Goal: Transaction & Acquisition: Purchase product/service

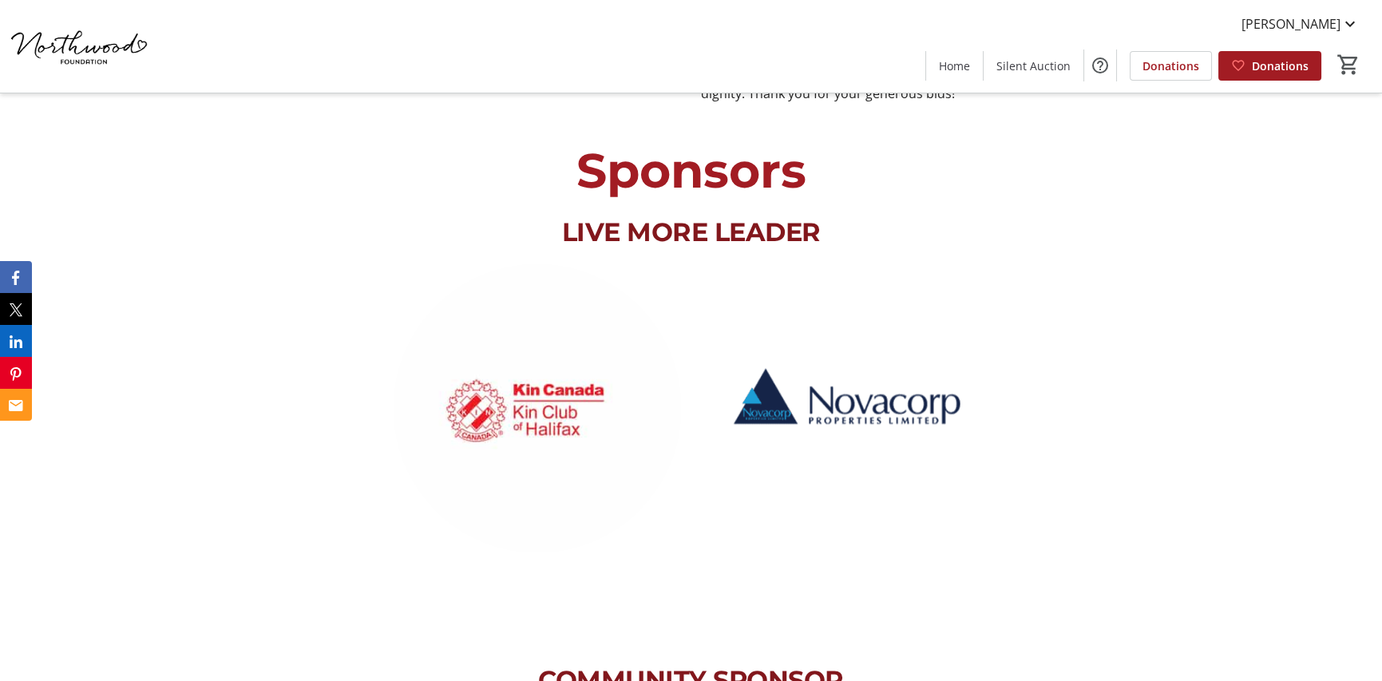
scroll to position [1118, 0]
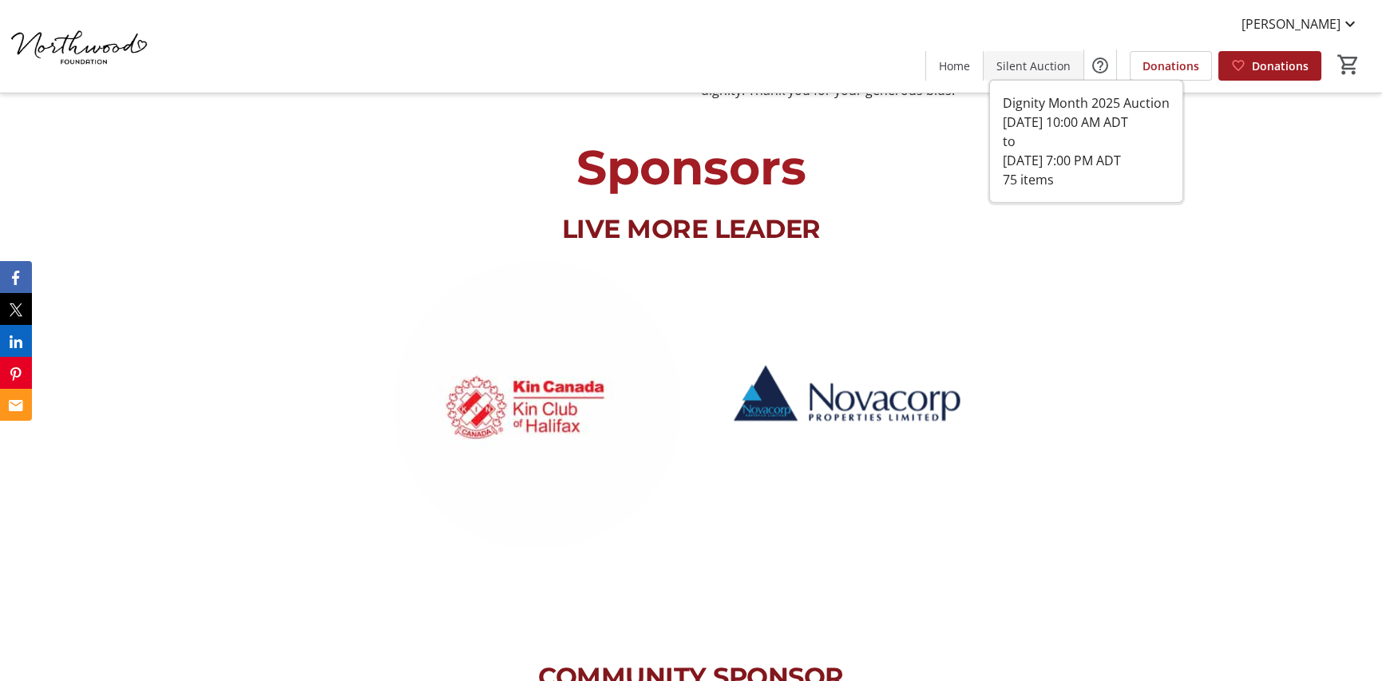
click at [1024, 69] on span "Silent Auction" at bounding box center [1033, 65] width 74 height 17
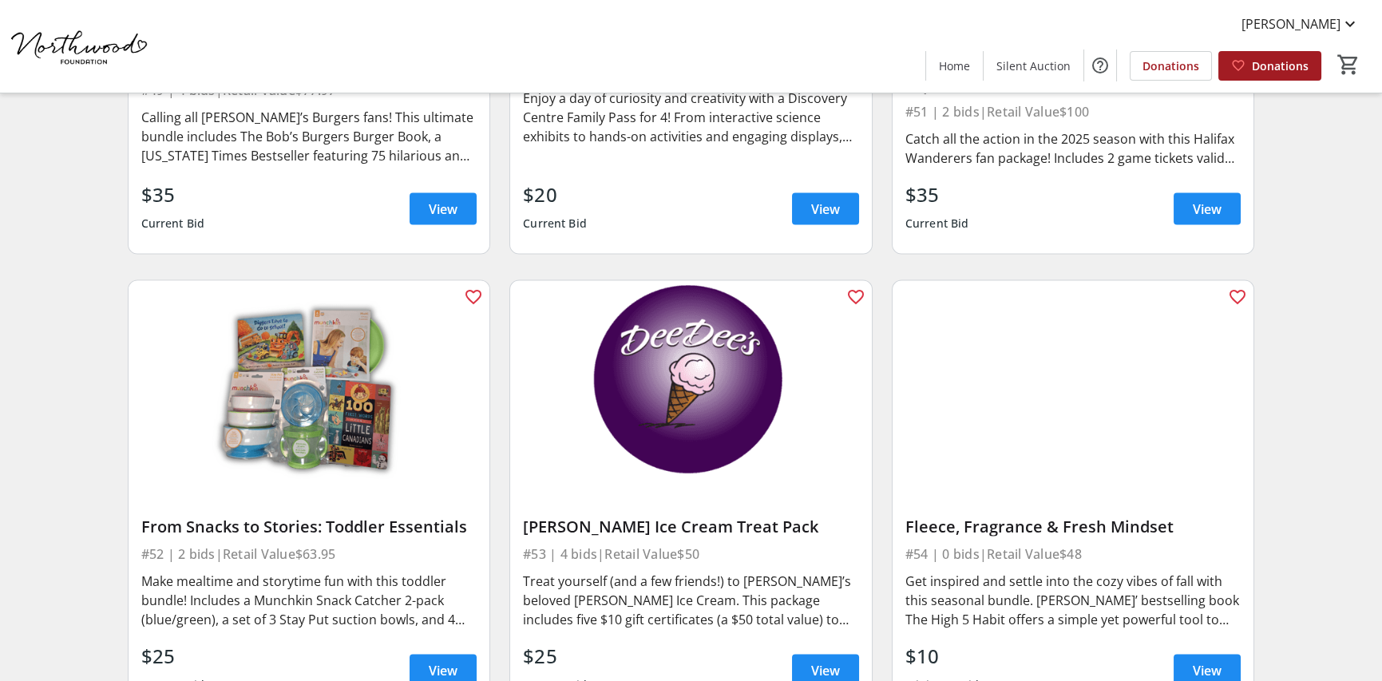
scroll to position [8118, 0]
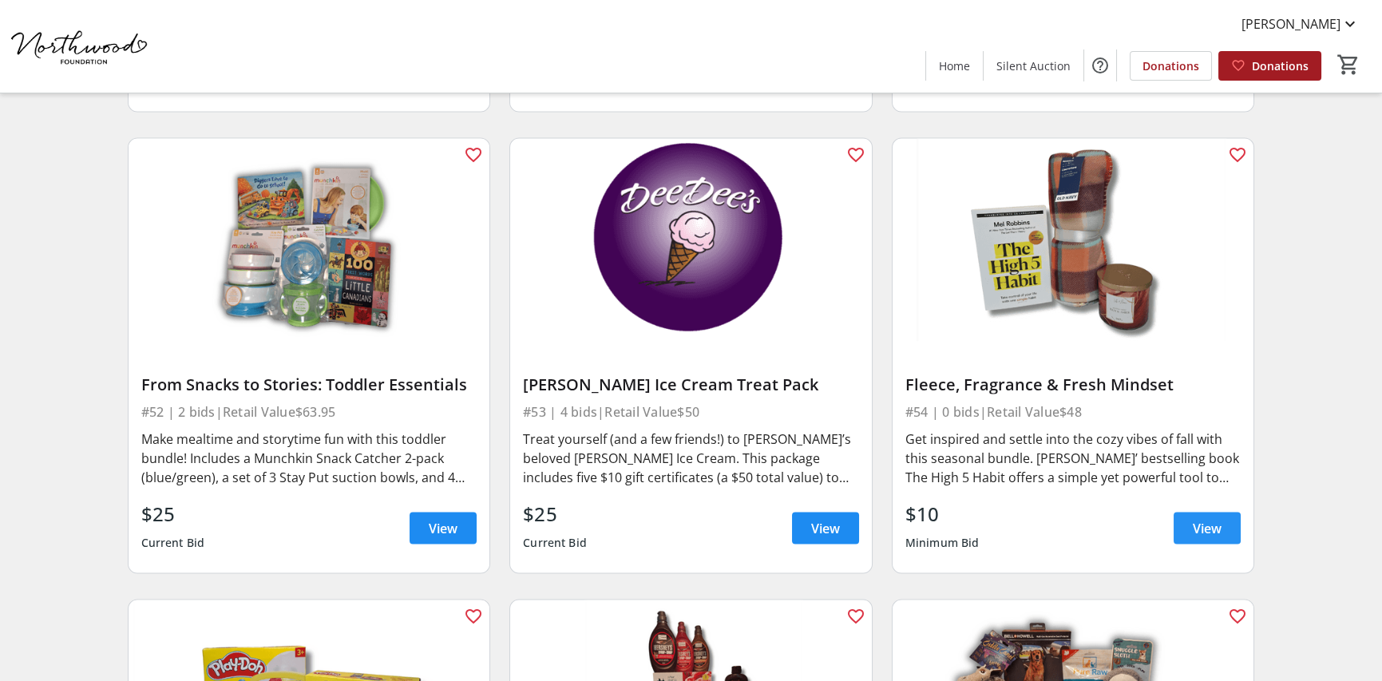
click at [1178, 517] on span at bounding box center [1207, 528] width 67 height 38
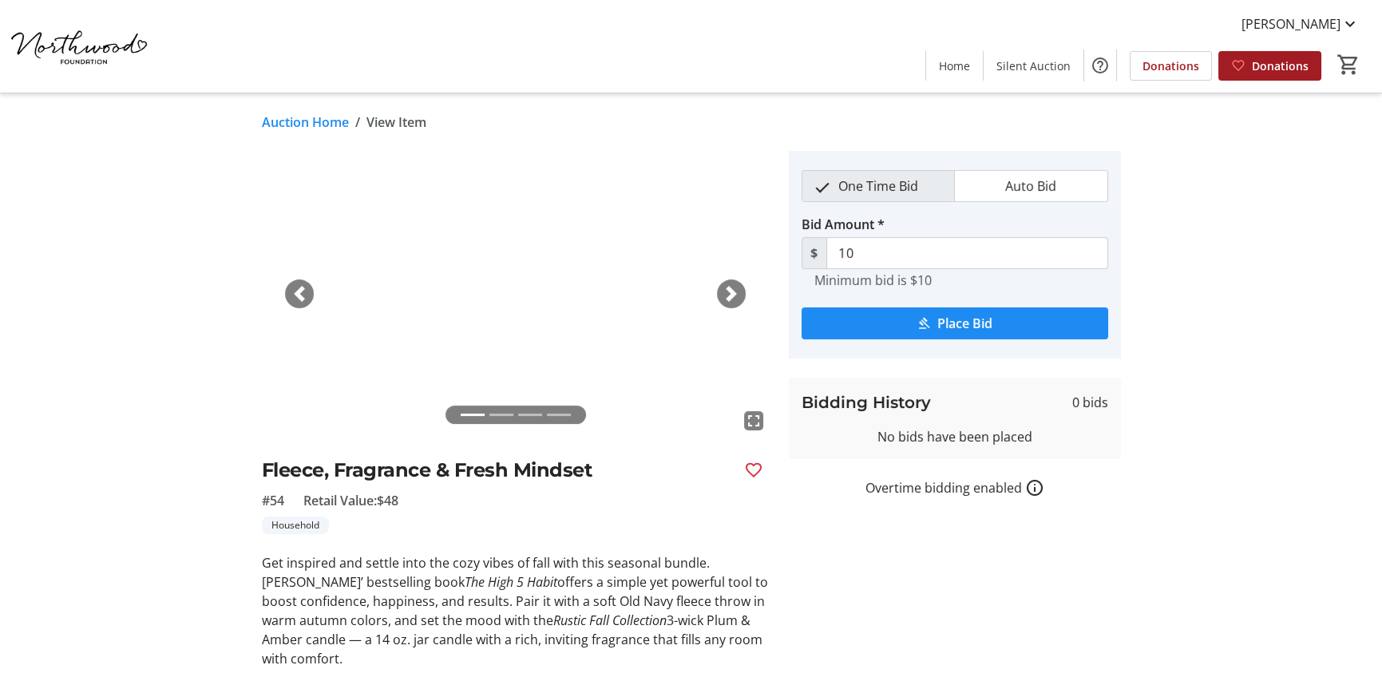
click at [745, 288] on img at bounding box center [516, 294] width 508 height 286
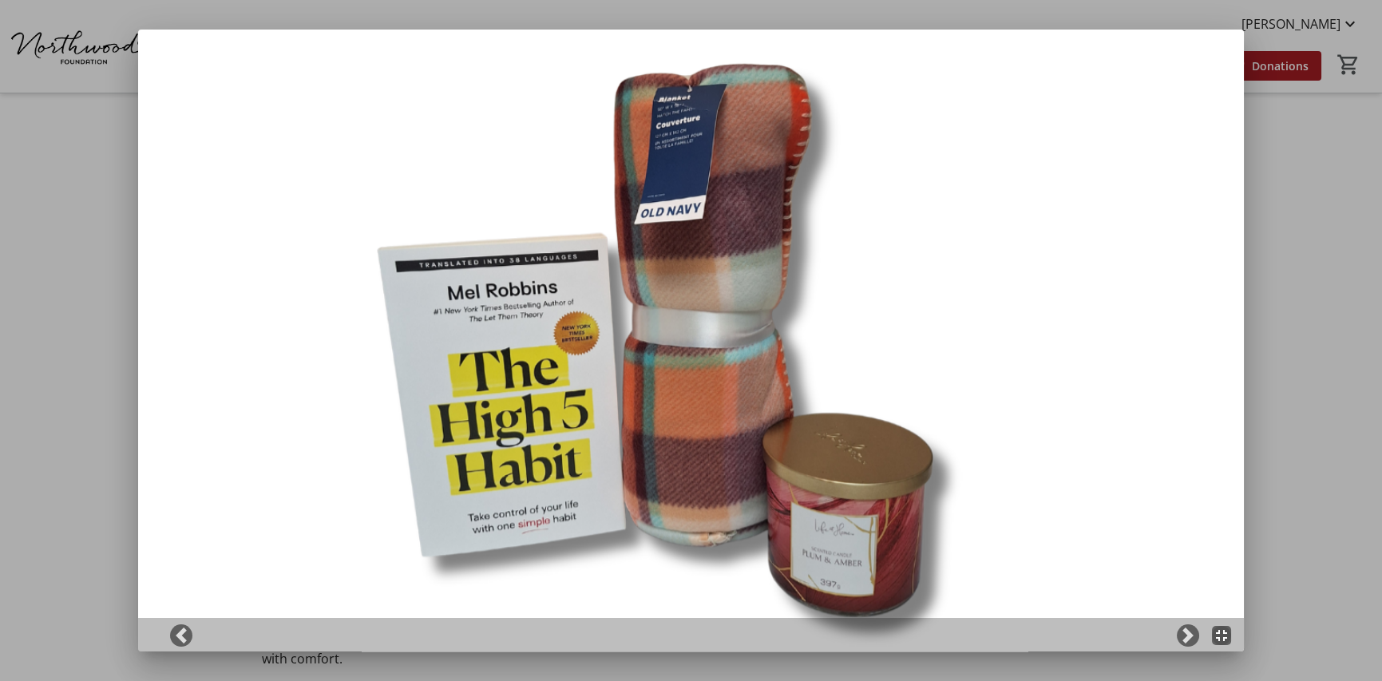
click at [1251, 202] on div at bounding box center [691, 340] width 1382 height 681
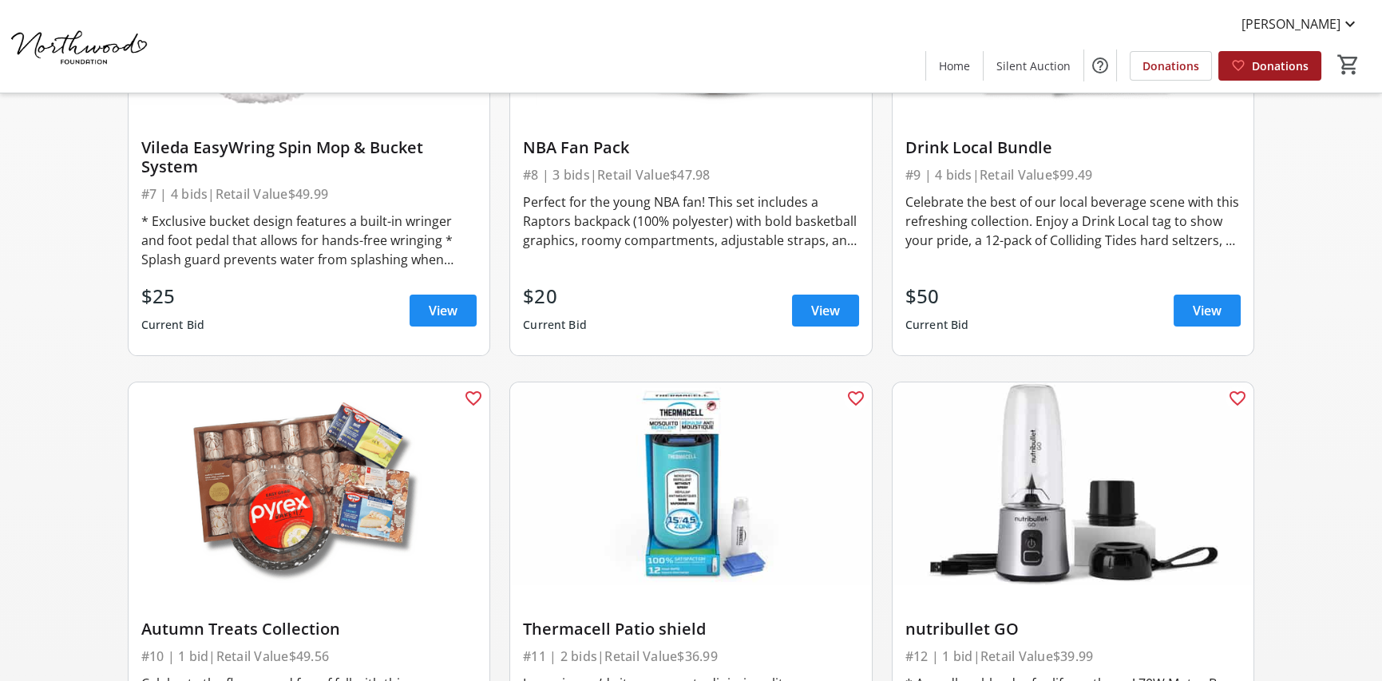
scroll to position [1437, 0]
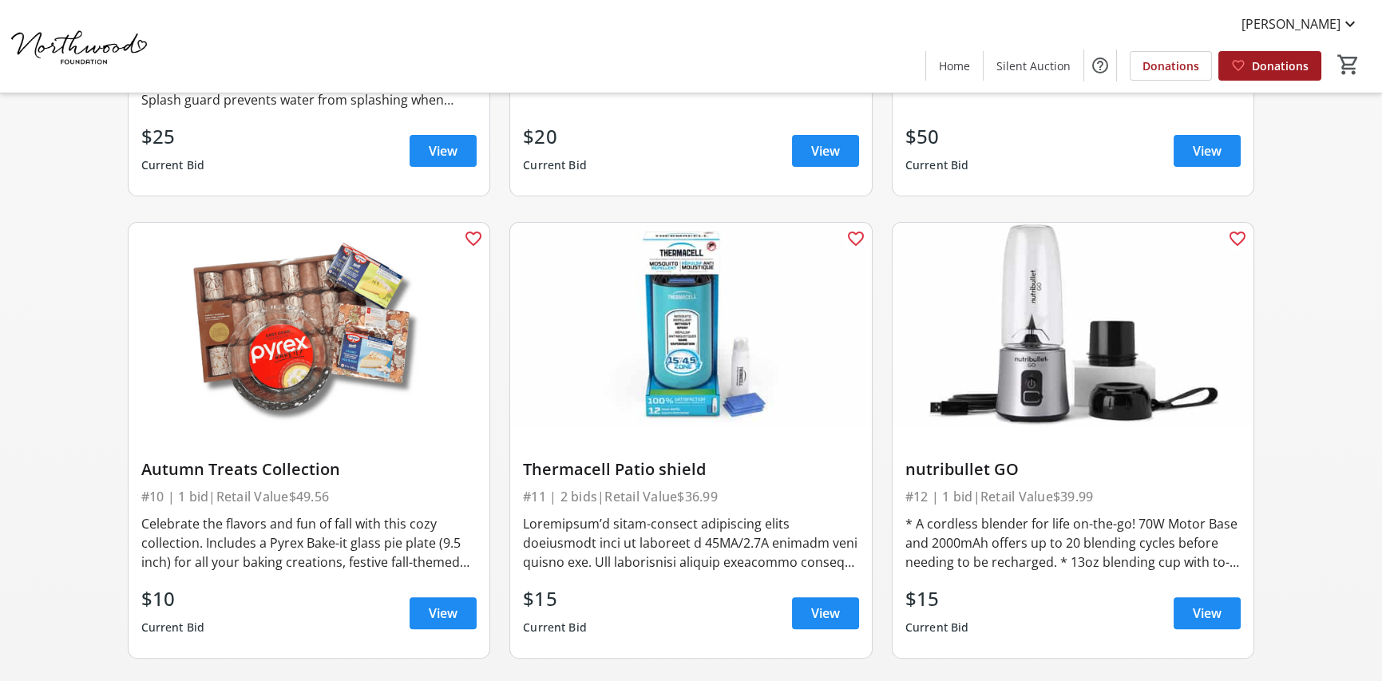
click at [225, 370] on img at bounding box center [310, 325] width 362 height 204
click at [283, 341] on img at bounding box center [310, 325] width 362 height 204
click at [208, 470] on div "Autumn Treats Collection" at bounding box center [309, 469] width 336 height 19
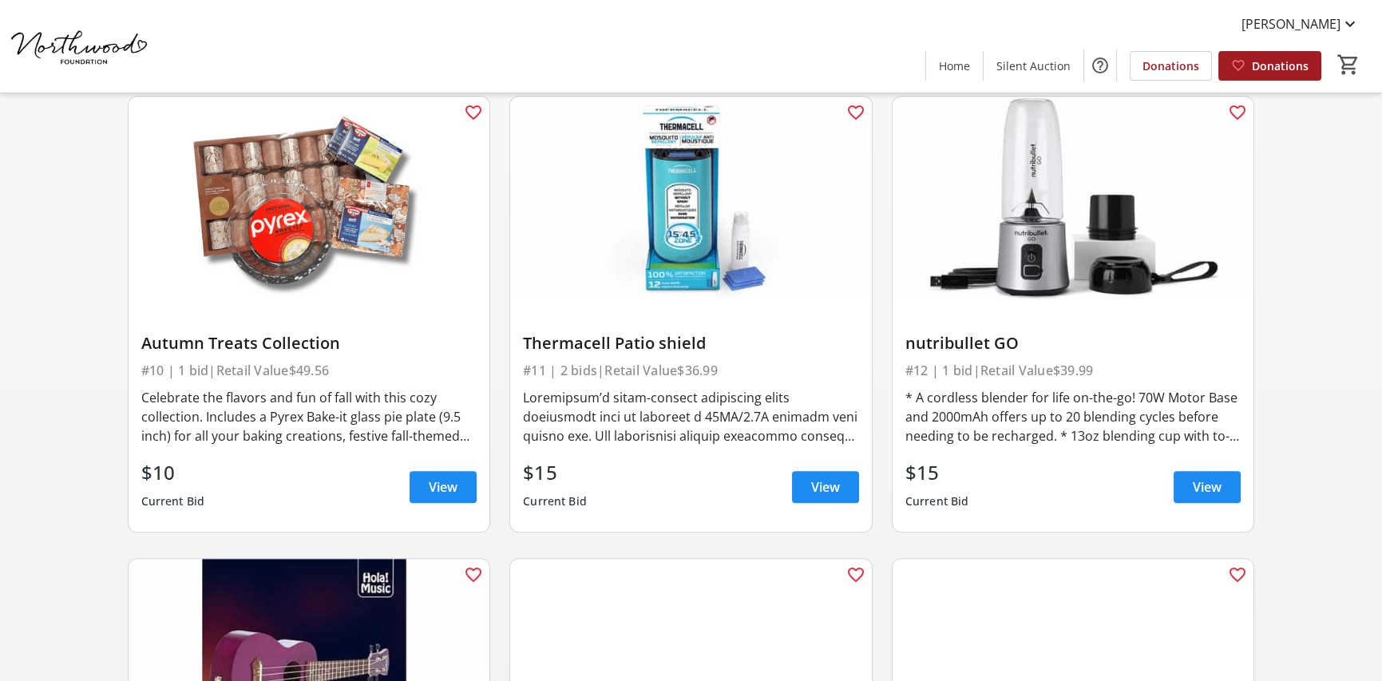
scroll to position [1597, 0]
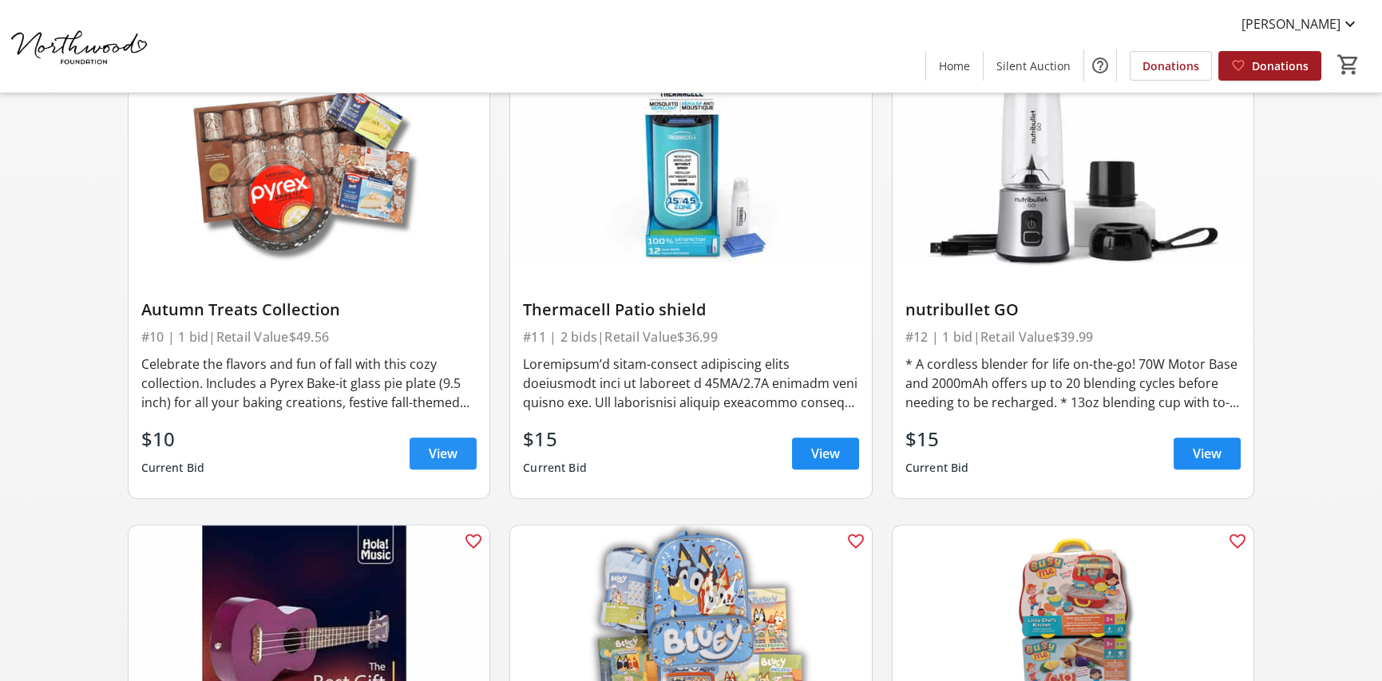
click at [457, 440] on span at bounding box center [443, 453] width 67 height 38
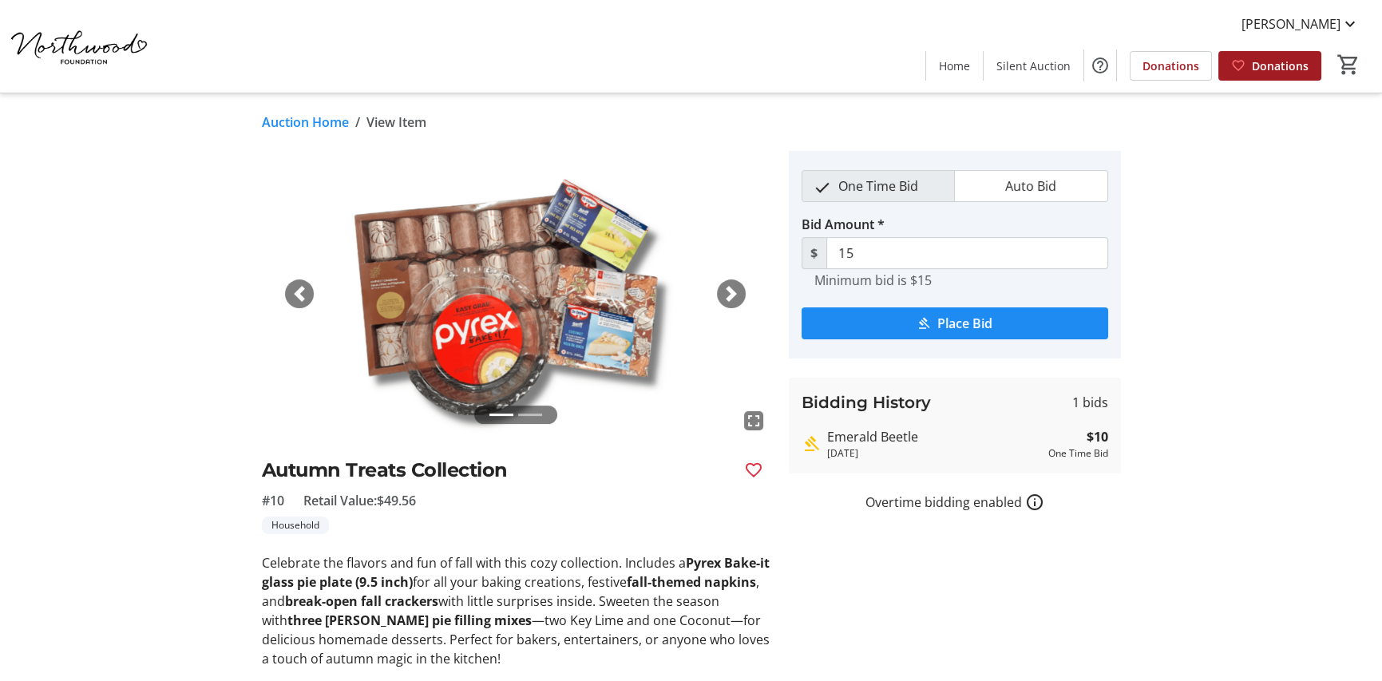
click at [733, 286] on span "button" at bounding box center [731, 294] width 16 height 16
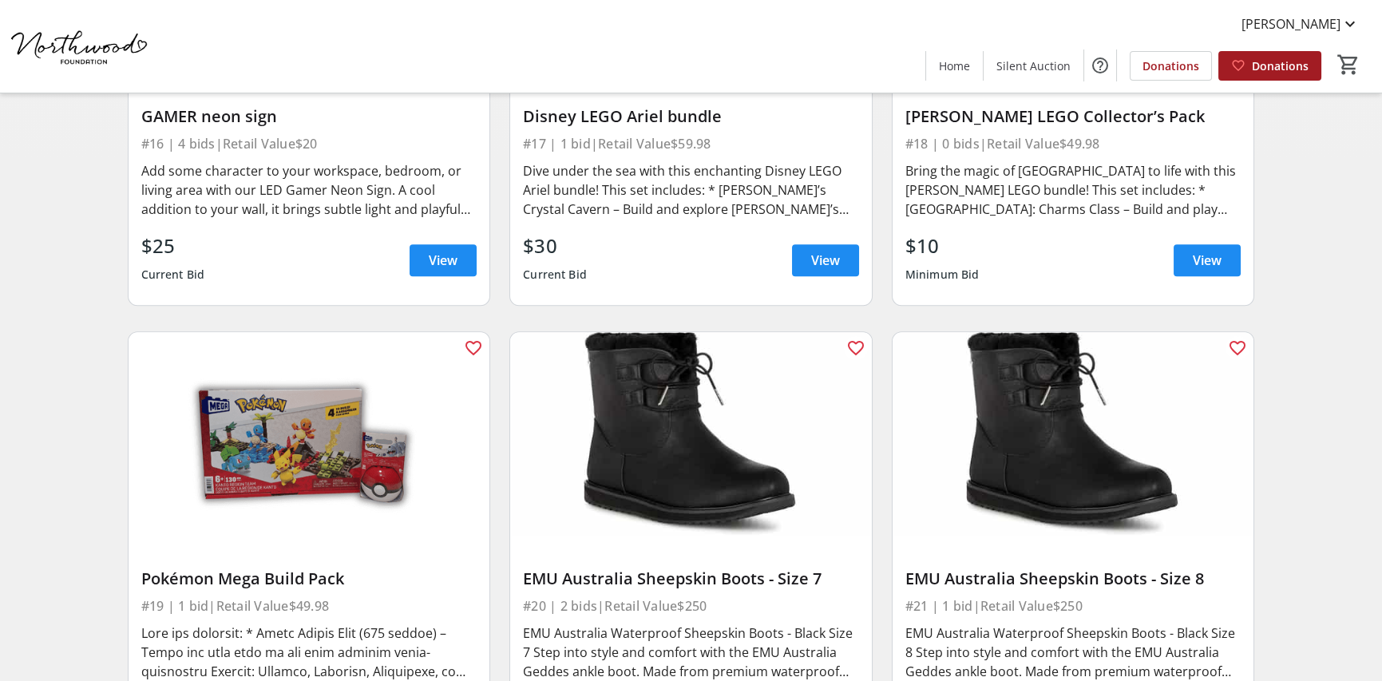
scroll to position [2874, 0]
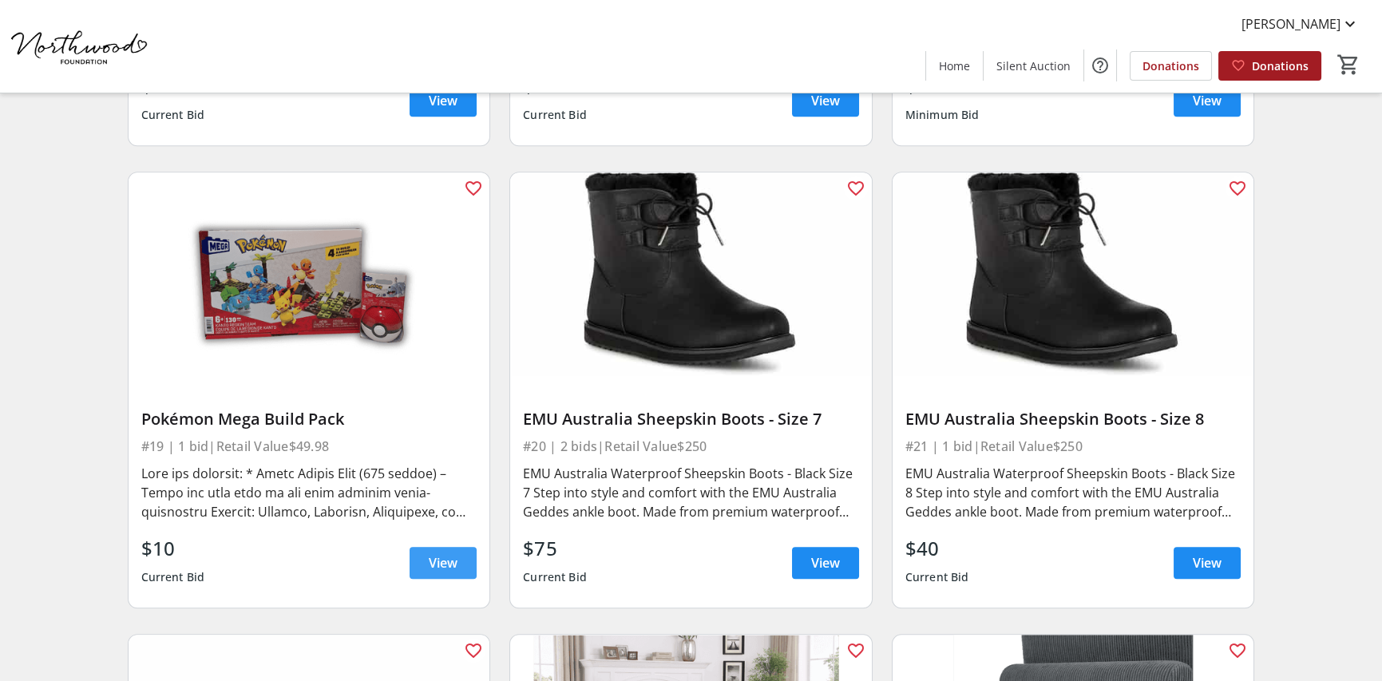
click at [446, 557] on span "View" at bounding box center [443, 562] width 29 height 19
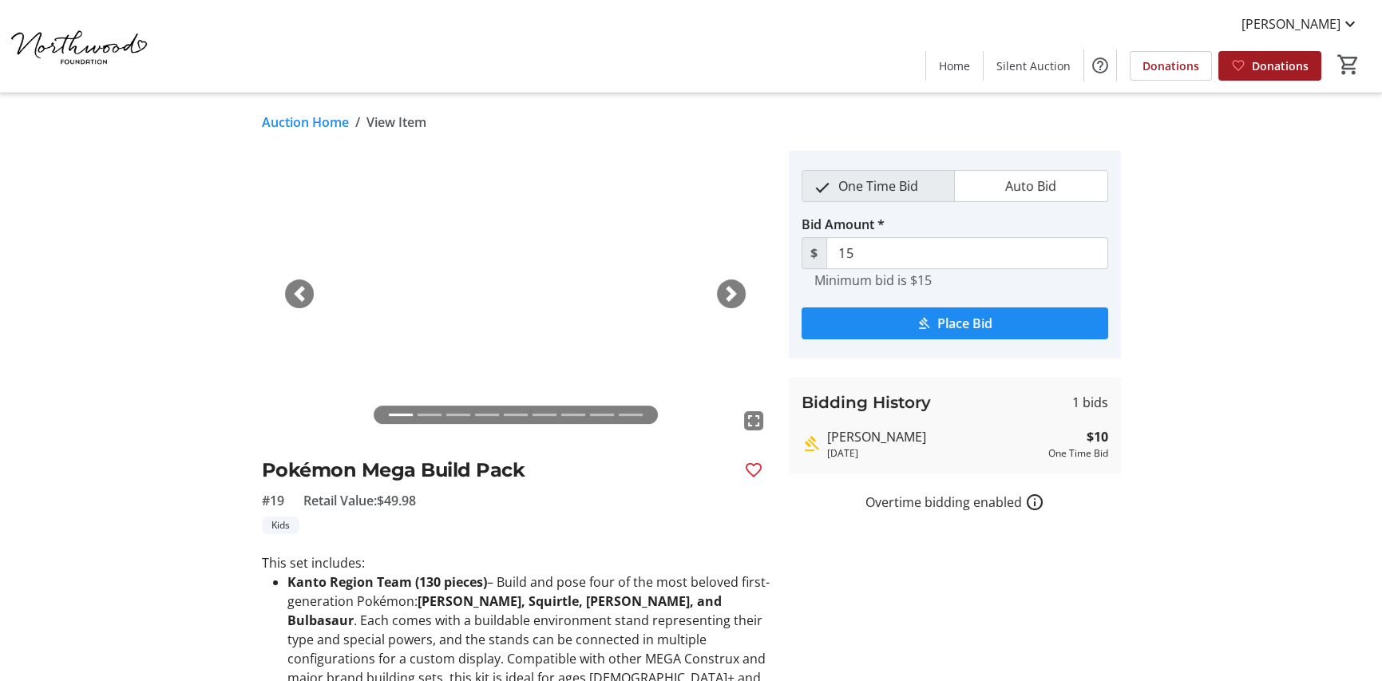
click at [697, 290] on img at bounding box center [516, 294] width 508 height 286
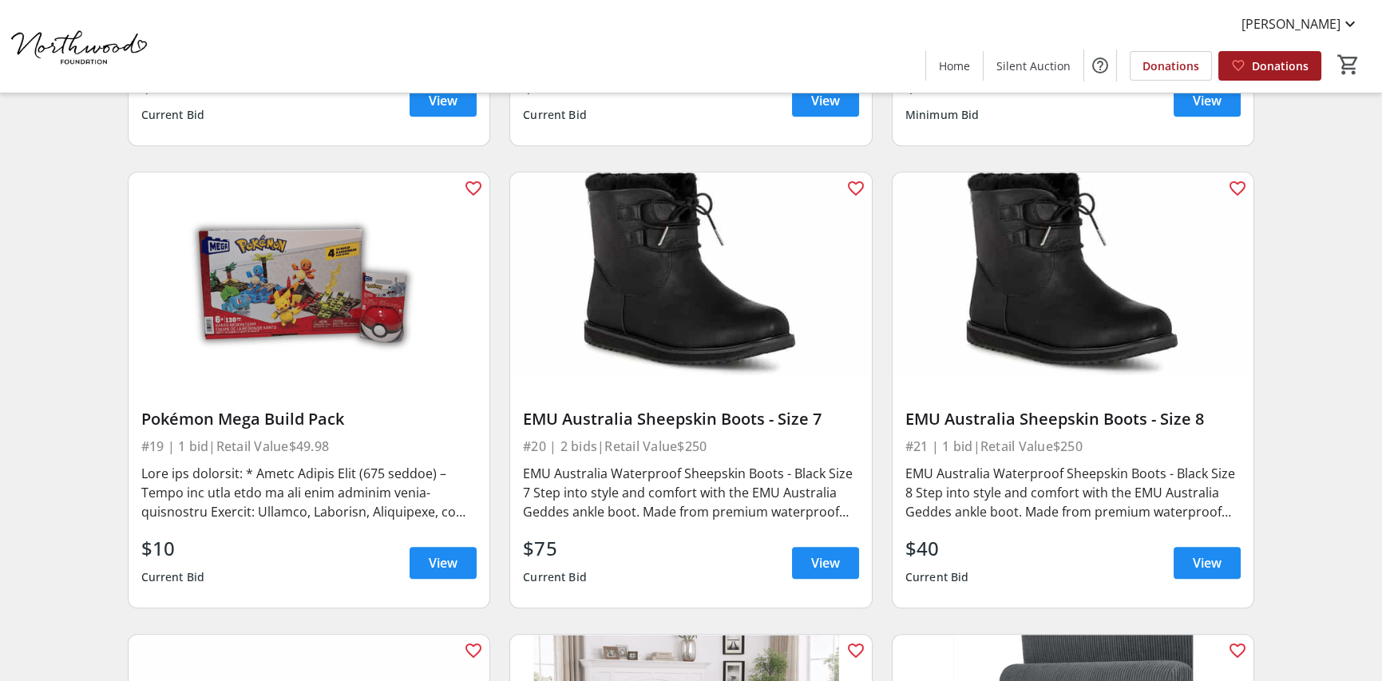
scroll to position [2555, 0]
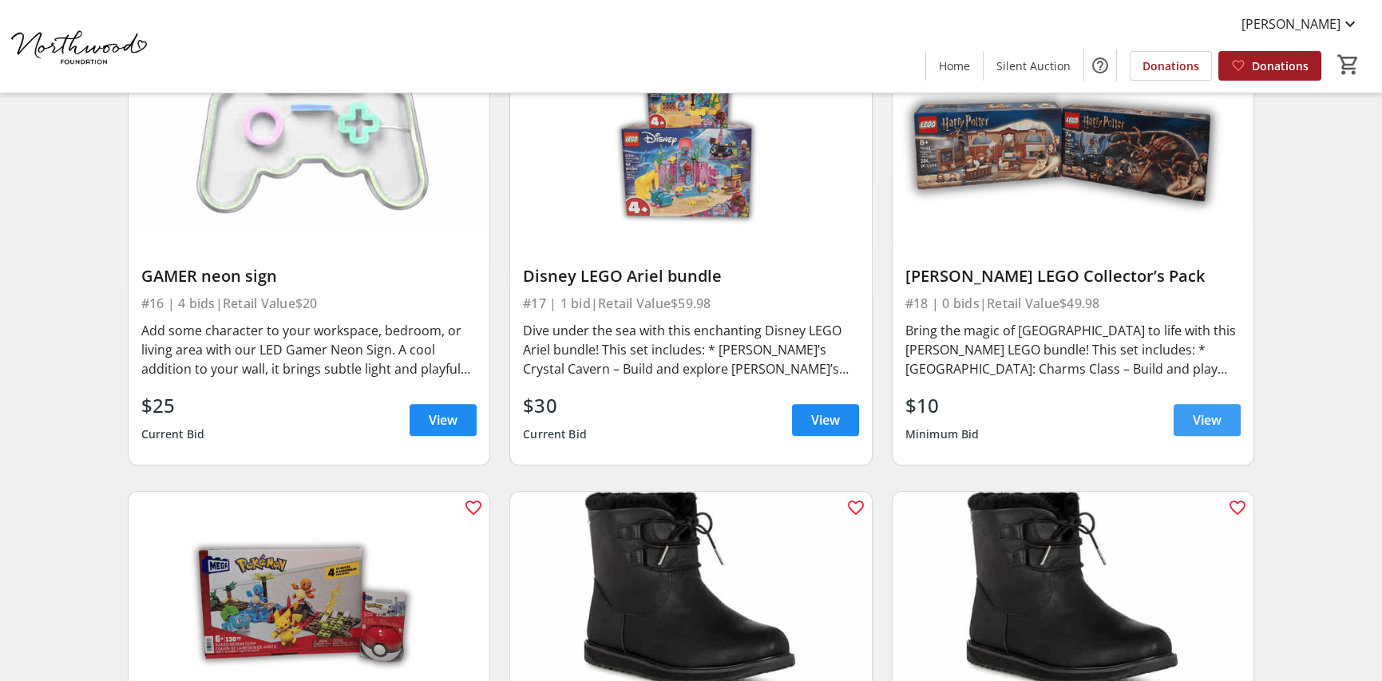
click at [1230, 406] on span at bounding box center [1207, 420] width 67 height 38
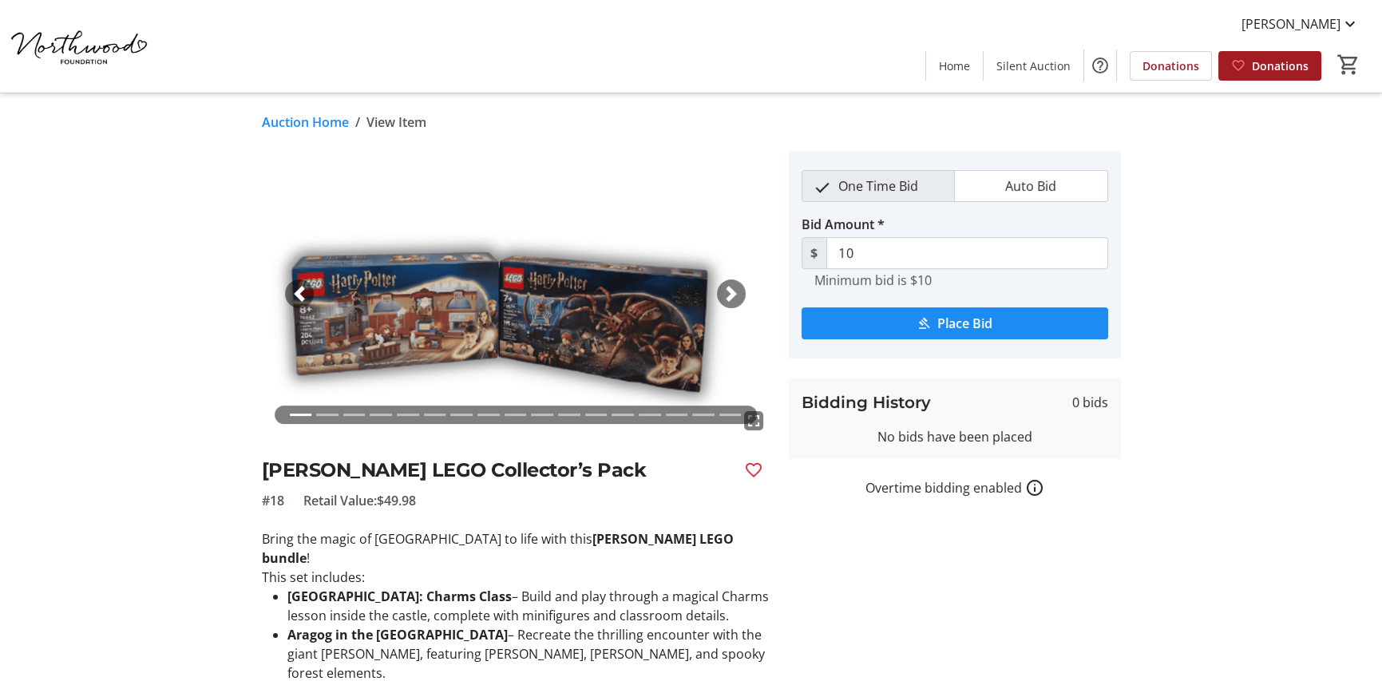
click at [729, 307] on img at bounding box center [516, 294] width 508 height 286
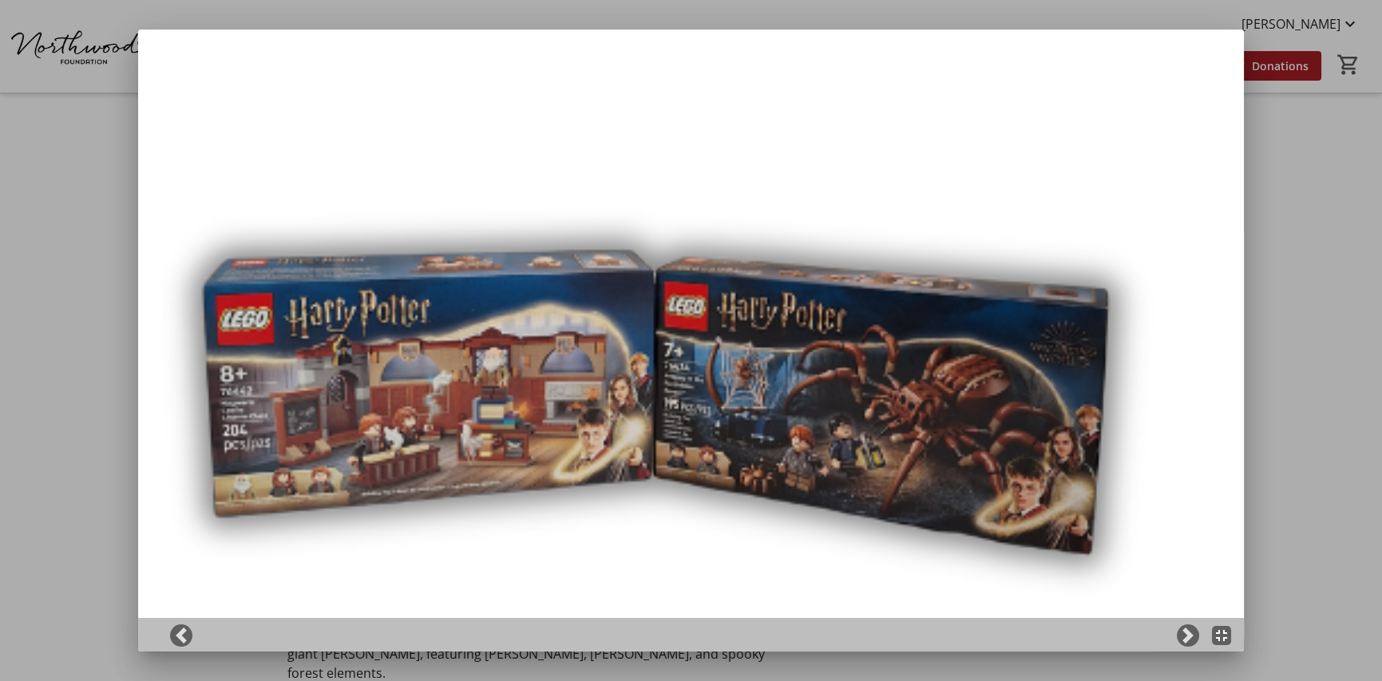
click at [1261, 307] on div at bounding box center [691, 340] width 1382 height 681
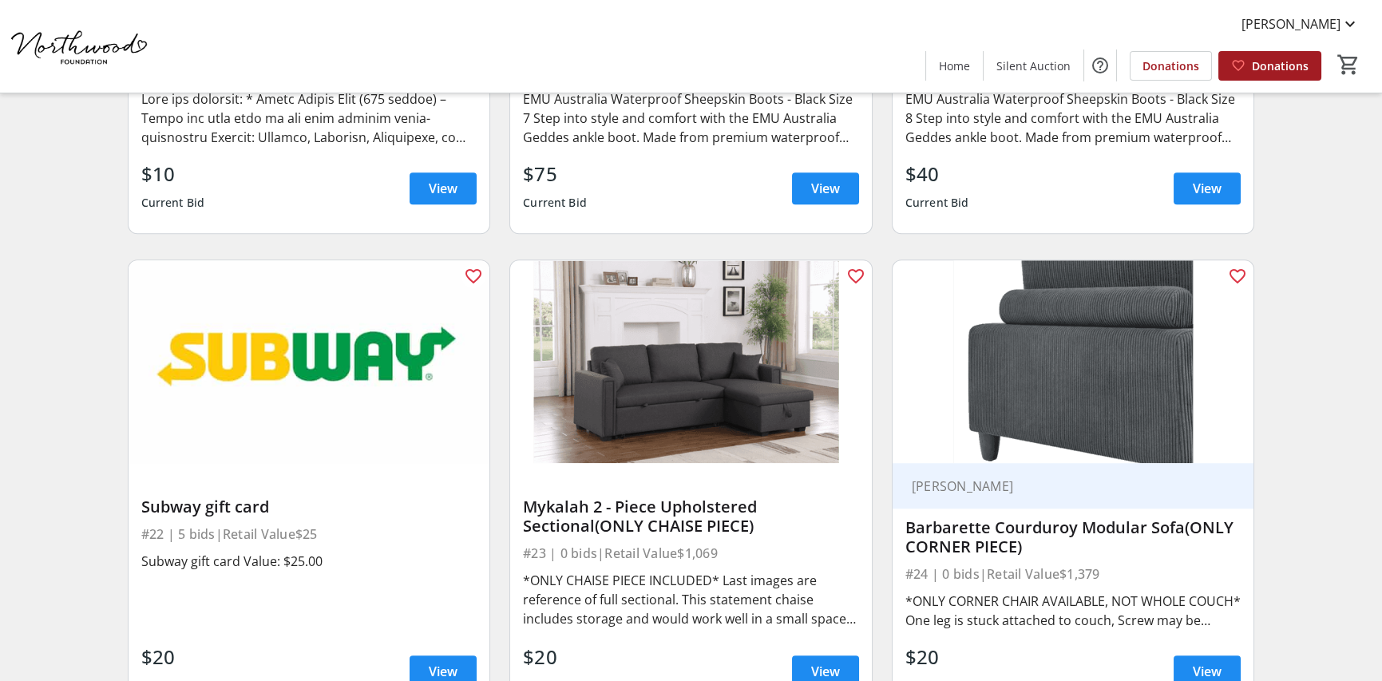
scroll to position [3353, 0]
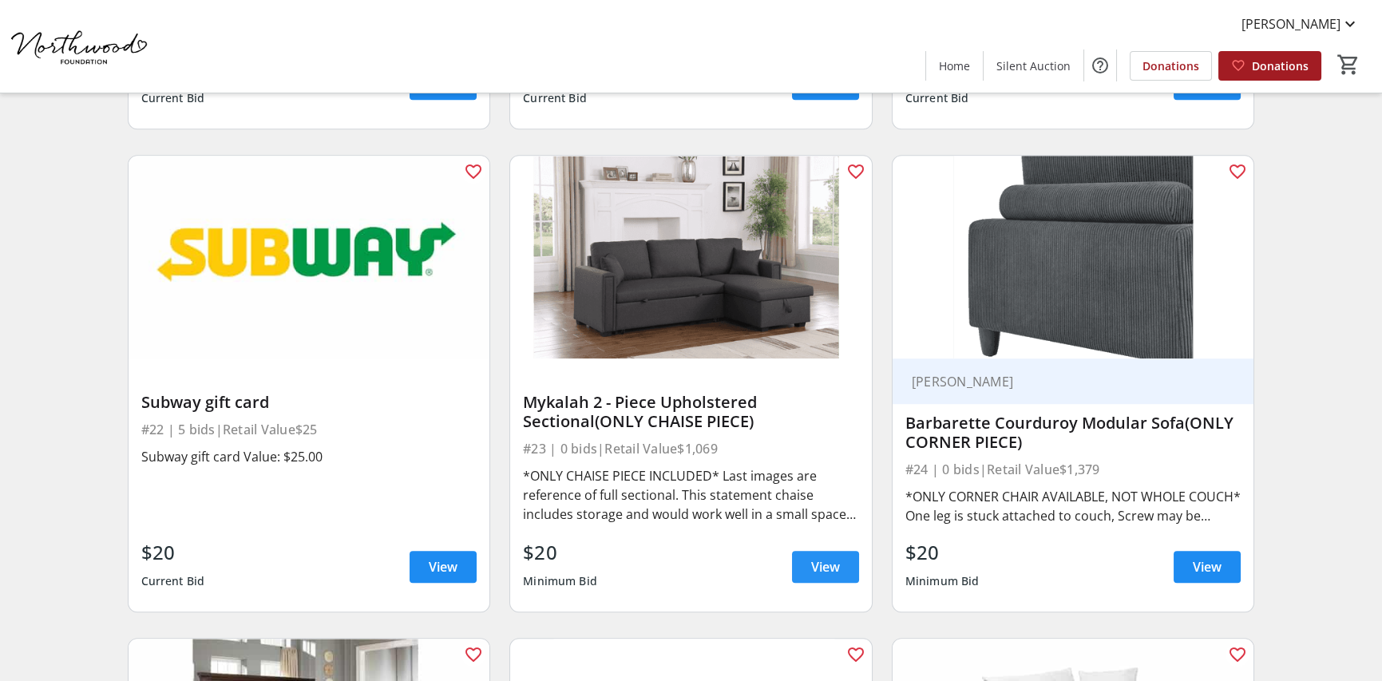
click at [833, 567] on span "View" at bounding box center [825, 566] width 29 height 19
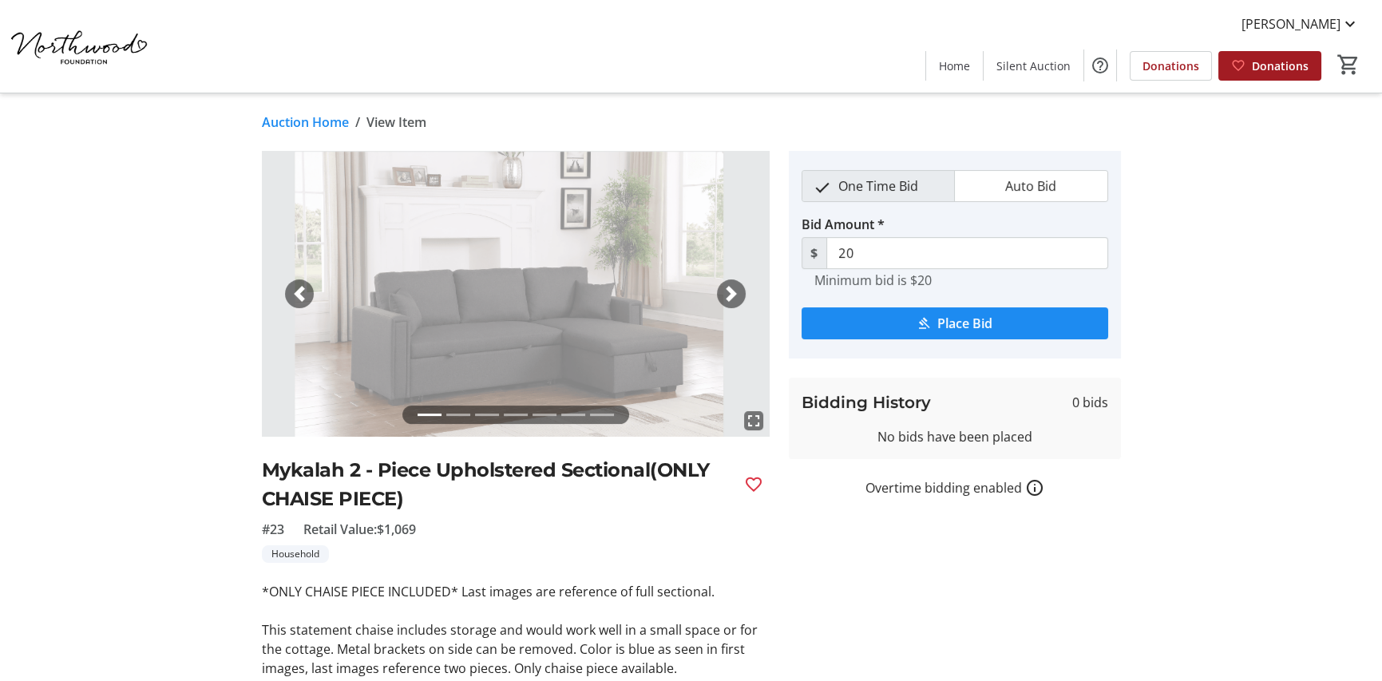
click at [726, 298] on span "button" at bounding box center [731, 294] width 16 height 16
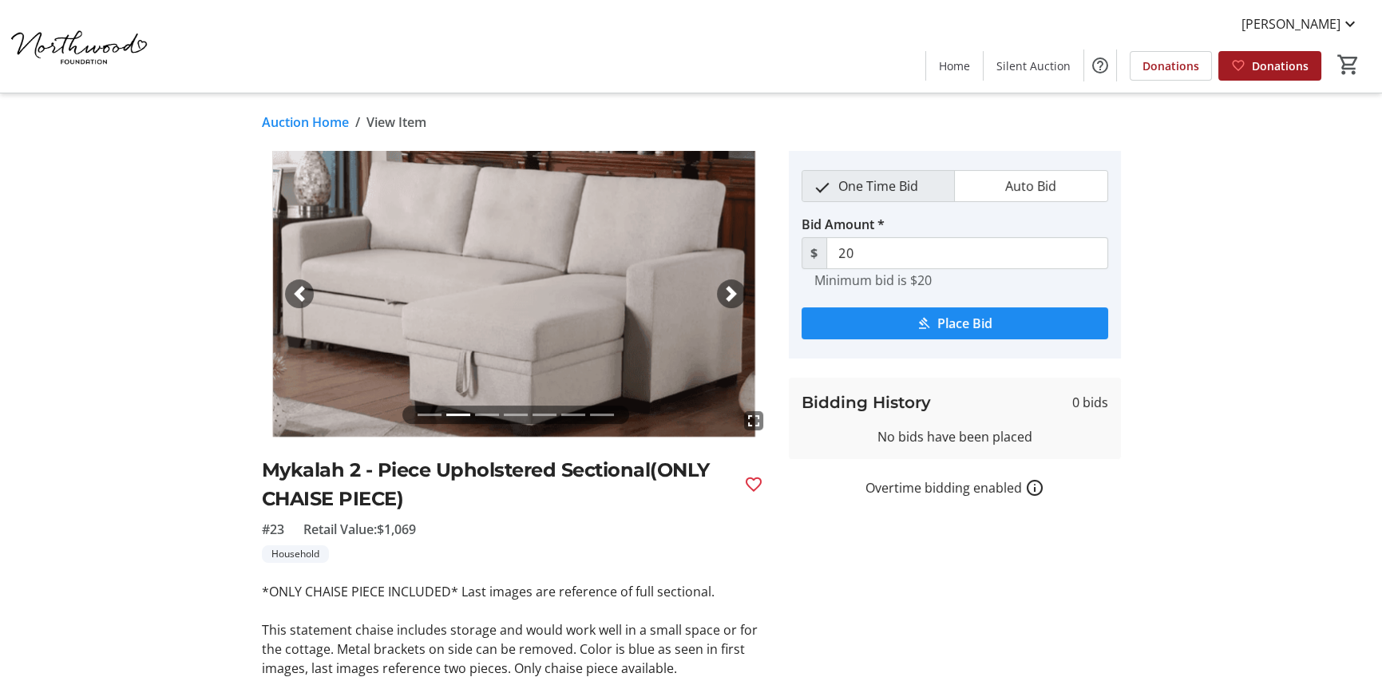
click at [726, 298] on span "button" at bounding box center [731, 294] width 16 height 16
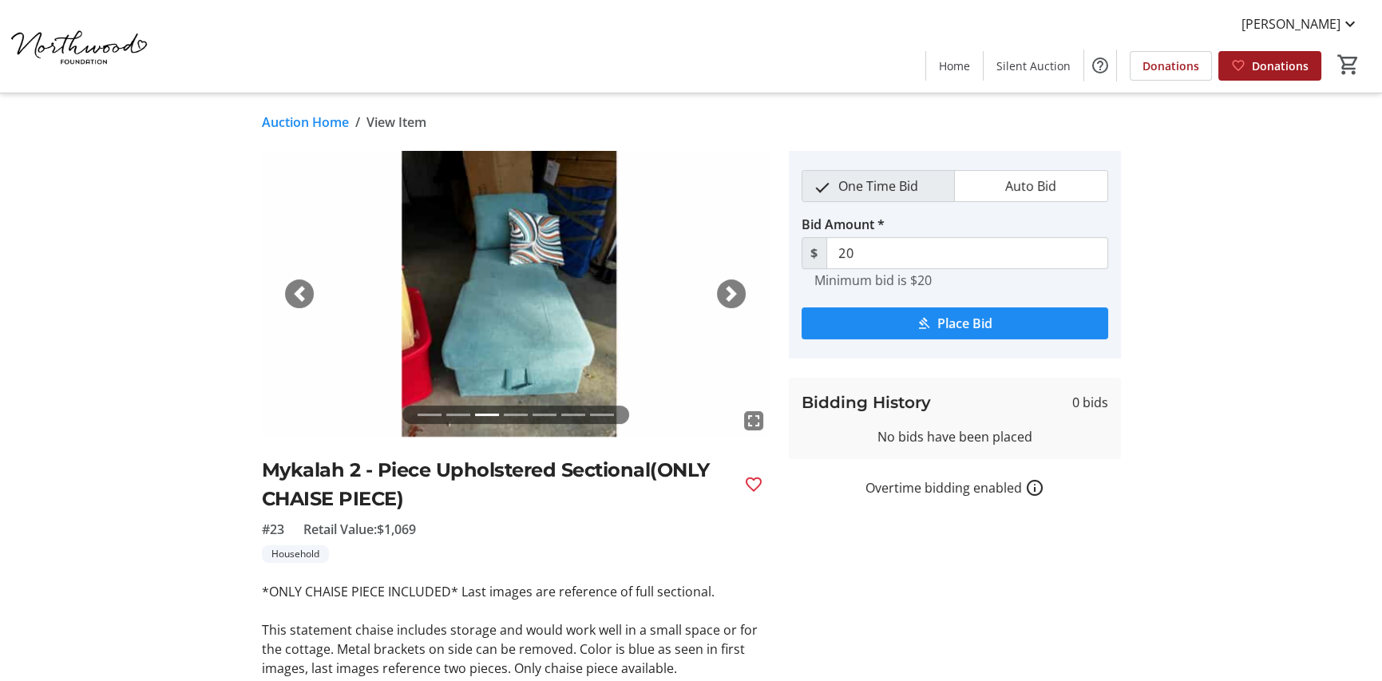
click at [726, 298] on span "button" at bounding box center [731, 294] width 16 height 16
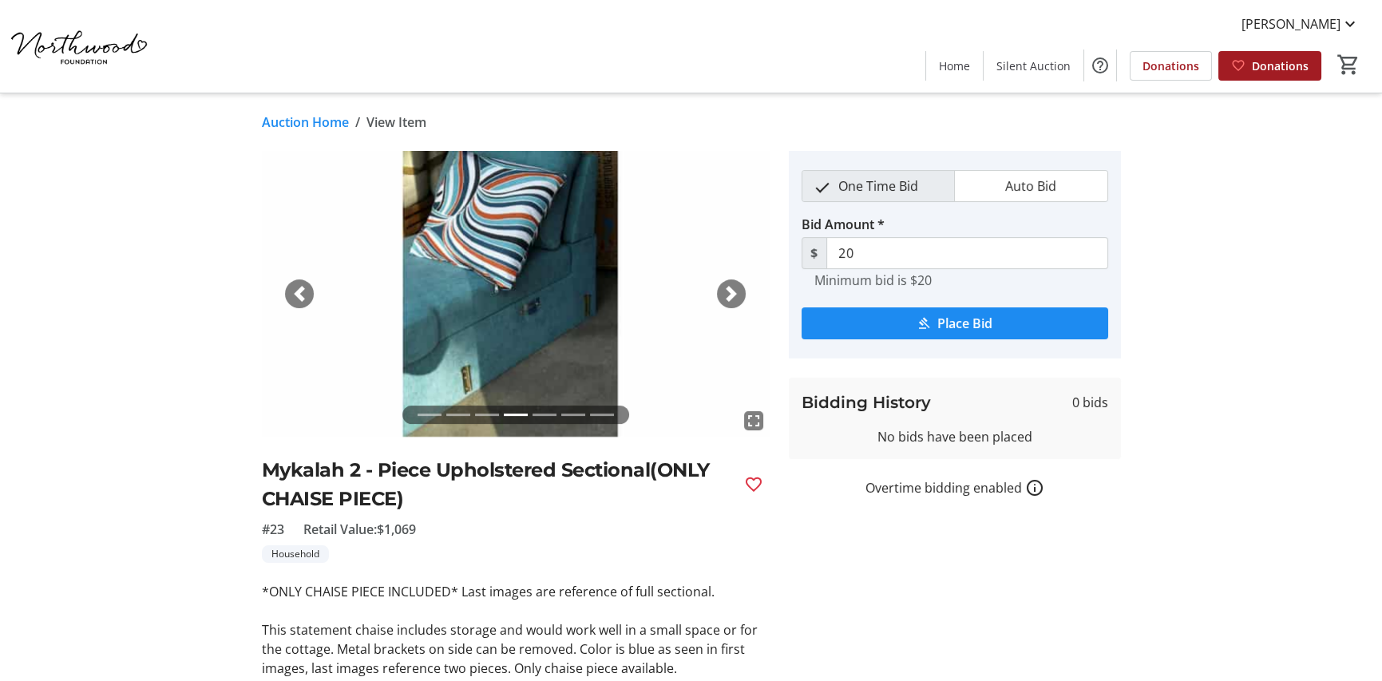
click at [726, 298] on span "button" at bounding box center [731, 294] width 16 height 16
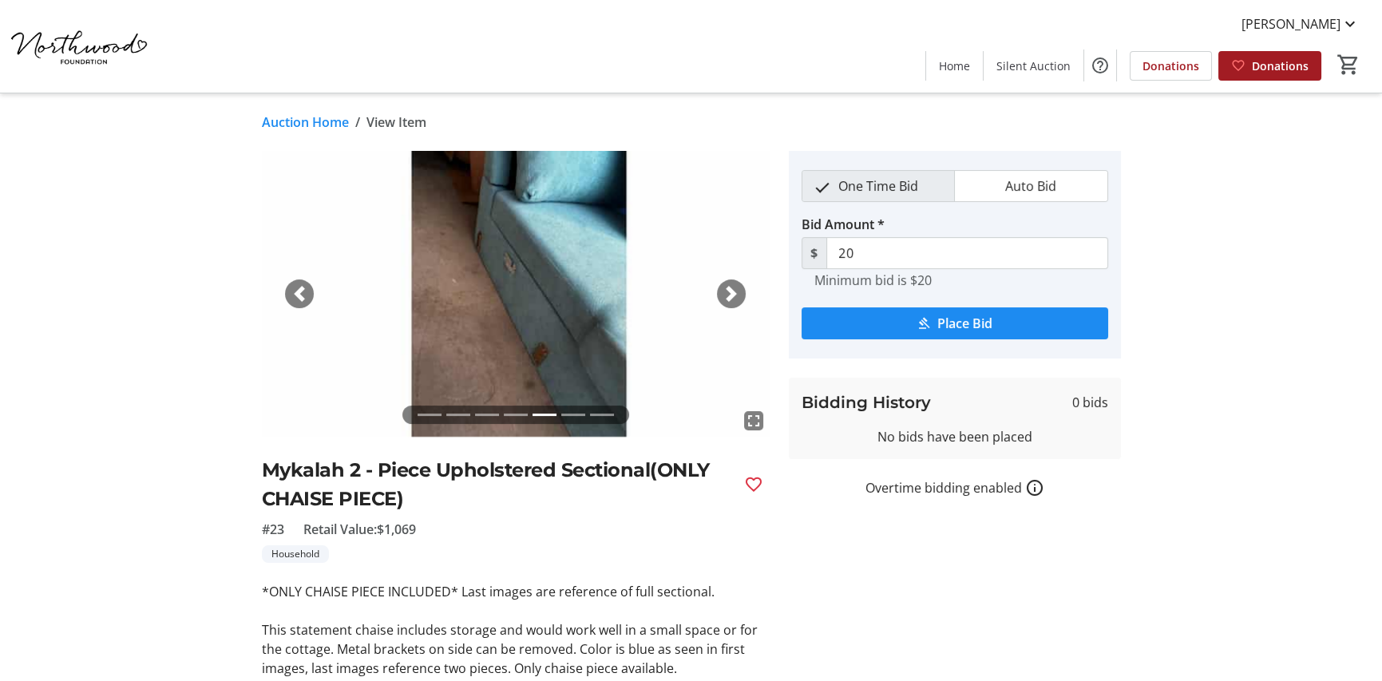
click at [726, 298] on span "button" at bounding box center [731, 294] width 16 height 16
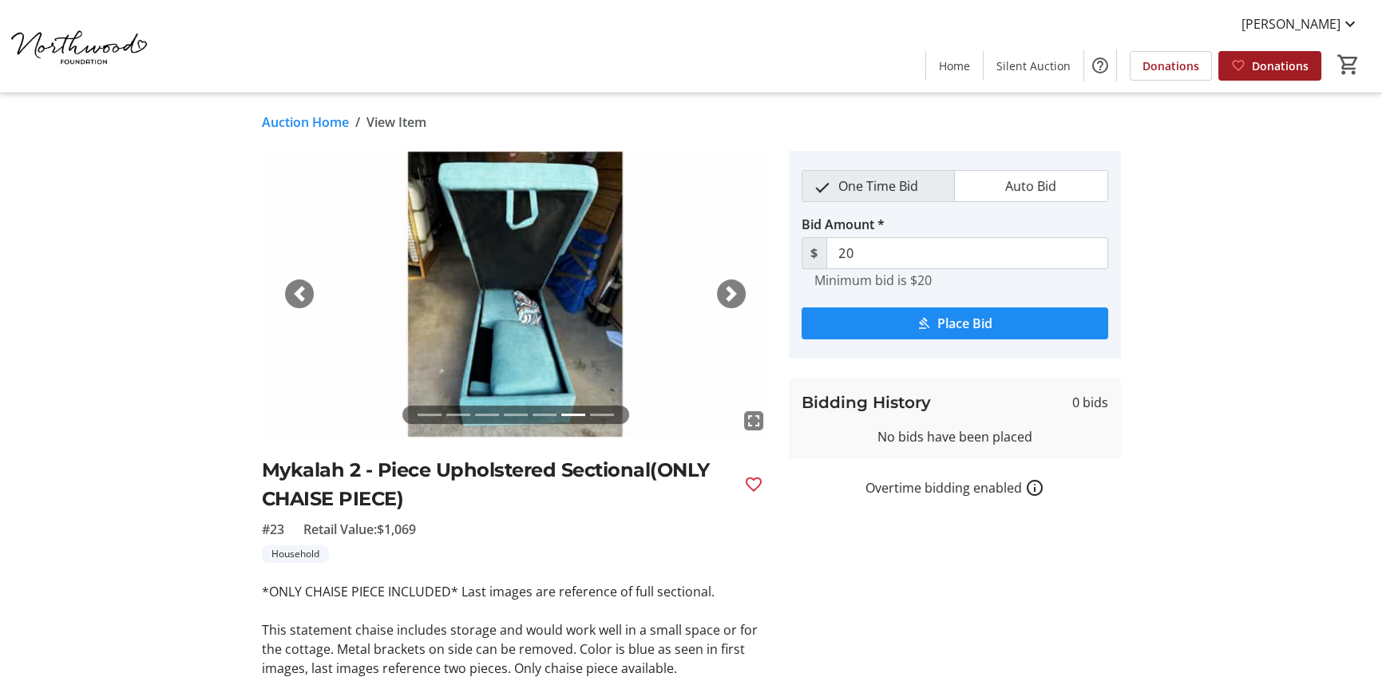
click at [726, 298] on span "button" at bounding box center [731, 294] width 16 height 16
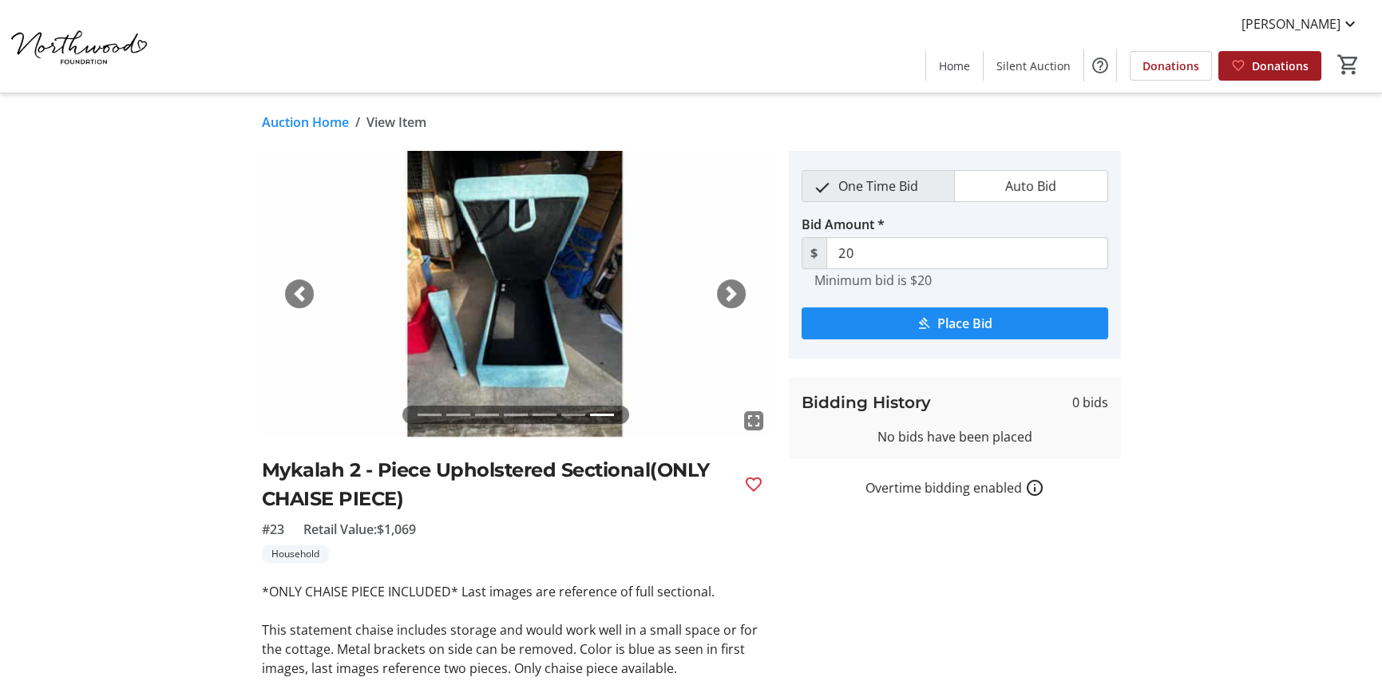
click at [726, 298] on span "button" at bounding box center [731, 294] width 16 height 16
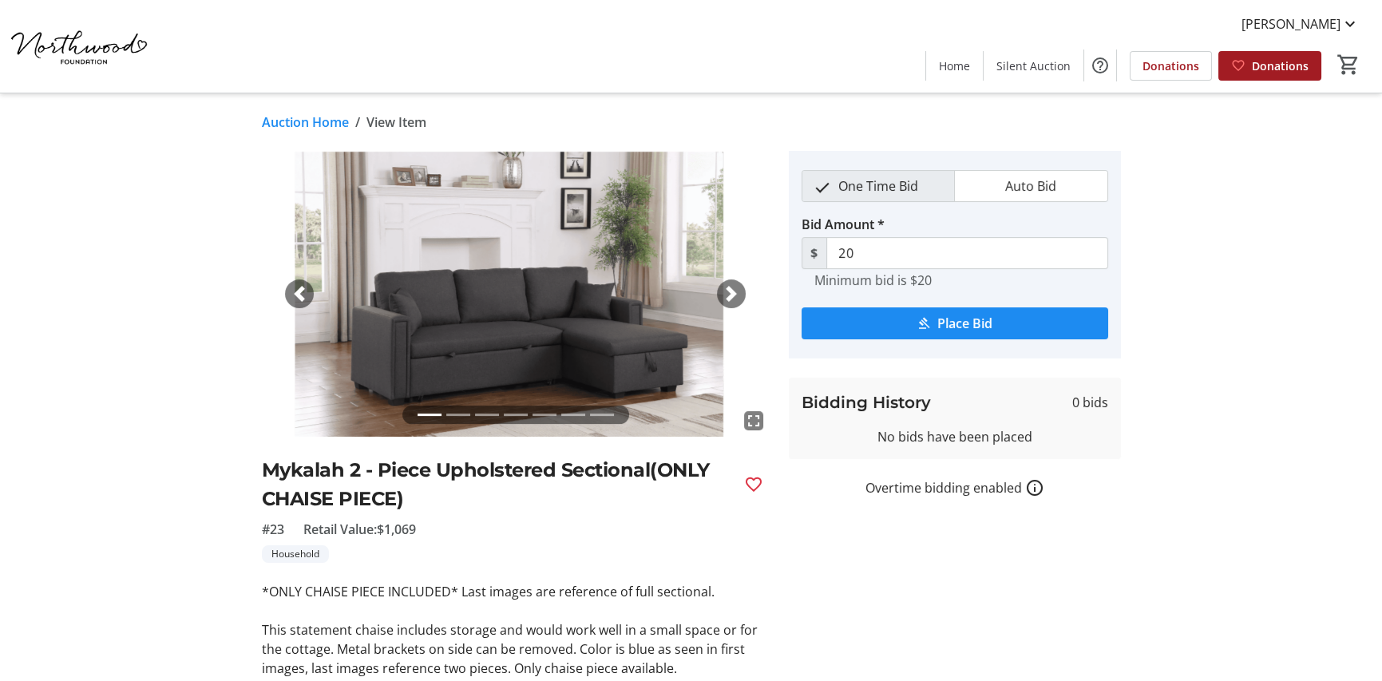
click at [726, 298] on span "button" at bounding box center [731, 294] width 16 height 16
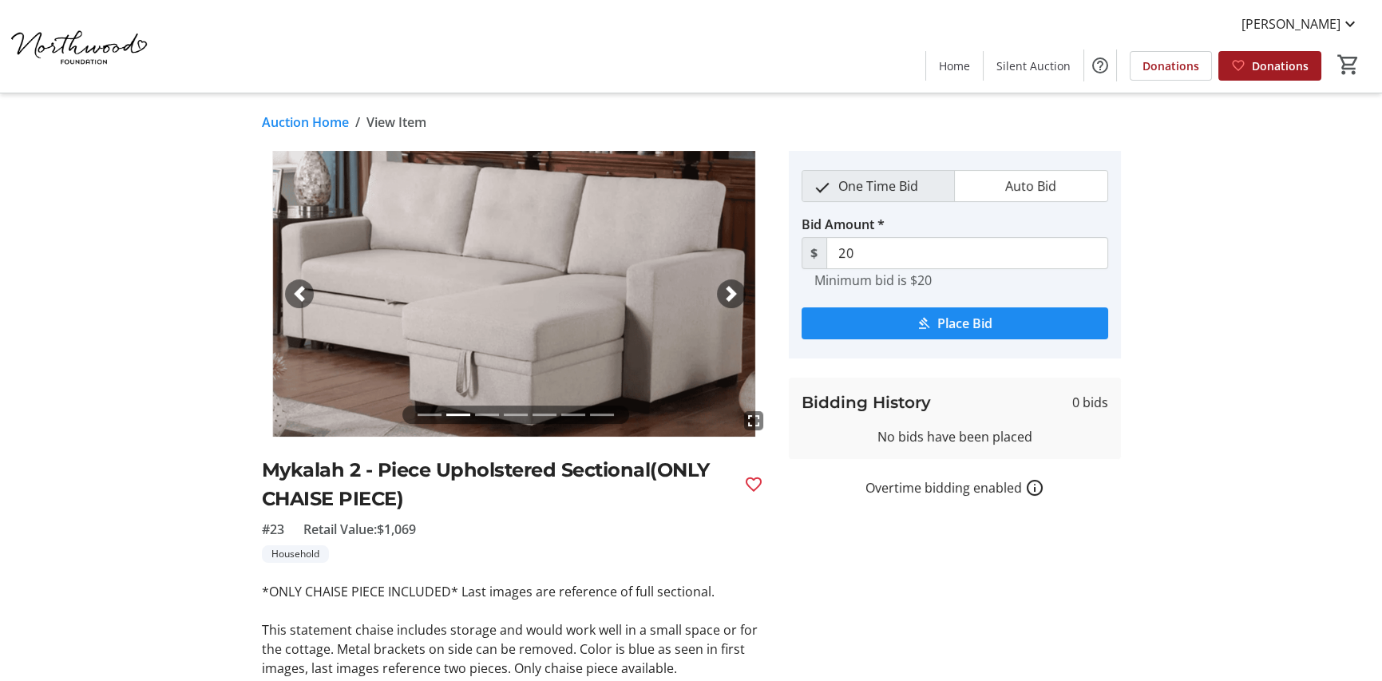
click at [726, 298] on span "button" at bounding box center [731, 294] width 16 height 16
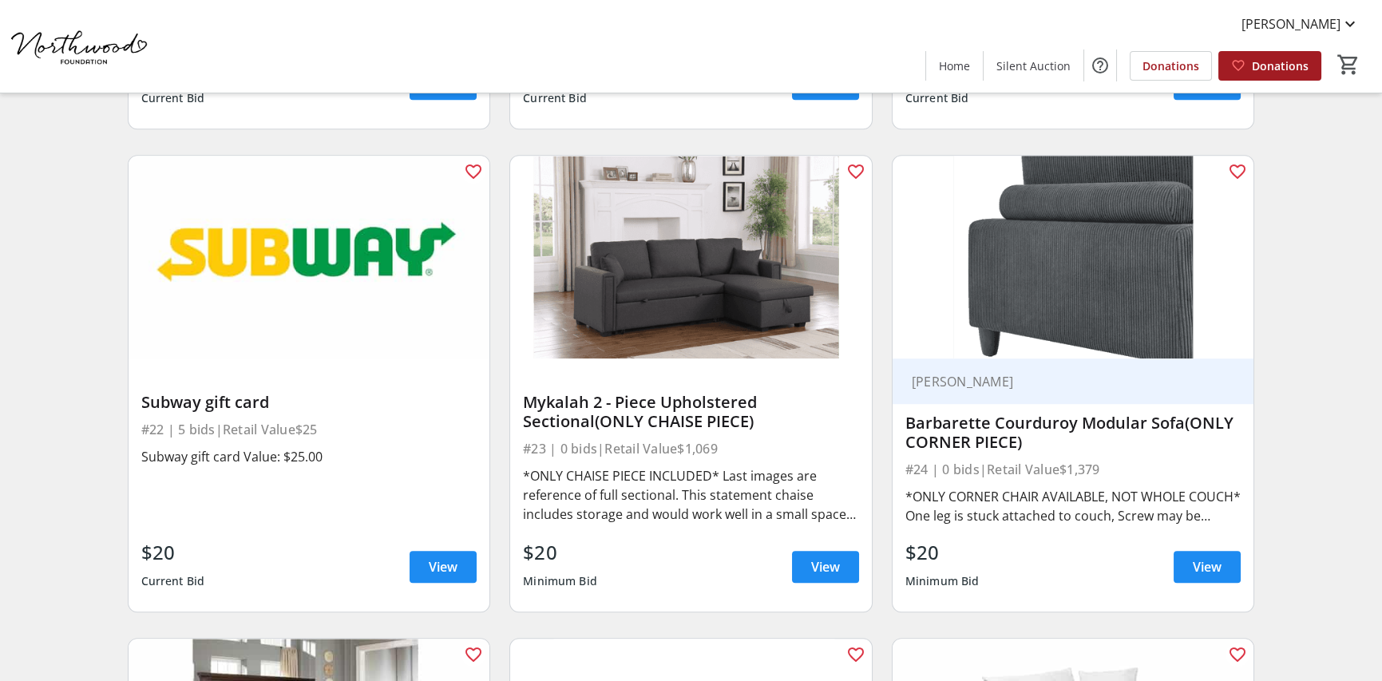
scroll to position [3513, 0]
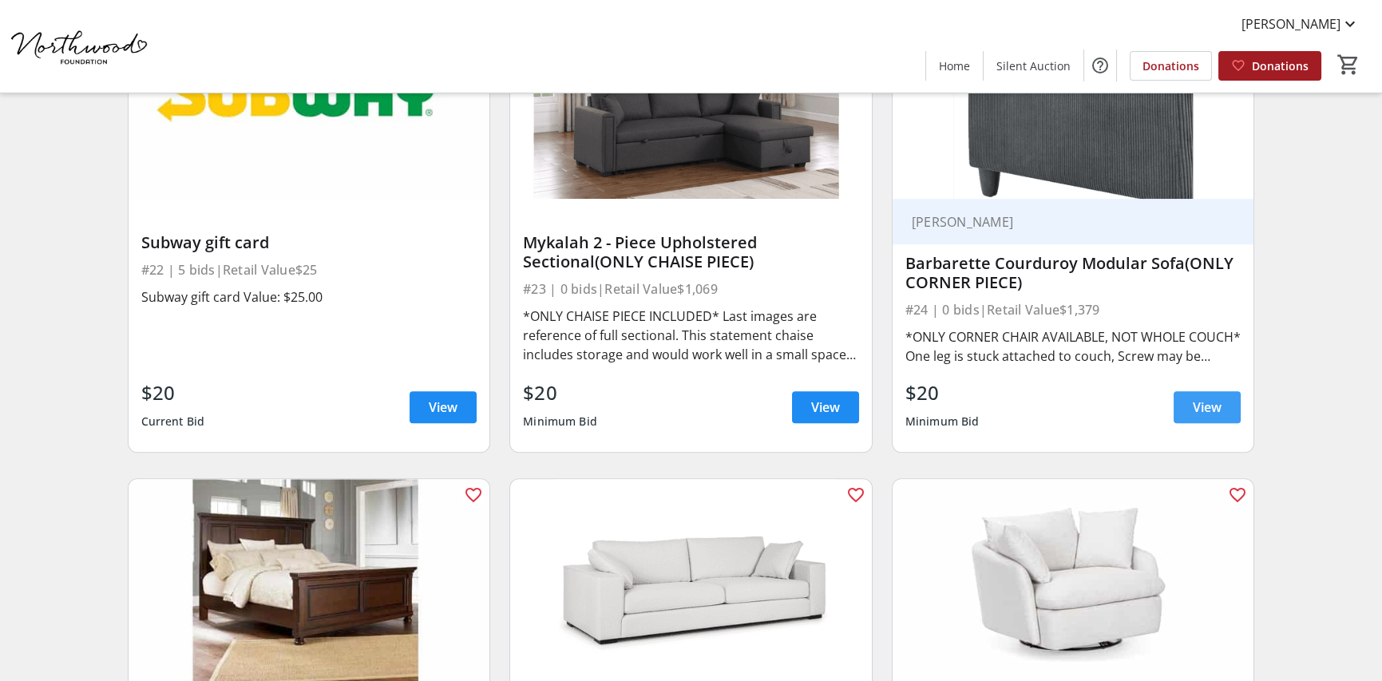
click at [1193, 392] on span at bounding box center [1207, 407] width 67 height 38
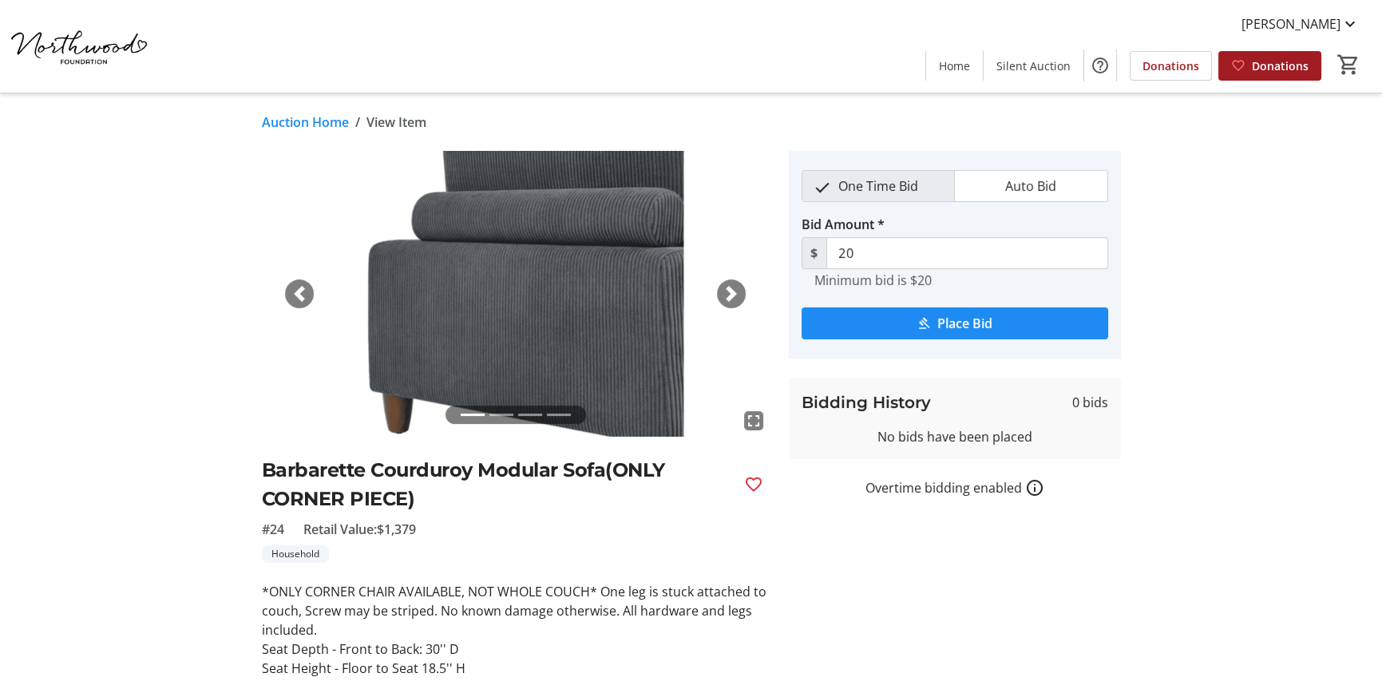
click at [725, 297] on span "button" at bounding box center [731, 294] width 16 height 16
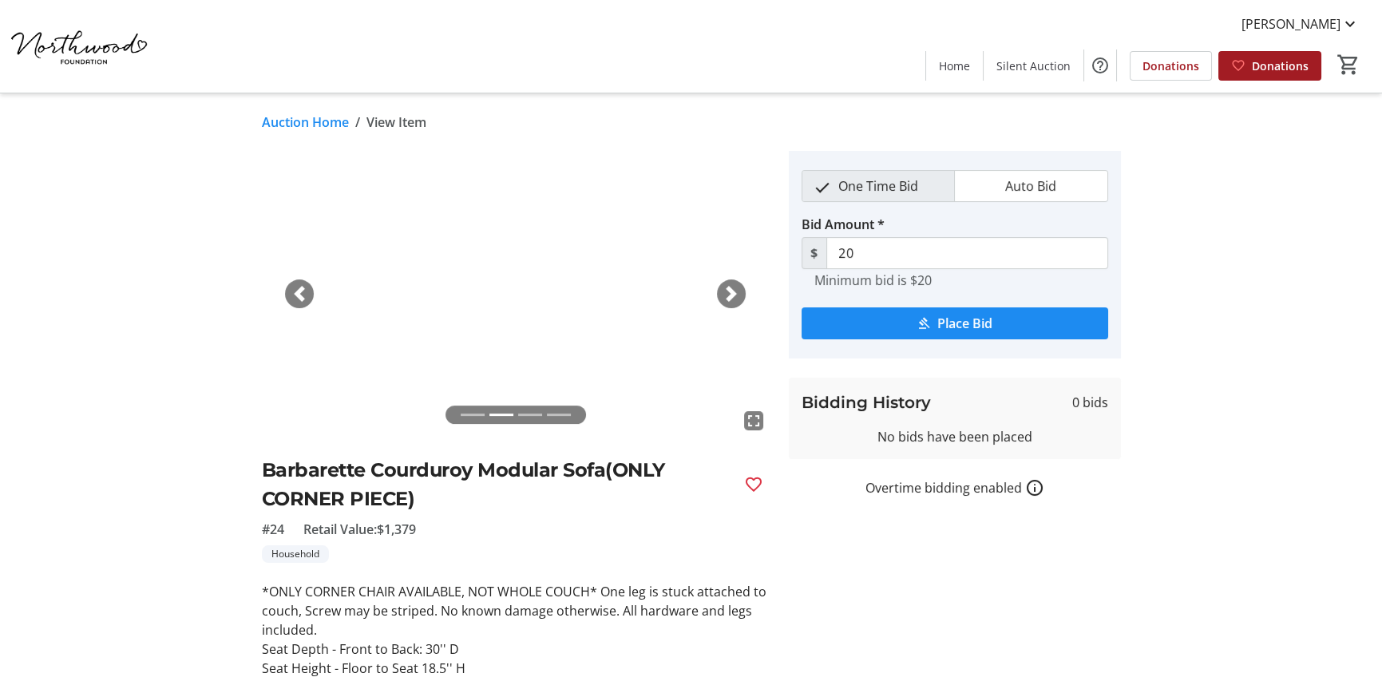
click at [725, 297] on span "button" at bounding box center [731, 294] width 16 height 16
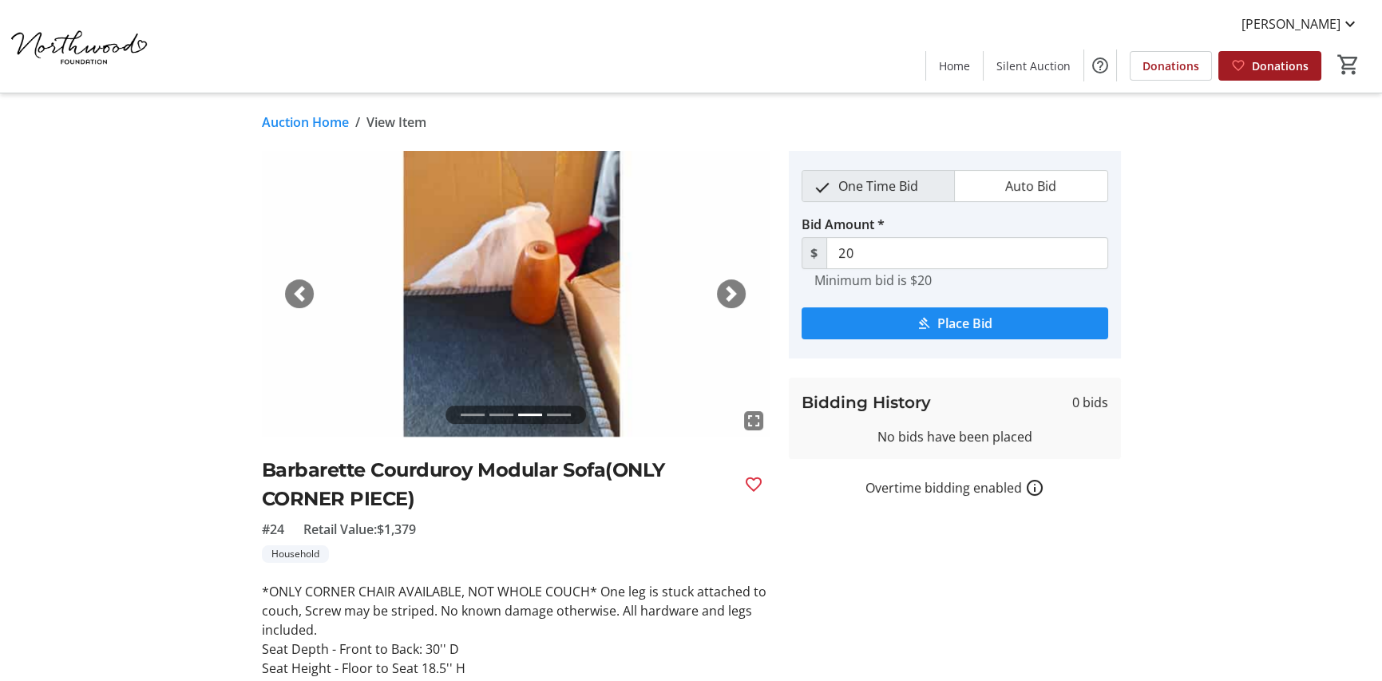
click at [725, 297] on span "button" at bounding box center [731, 294] width 16 height 16
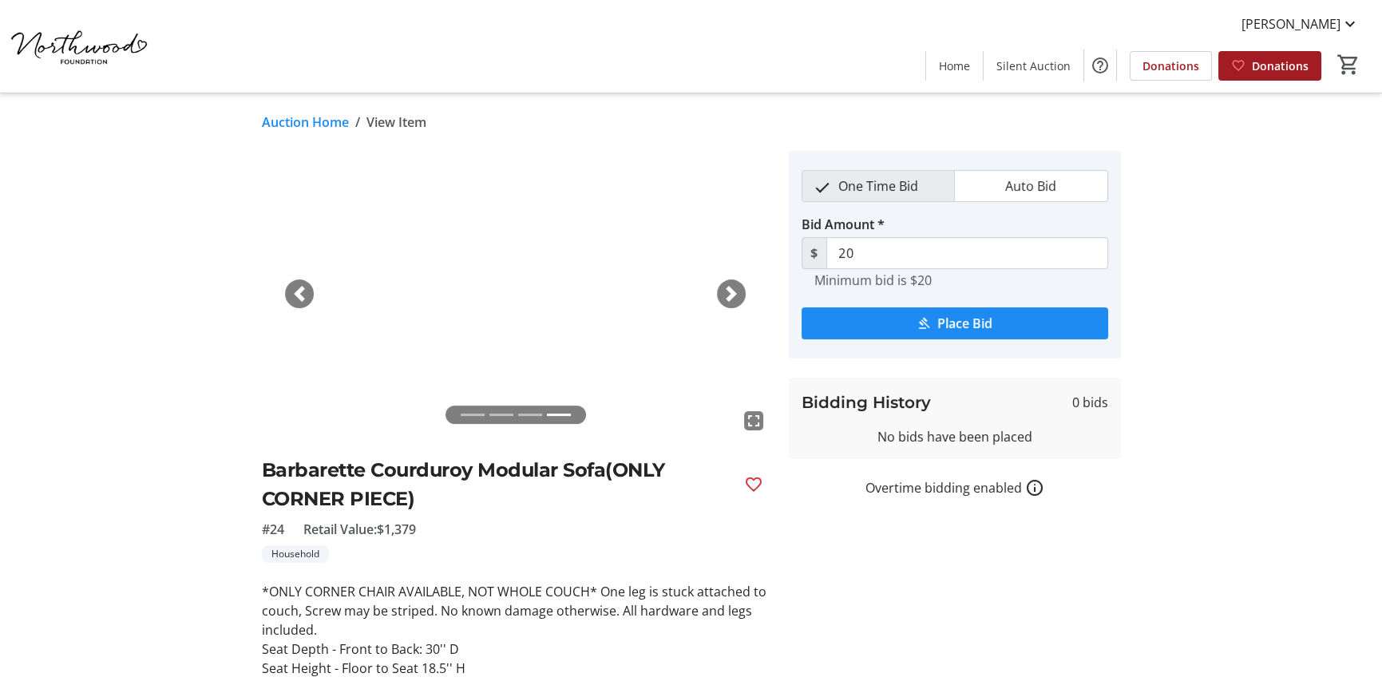
click at [725, 297] on span "button" at bounding box center [731, 294] width 16 height 16
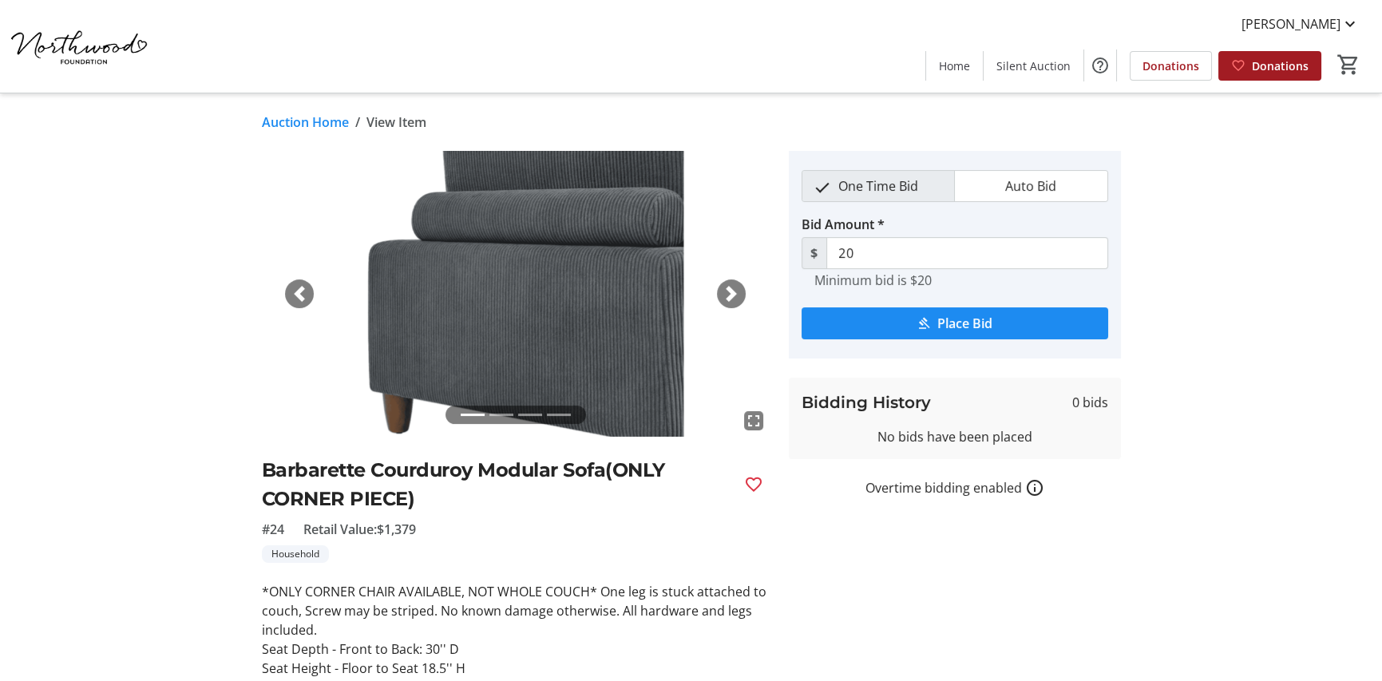
click at [725, 297] on span "button" at bounding box center [731, 294] width 16 height 16
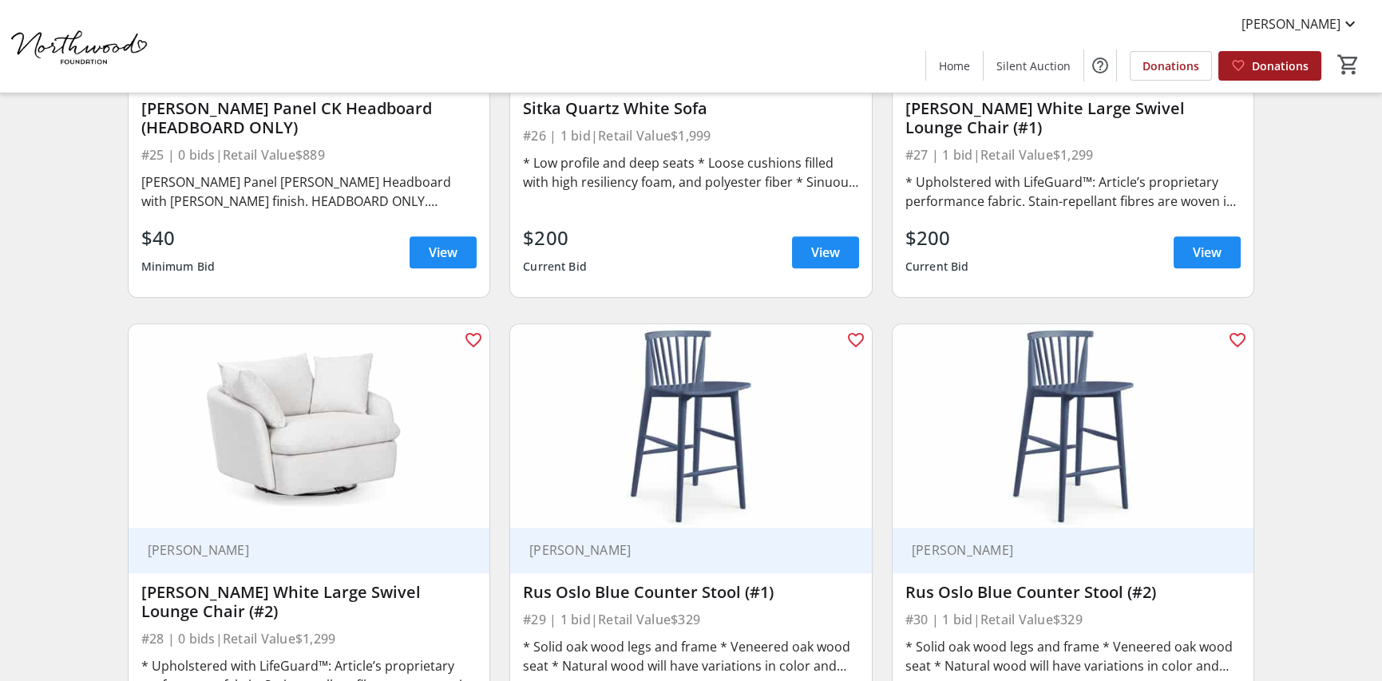
scroll to position [4311, 0]
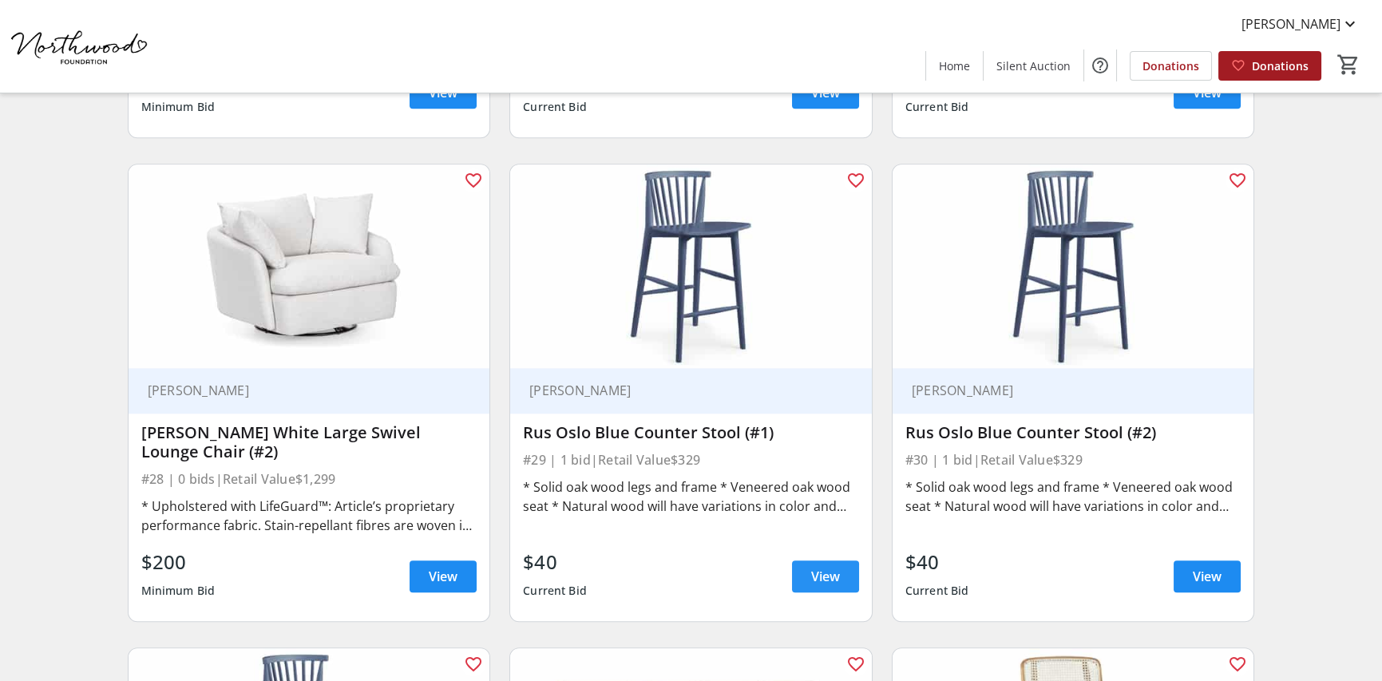
click at [800, 572] on span at bounding box center [825, 576] width 67 height 38
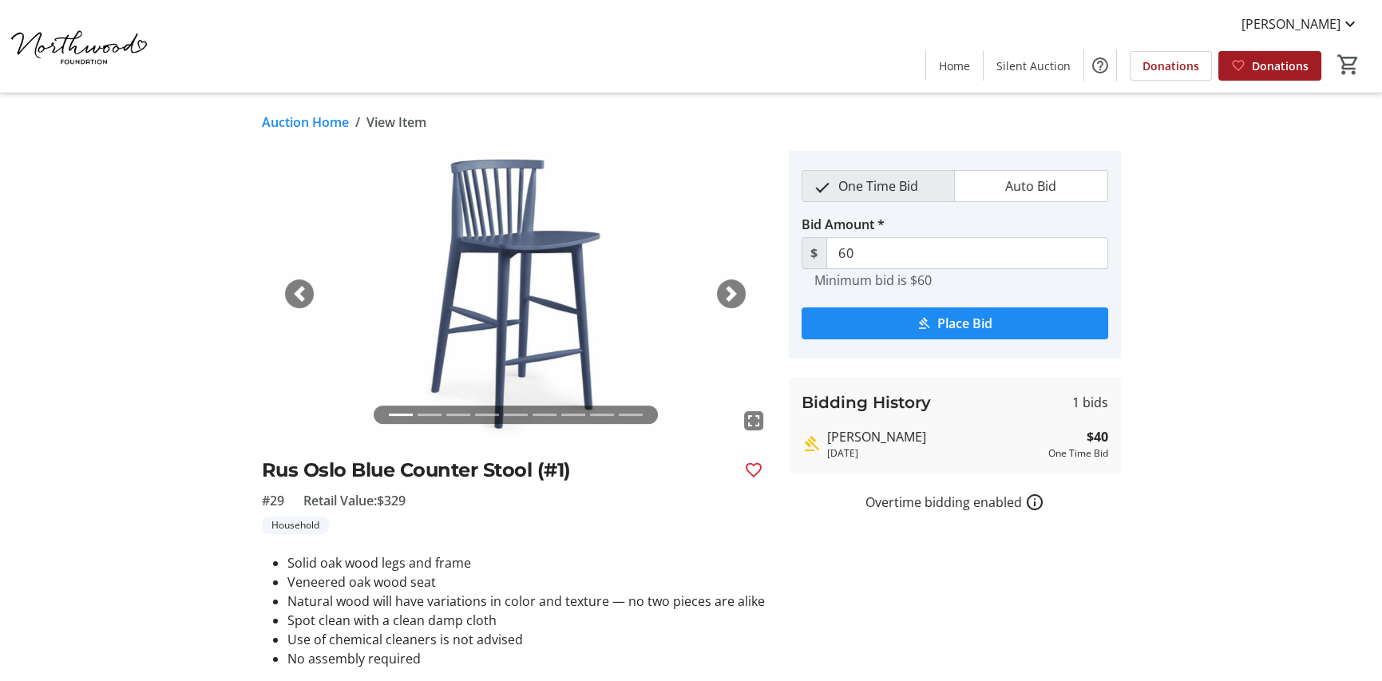
click at [723, 299] on div "Next" at bounding box center [731, 293] width 29 height 29
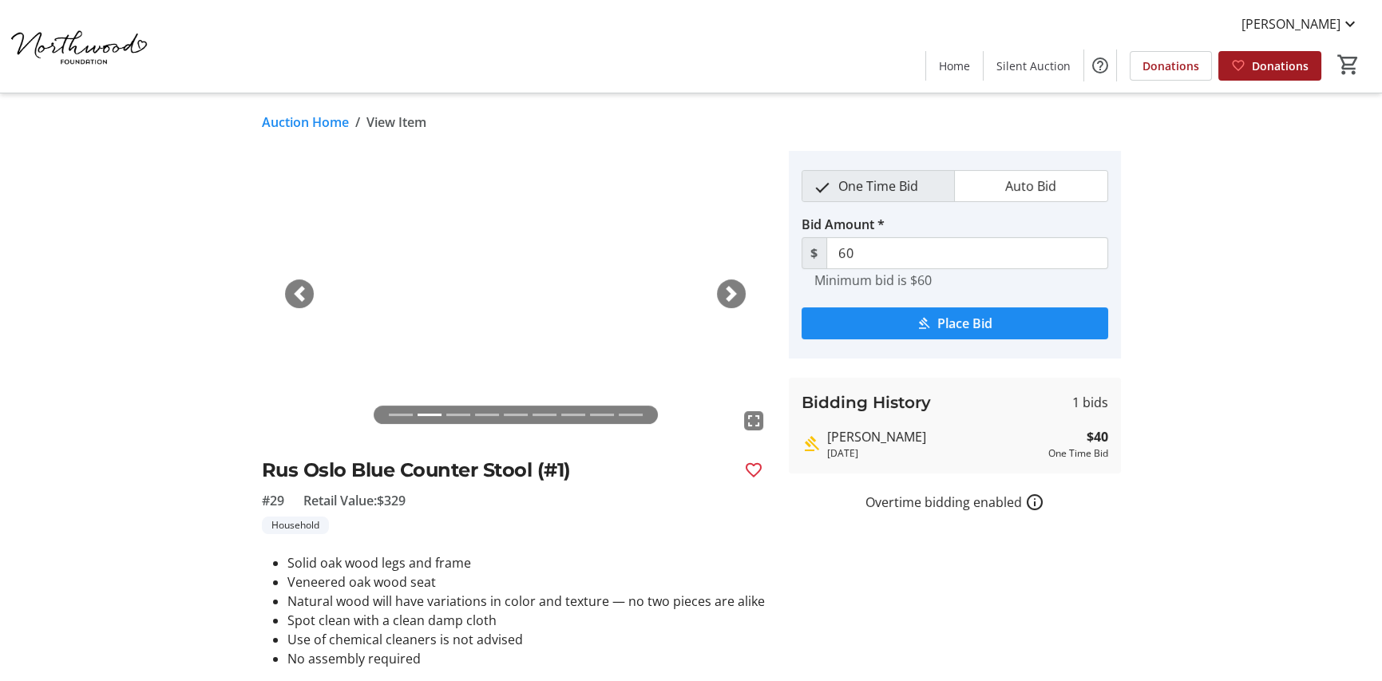
click at [723, 301] on span "button" at bounding box center [731, 294] width 16 height 16
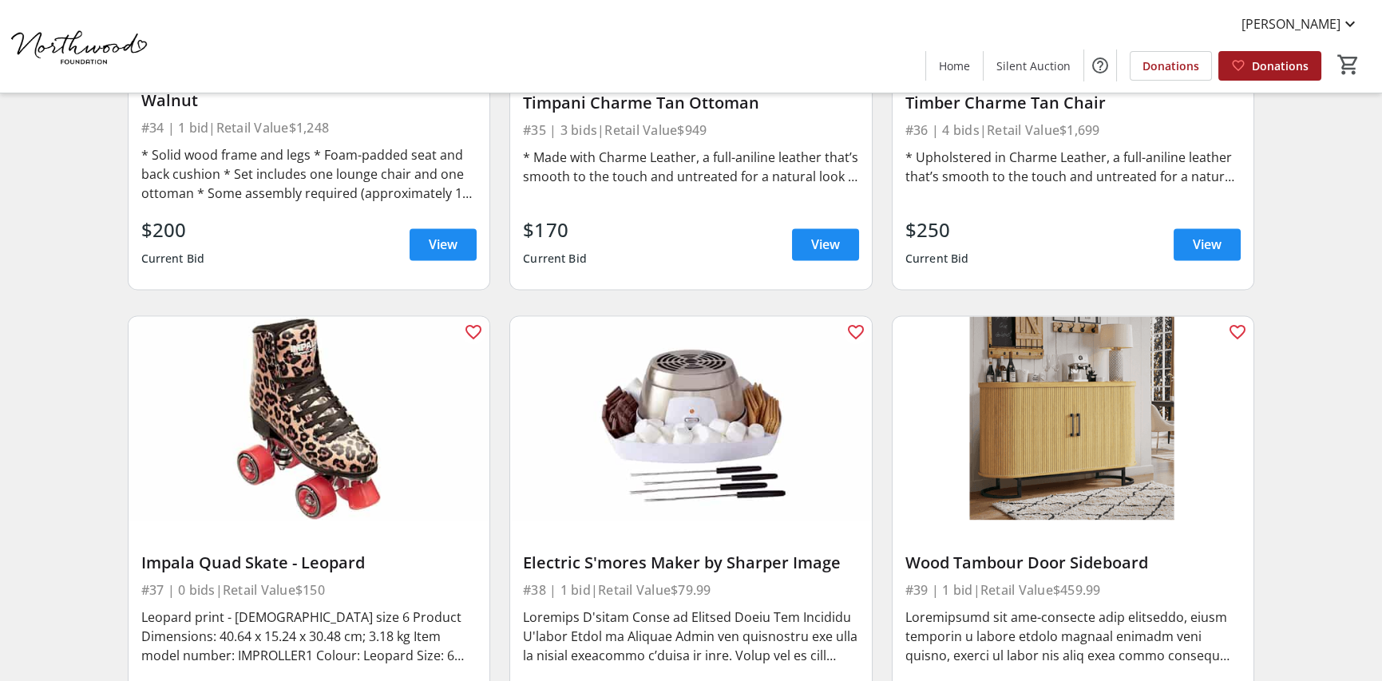
scroll to position [5748, 0]
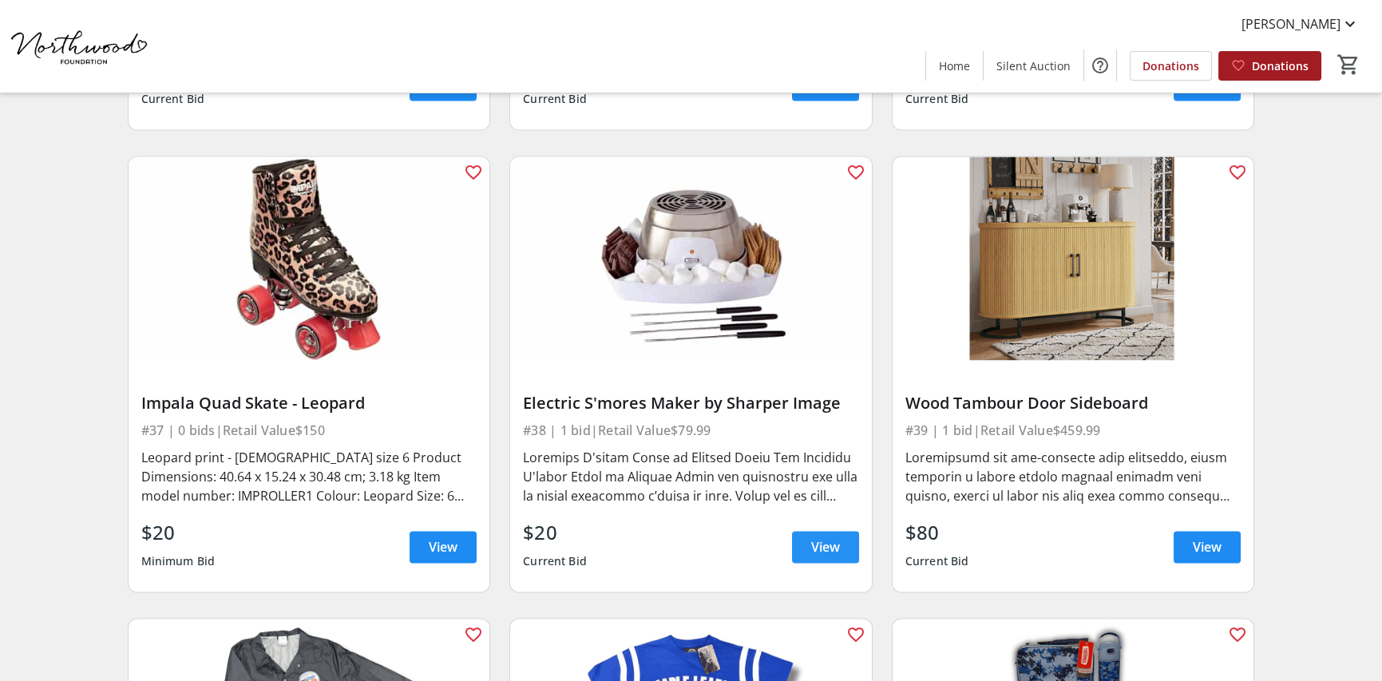
click at [830, 552] on span "View" at bounding box center [825, 546] width 29 height 19
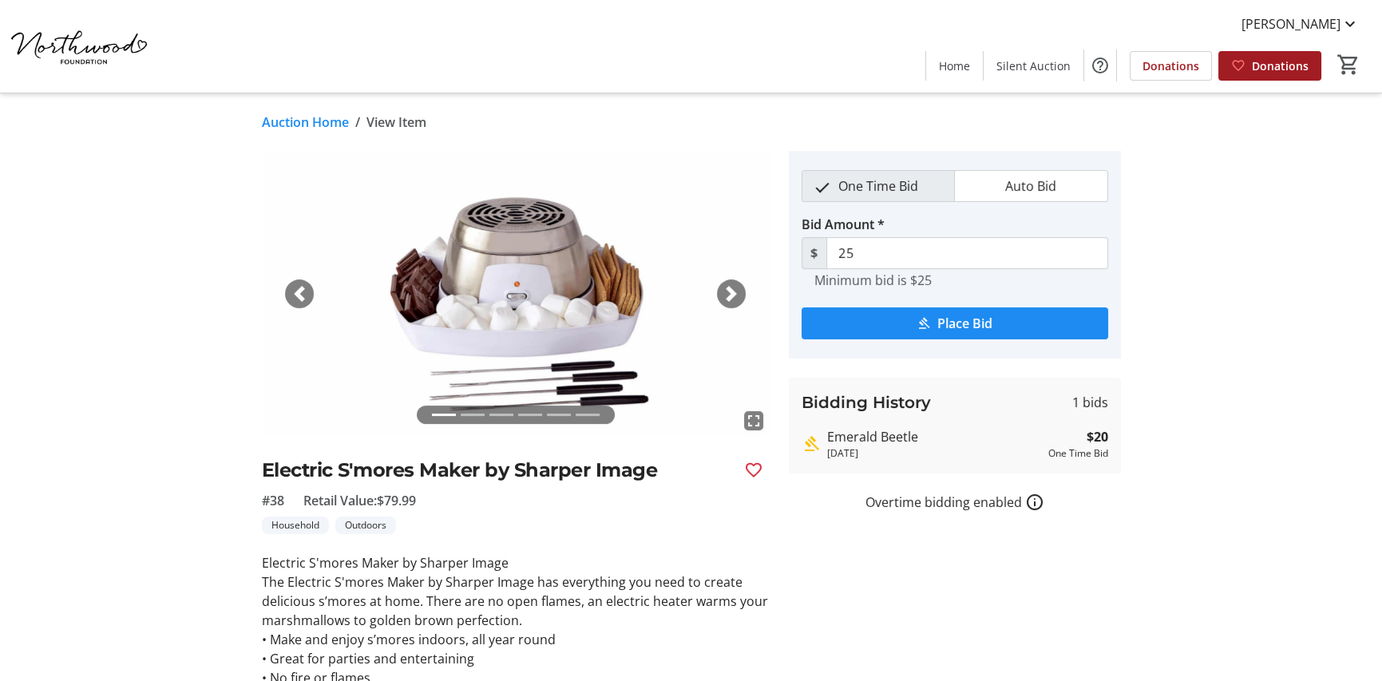
click at [723, 301] on span "button" at bounding box center [731, 294] width 16 height 16
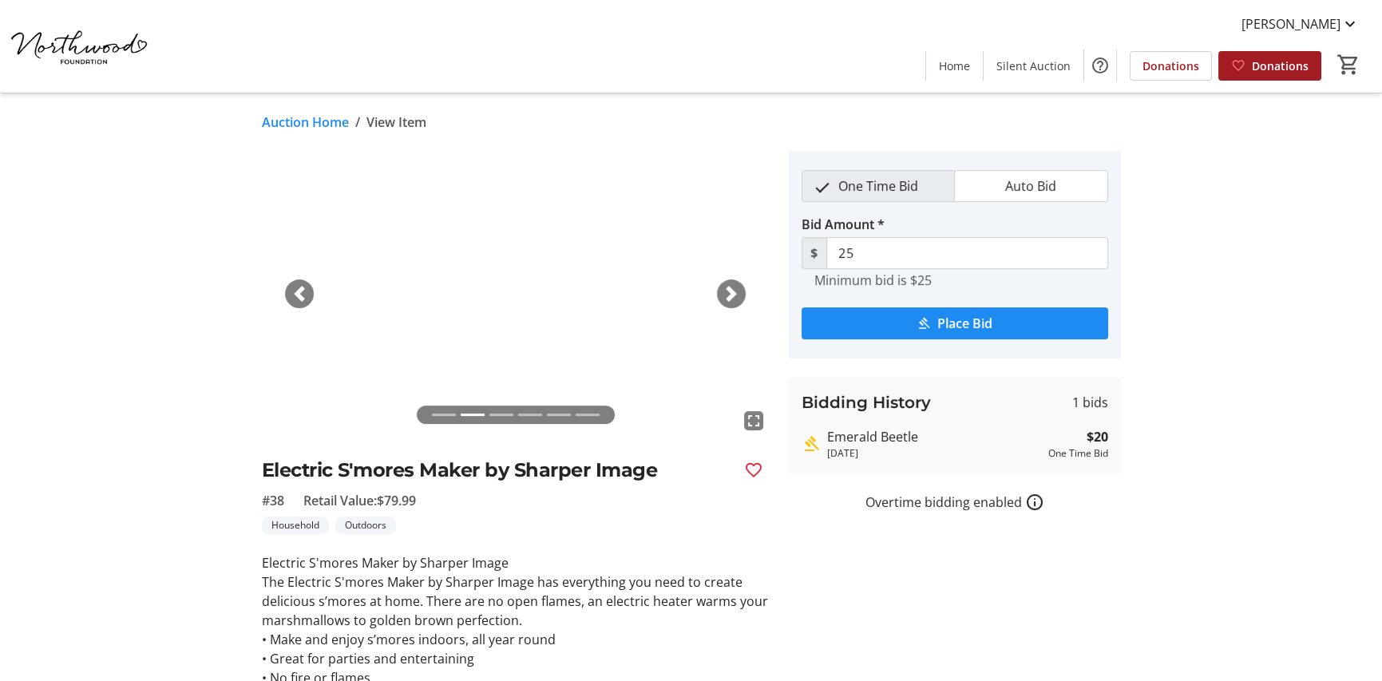
click at [723, 301] on span "button" at bounding box center [731, 294] width 16 height 16
click at [723, 303] on div "Next" at bounding box center [731, 293] width 29 height 29
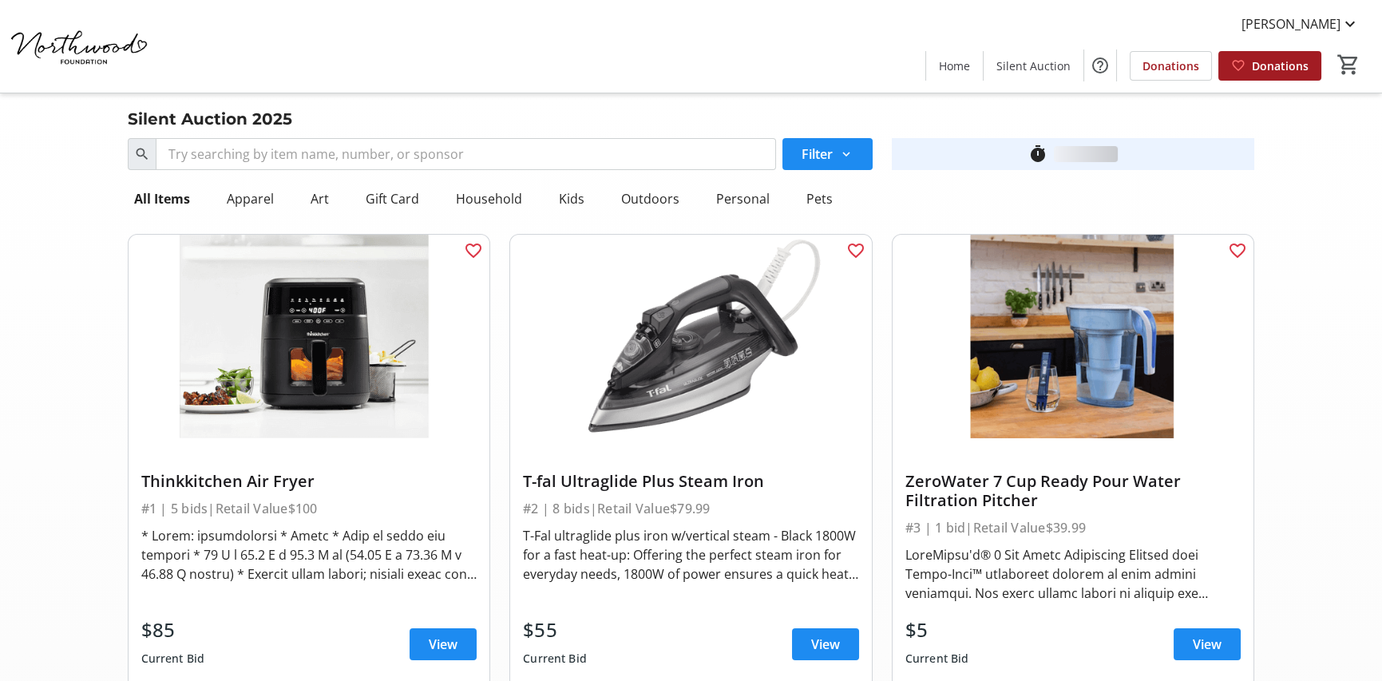
scroll to position [5748, 0]
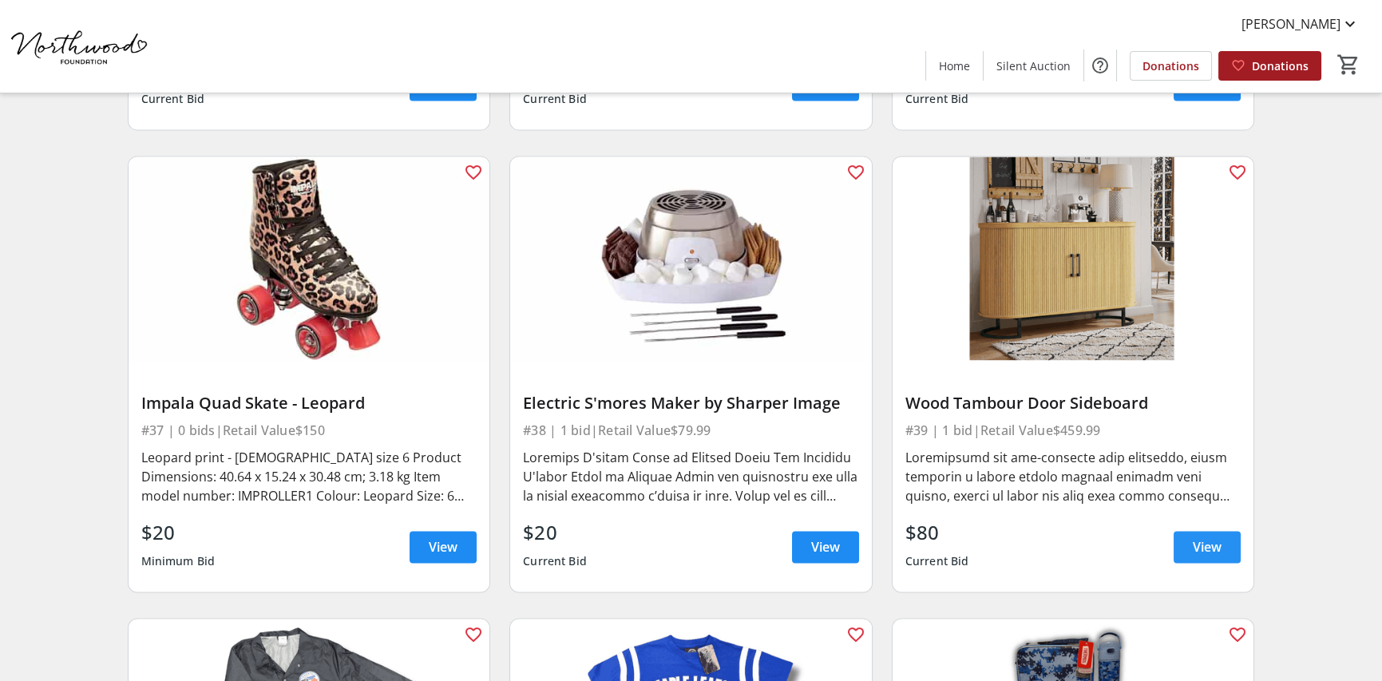
click at [1210, 545] on span "View" at bounding box center [1207, 546] width 29 height 19
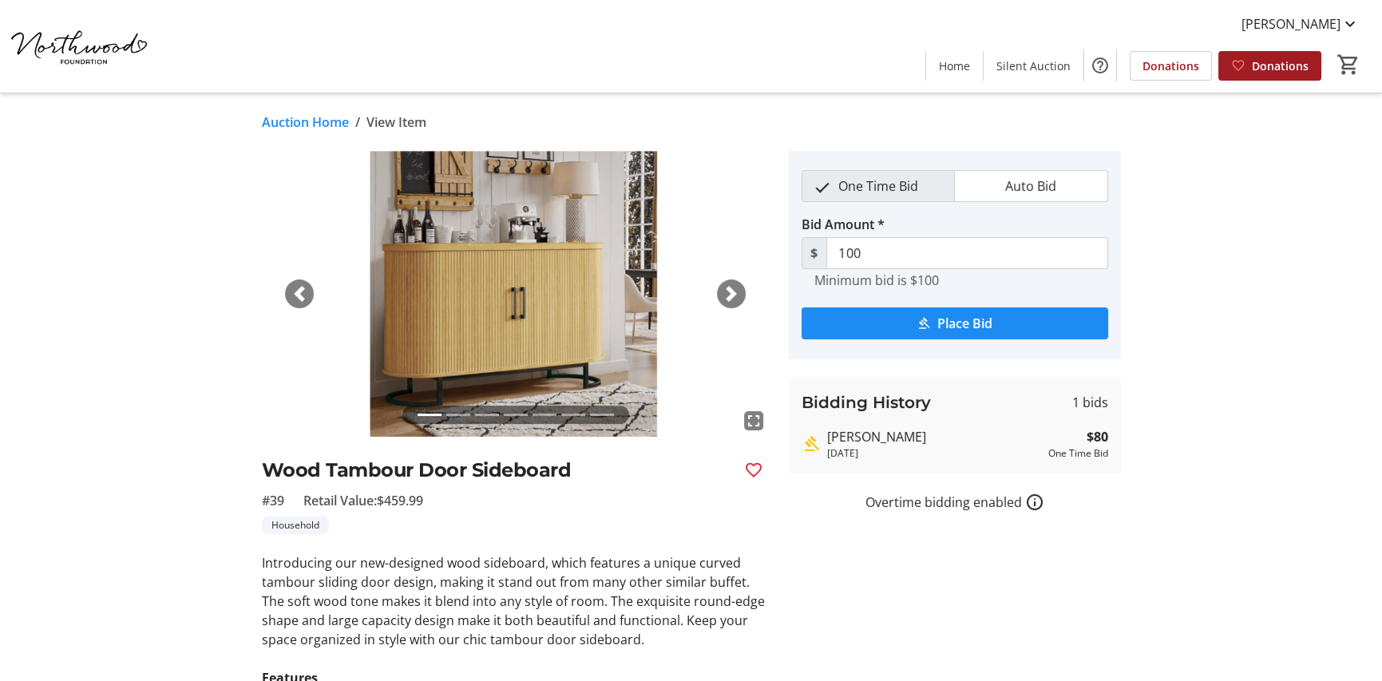
click at [704, 308] on img at bounding box center [516, 294] width 508 height 286
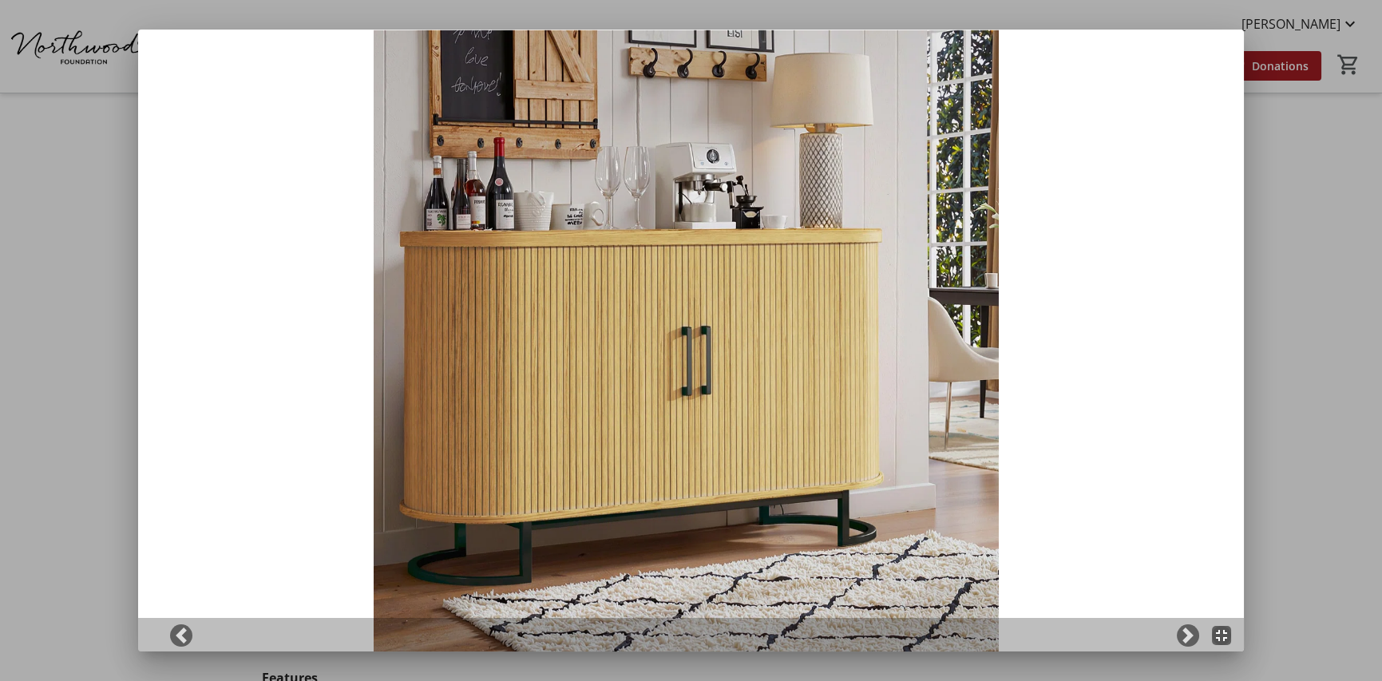
drag, startPoint x: 704, startPoint y: 308, endPoint x: 727, endPoint y: 295, distance: 25.7
click at [727, 295] on img at bounding box center [691, 341] width 1106 height 622
click at [1190, 636] on span at bounding box center [1188, 636] width 16 height 16
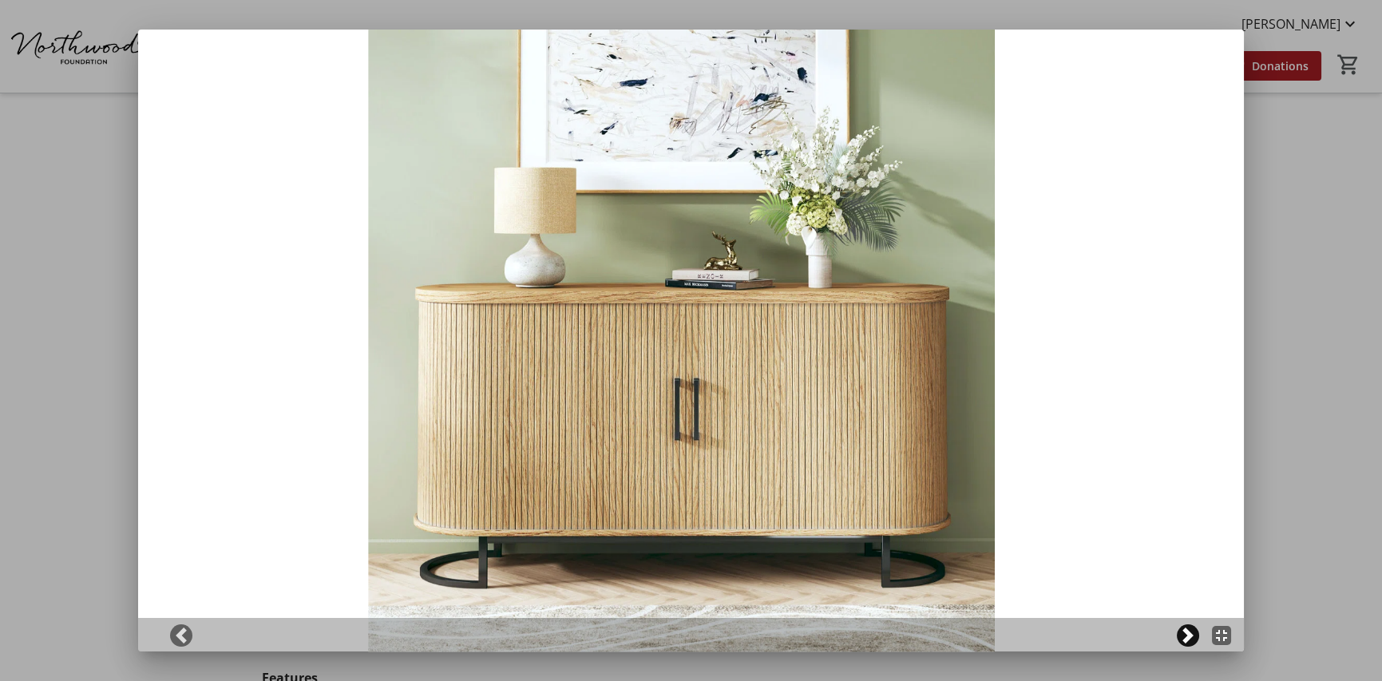
click at [1195, 636] on span at bounding box center [1188, 636] width 16 height 16
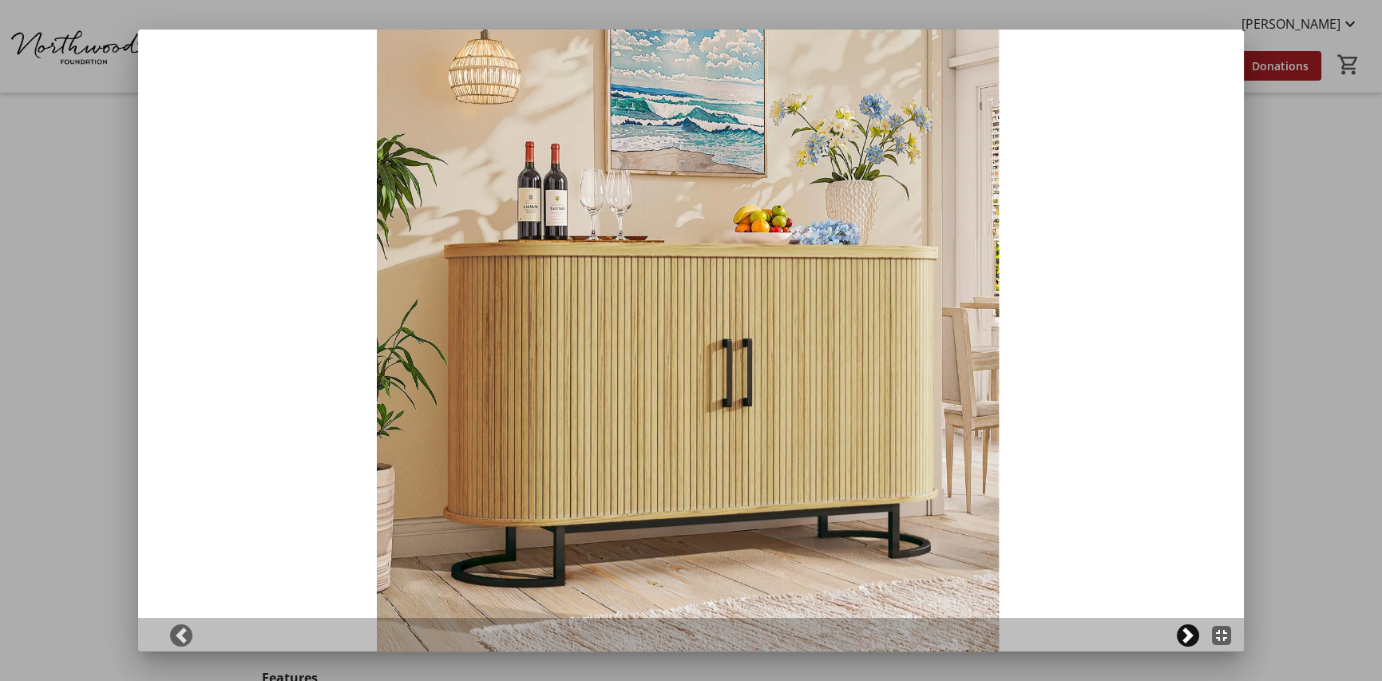
click at [1196, 636] on span at bounding box center [1188, 636] width 16 height 16
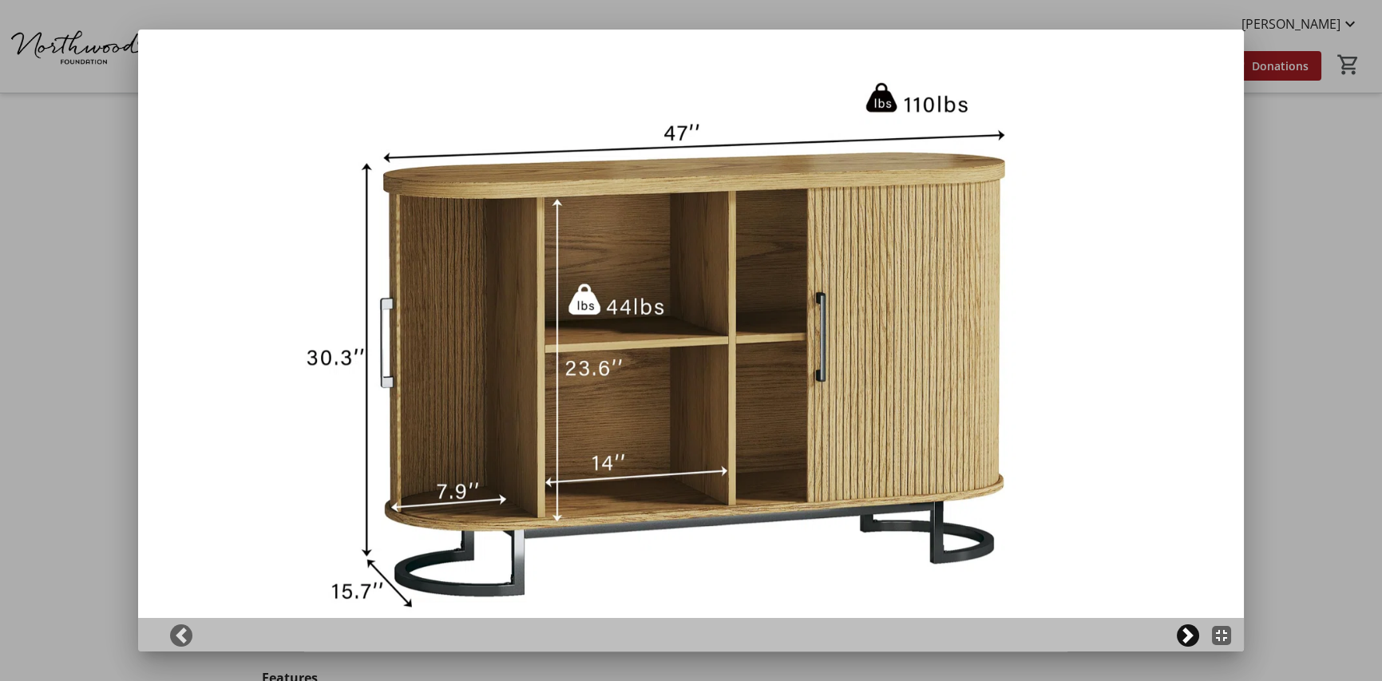
click at [1196, 636] on span at bounding box center [1188, 636] width 16 height 16
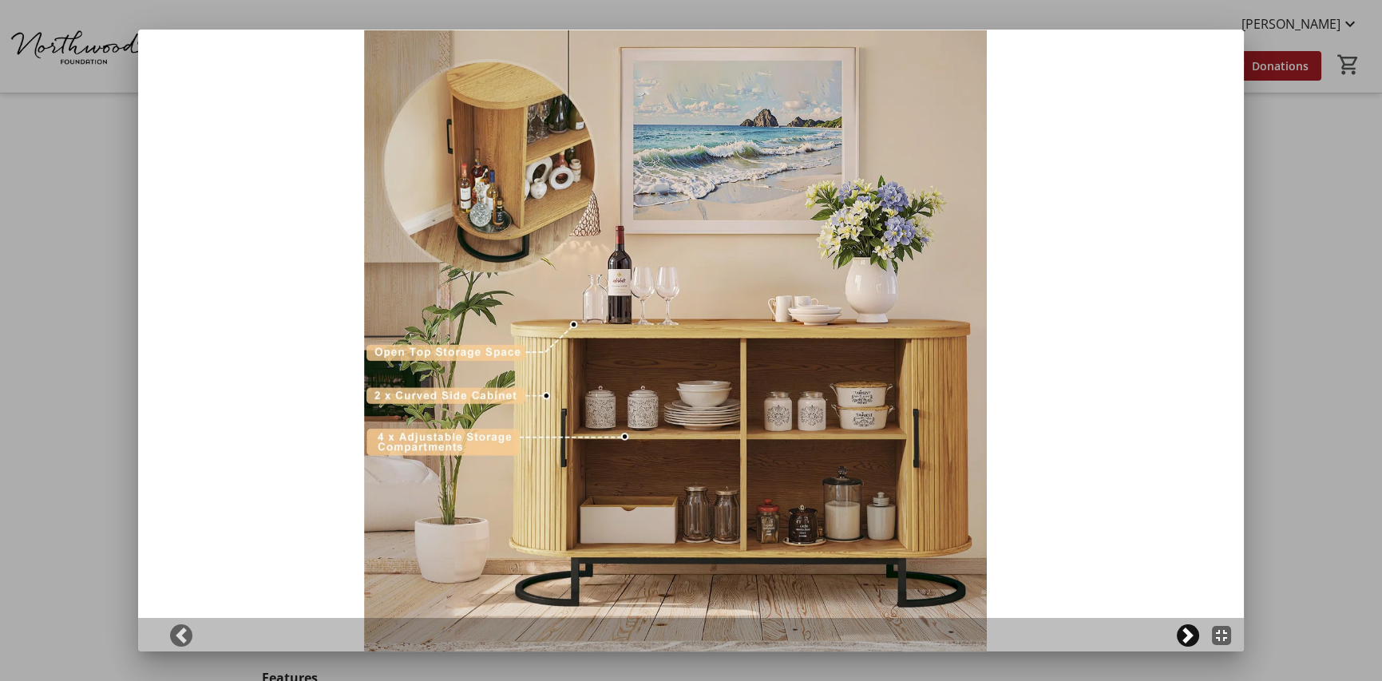
click at [1196, 636] on span at bounding box center [1188, 636] width 16 height 16
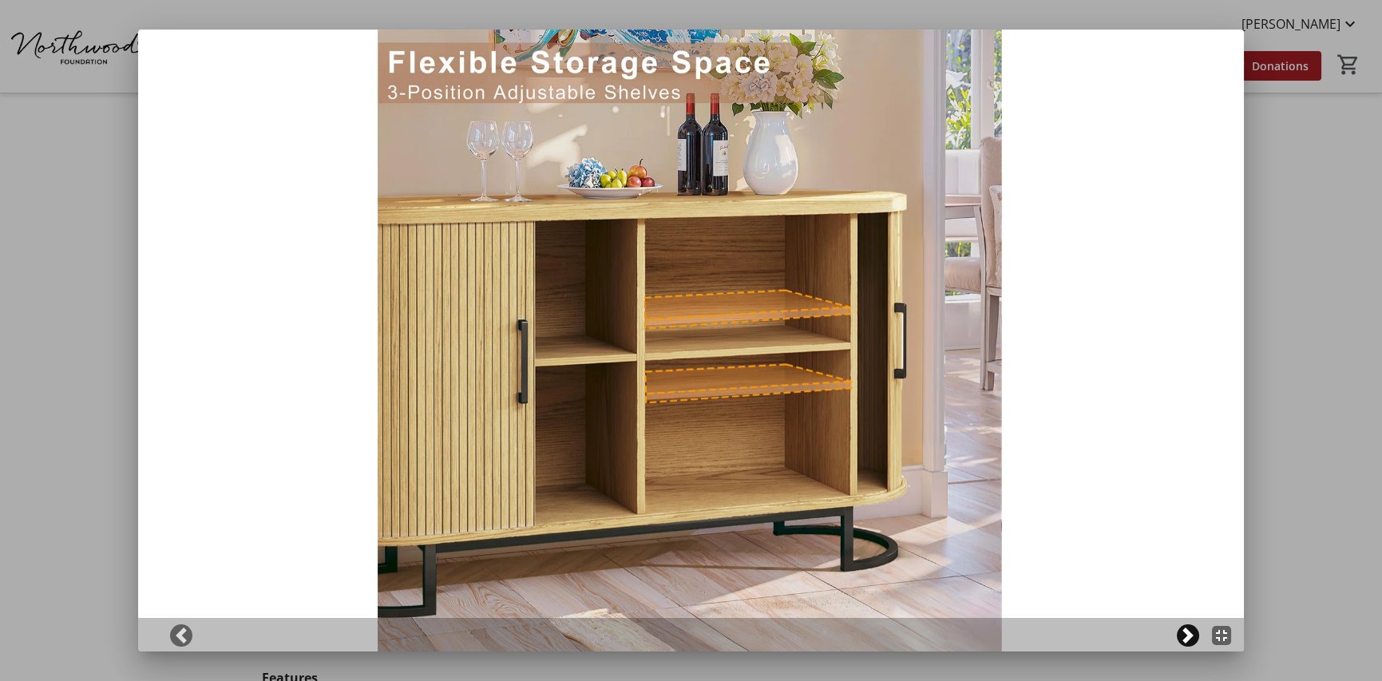
click at [1196, 636] on span at bounding box center [1188, 636] width 16 height 16
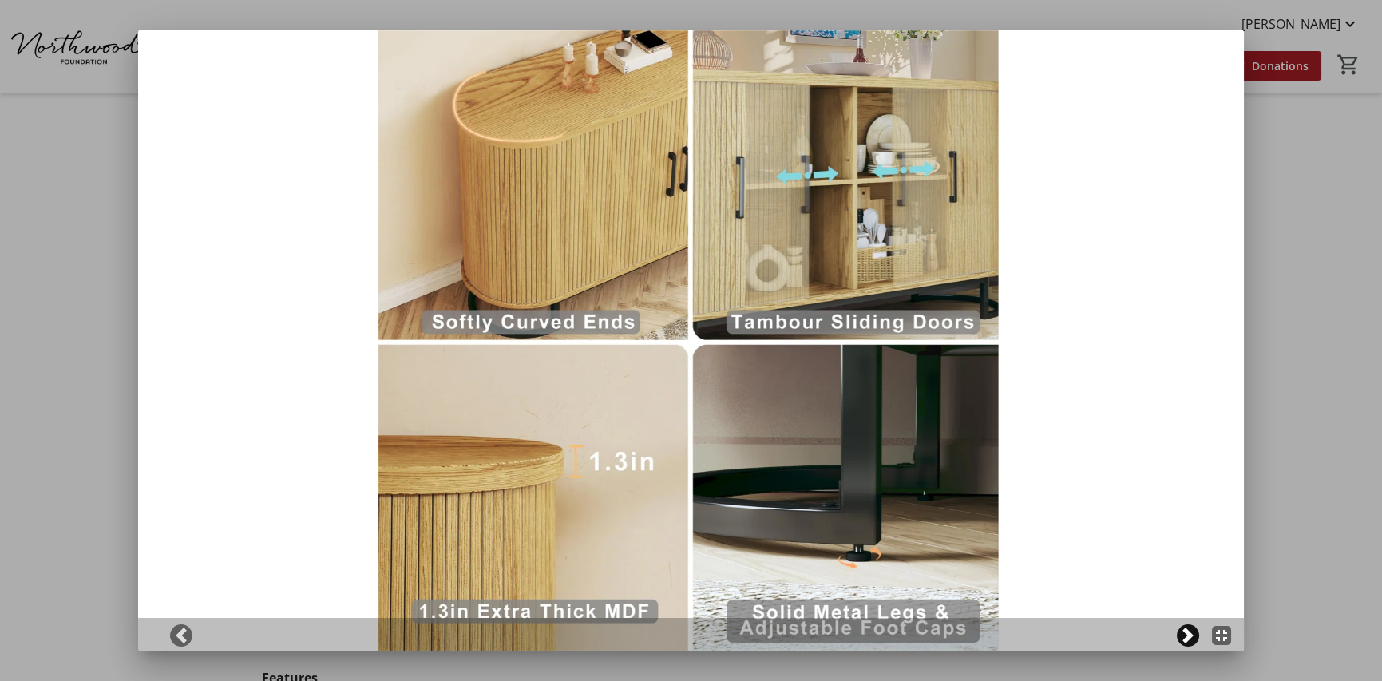
click at [1196, 636] on span at bounding box center [1188, 636] width 16 height 16
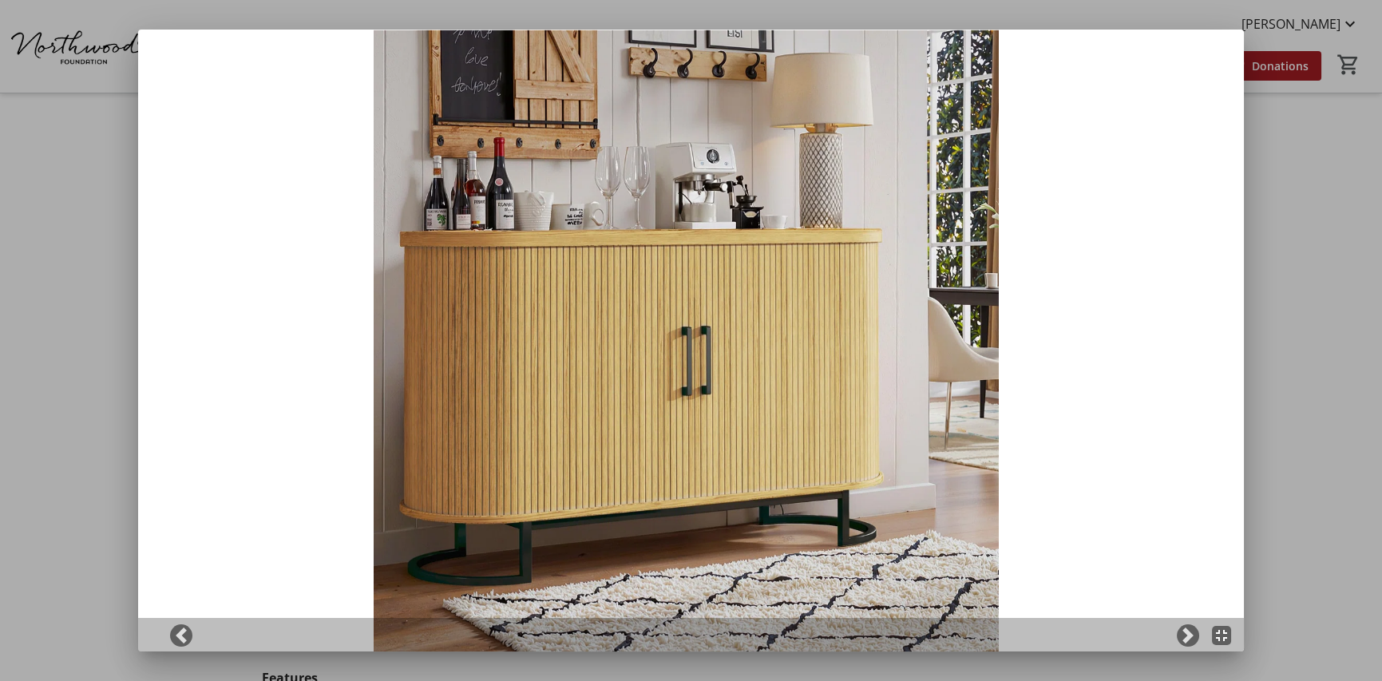
click at [1368, 262] on div at bounding box center [691, 340] width 1382 height 681
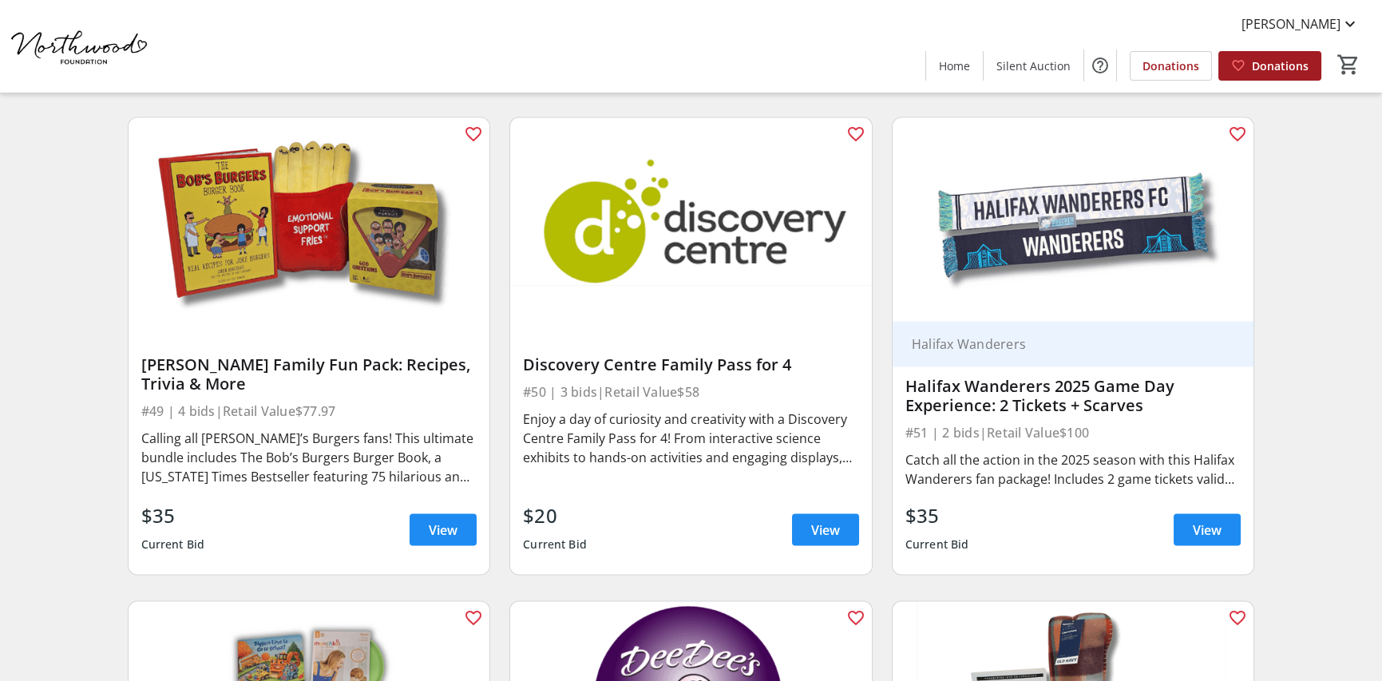
scroll to position [7665, 0]
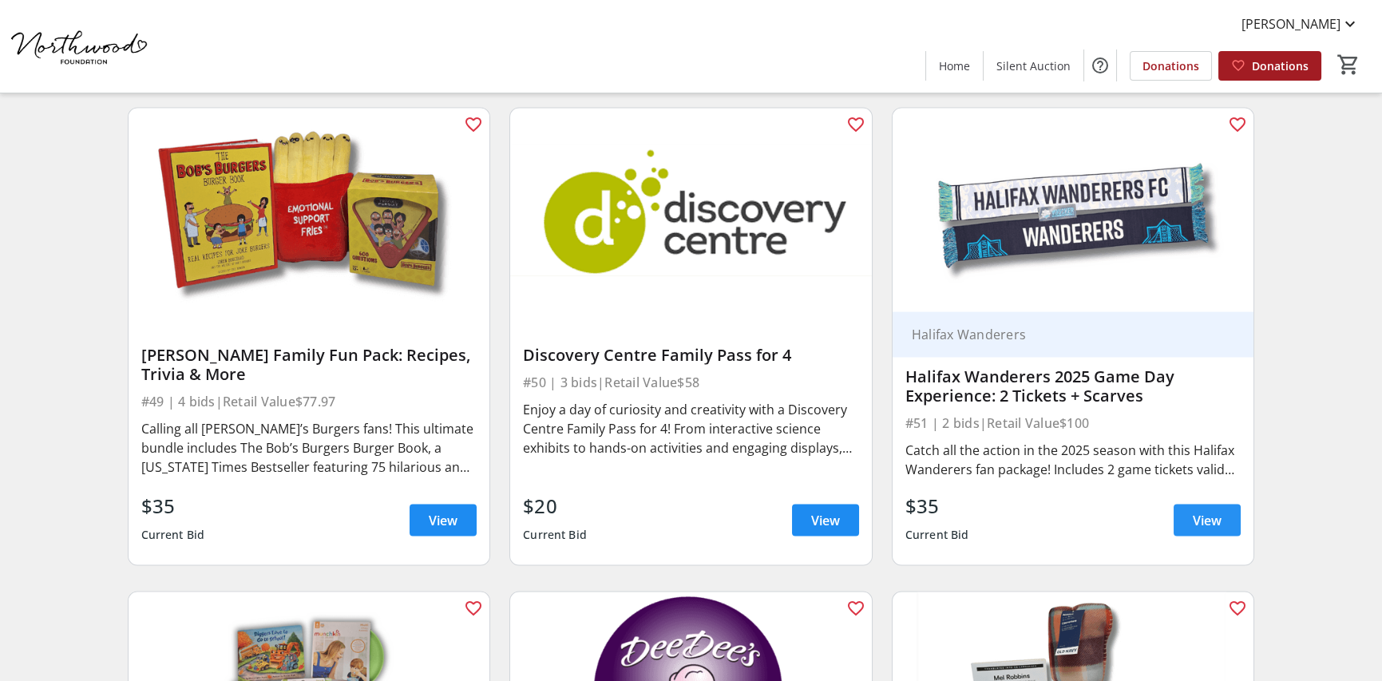
click at [1206, 516] on span "View" at bounding box center [1207, 520] width 29 height 19
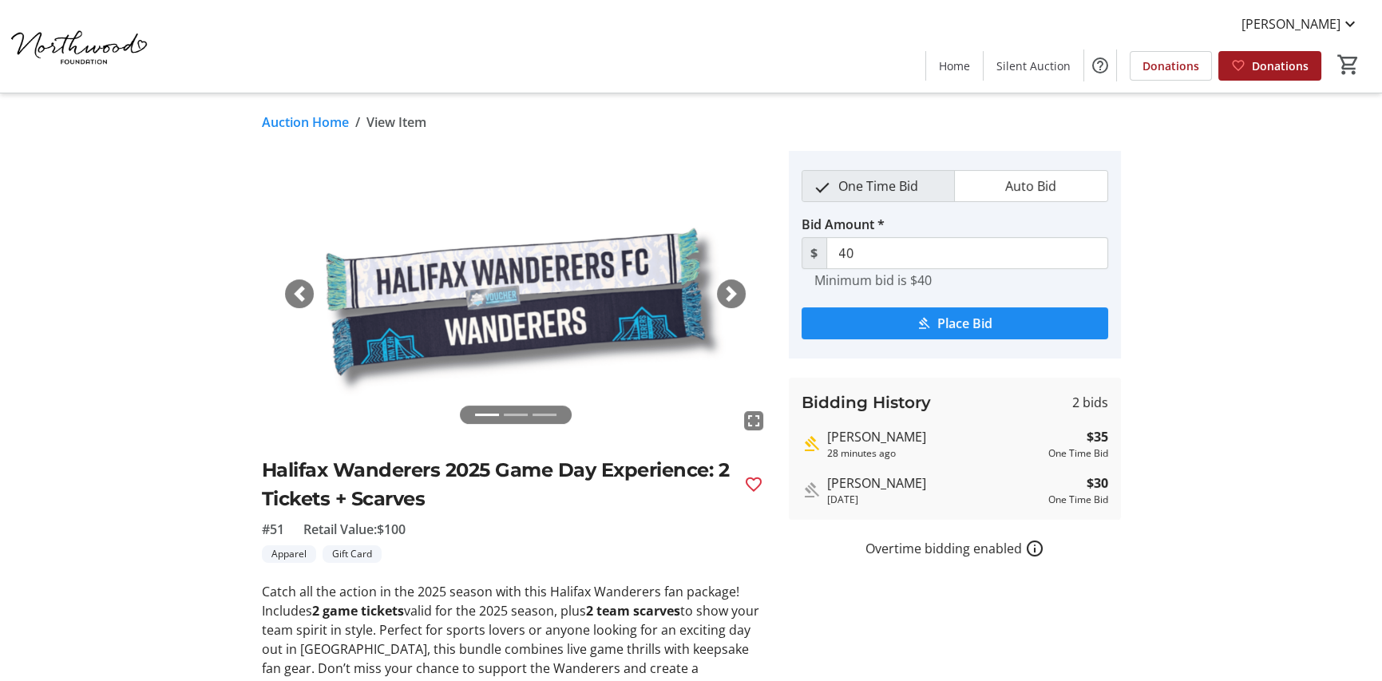
click at [732, 295] on span "button" at bounding box center [731, 294] width 16 height 16
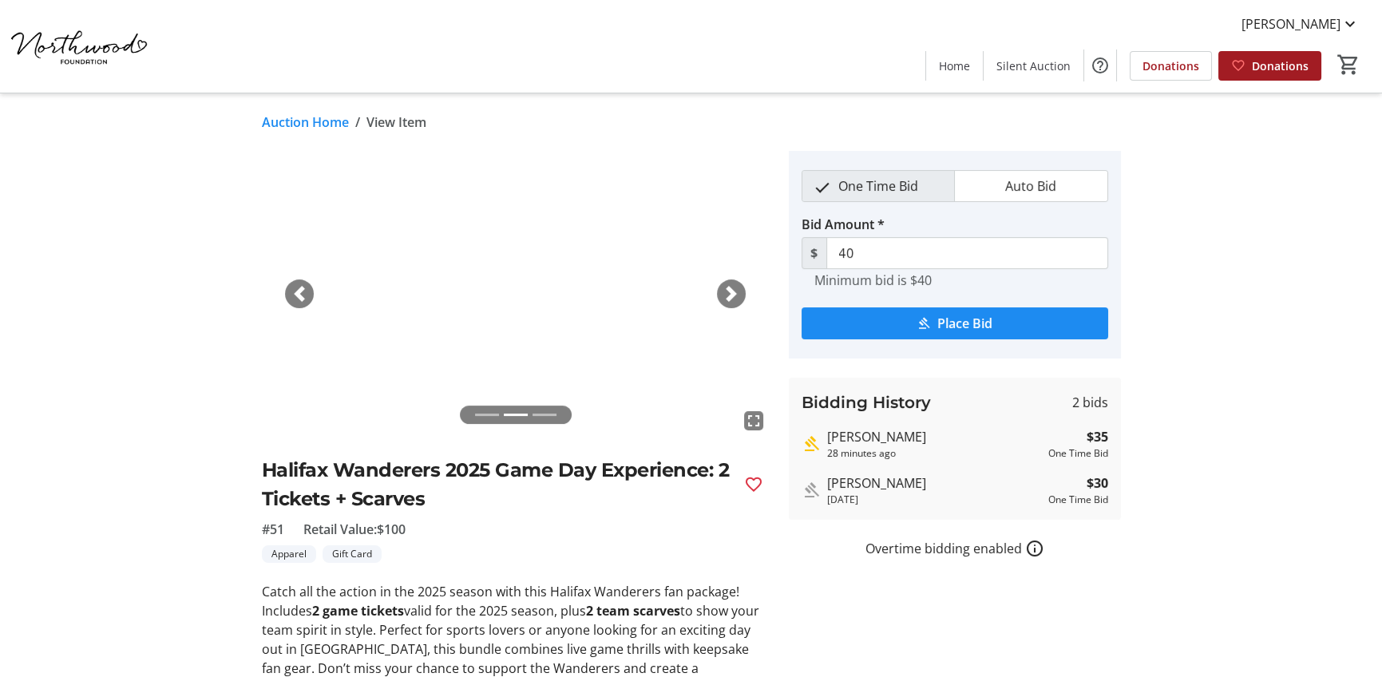
click at [732, 295] on span "button" at bounding box center [731, 294] width 16 height 16
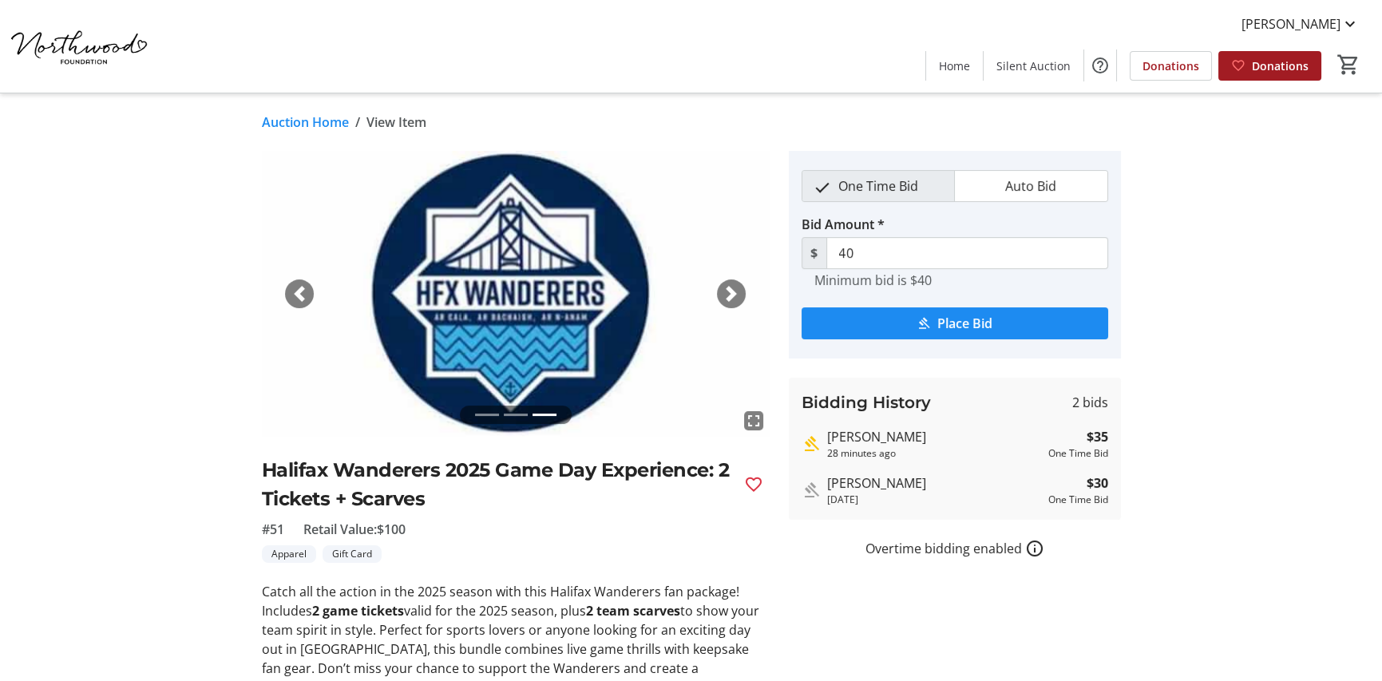
click at [732, 295] on span "button" at bounding box center [731, 294] width 16 height 16
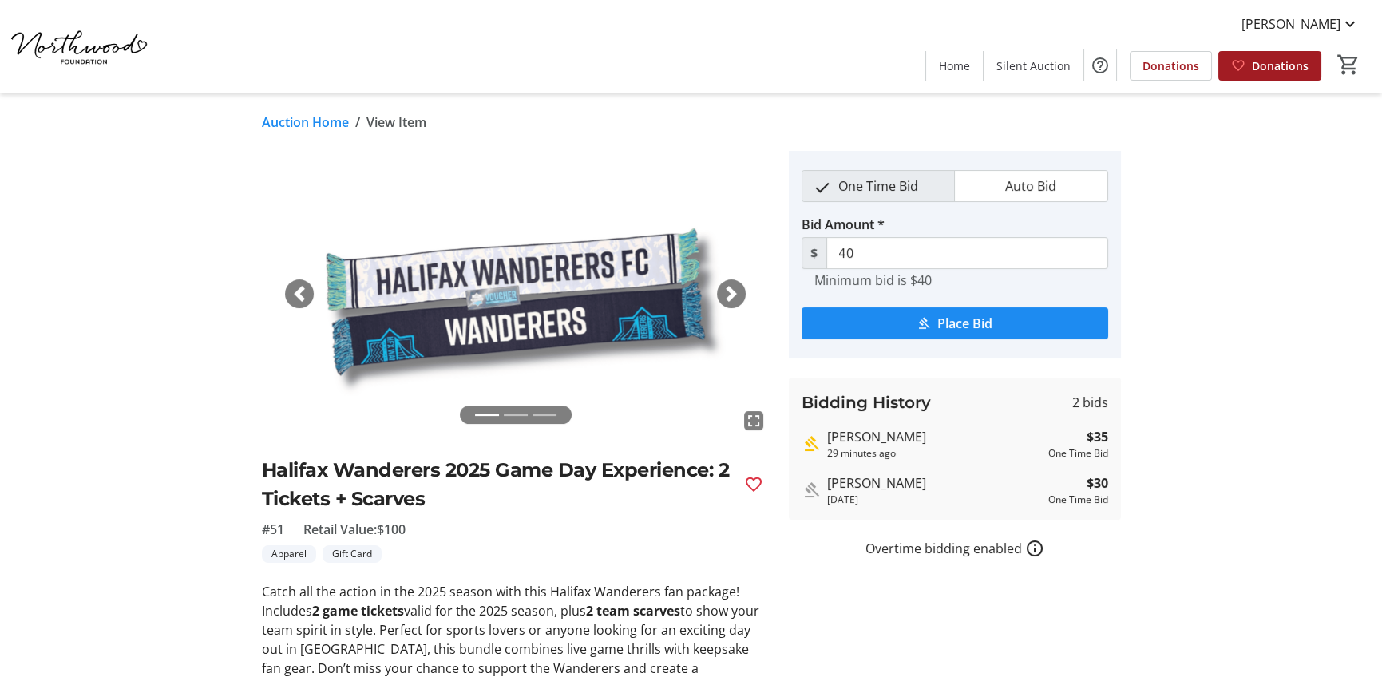
click at [732, 295] on span "button" at bounding box center [731, 294] width 16 height 16
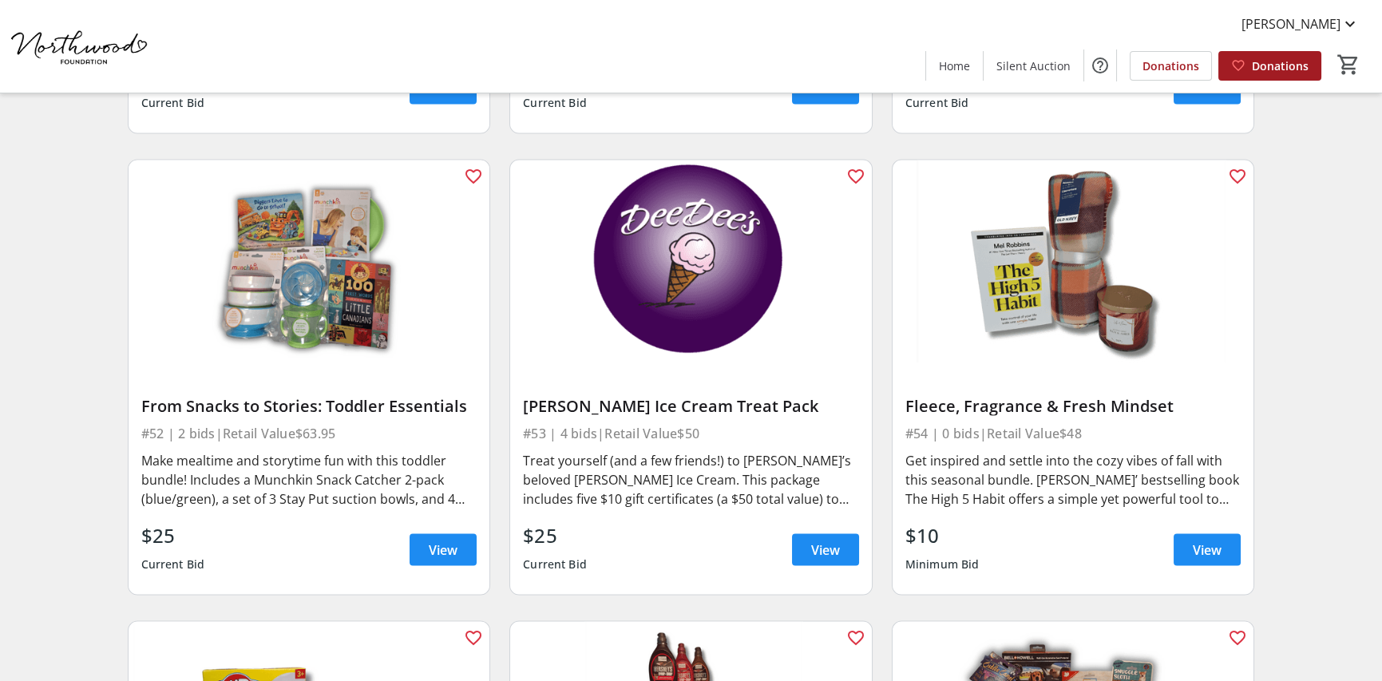
scroll to position [8144, 0]
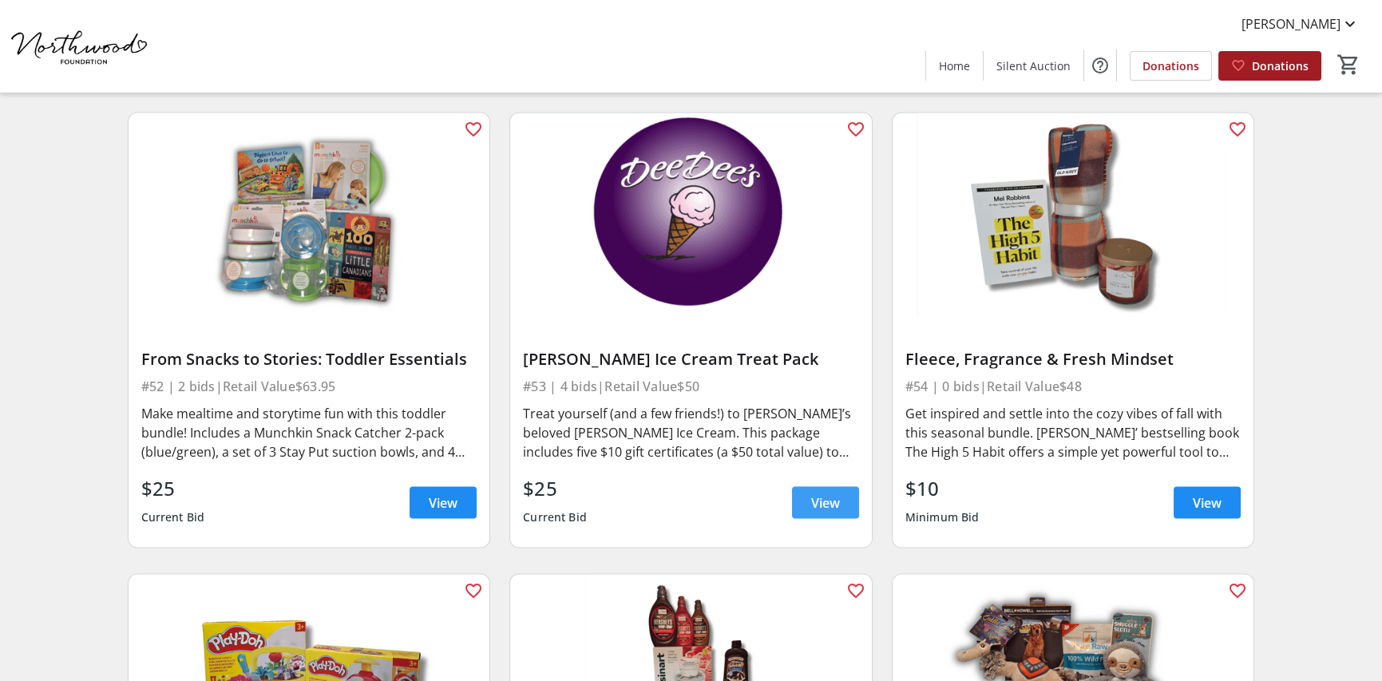
click at [803, 497] on span at bounding box center [825, 503] width 67 height 38
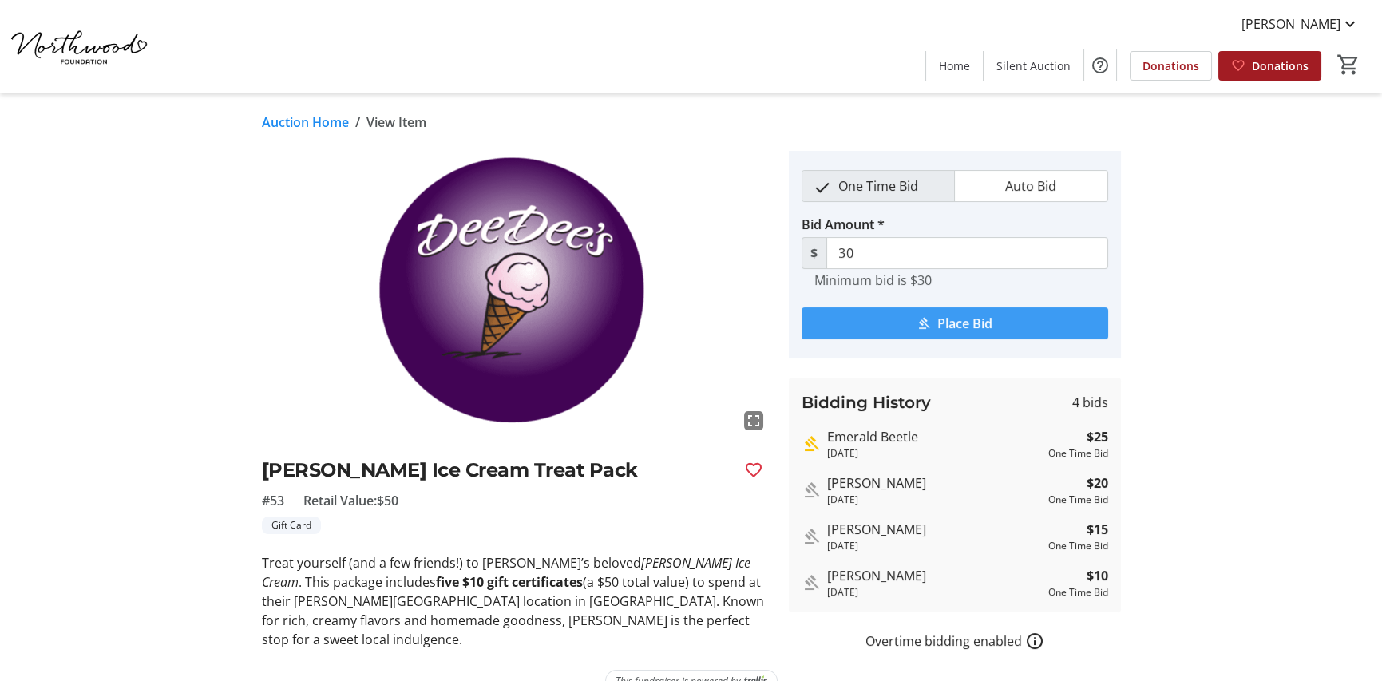
click at [872, 341] on span "submit" at bounding box center [955, 323] width 307 height 38
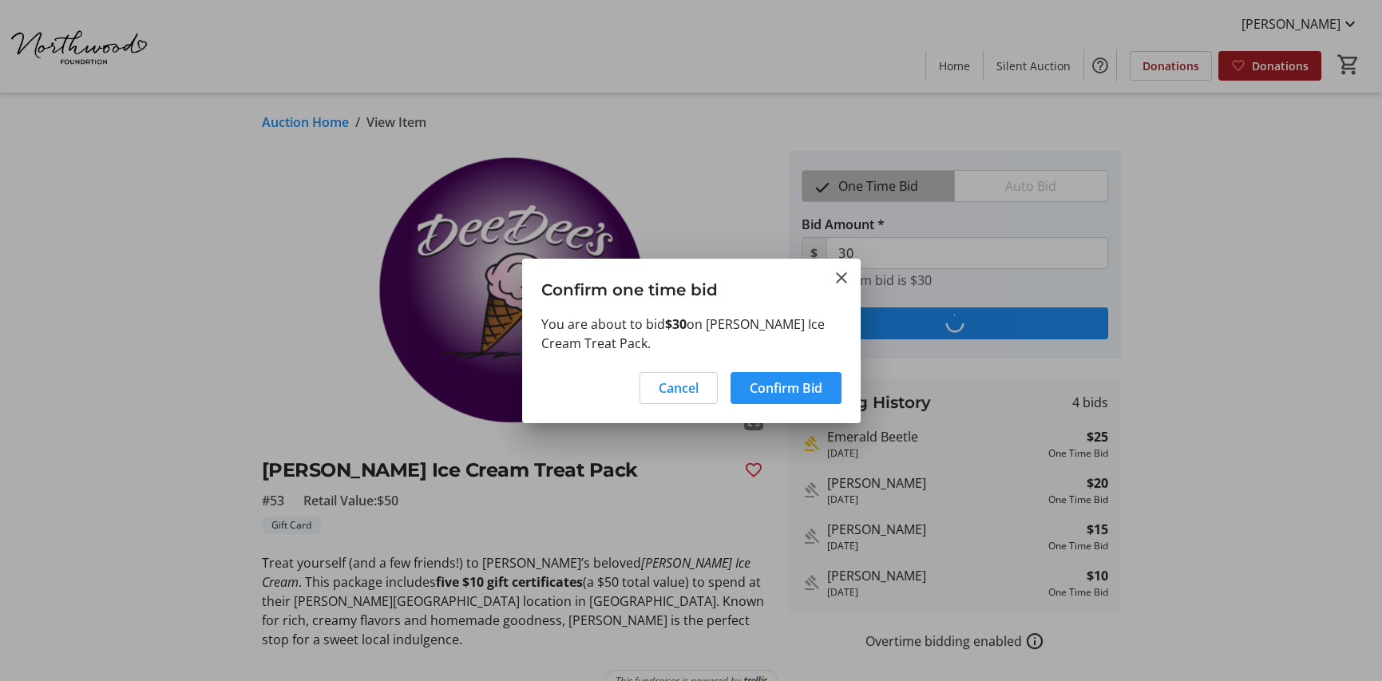
click at [802, 382] on span "Confirm Bid" at bounding box center [786, 387] width 73 height 19
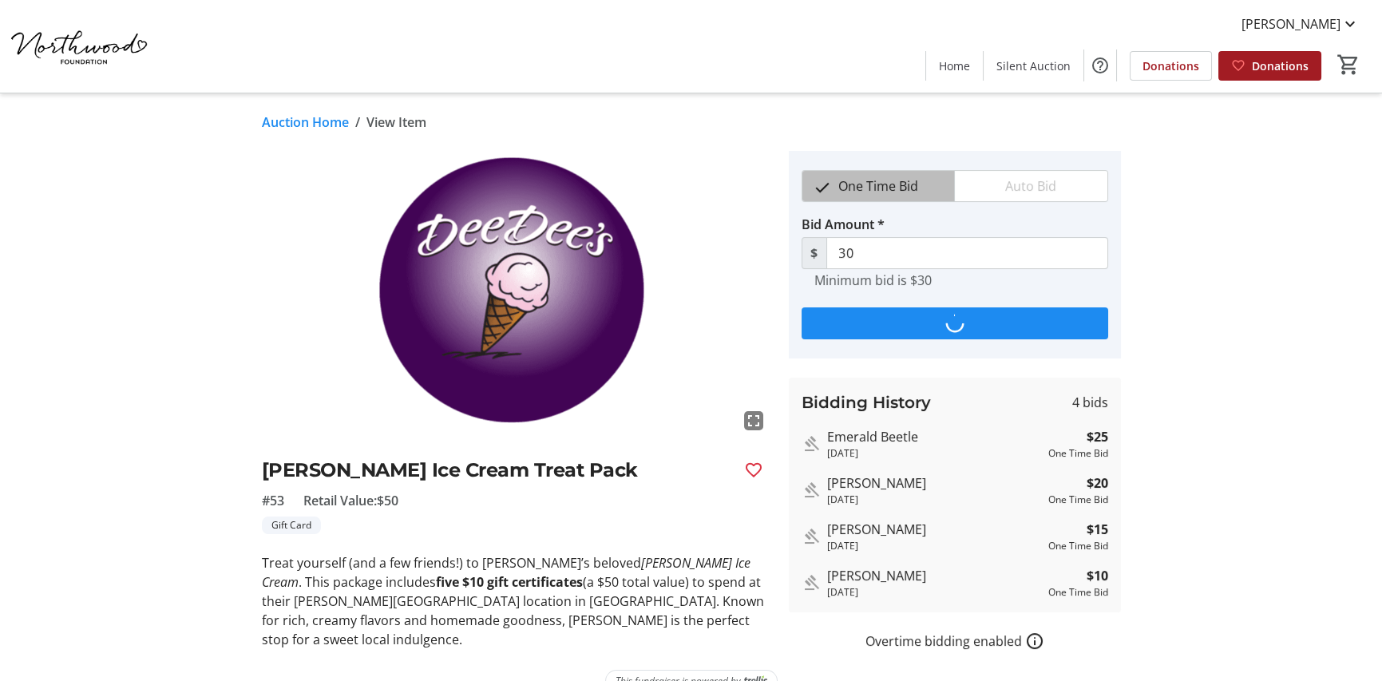
type input "35"
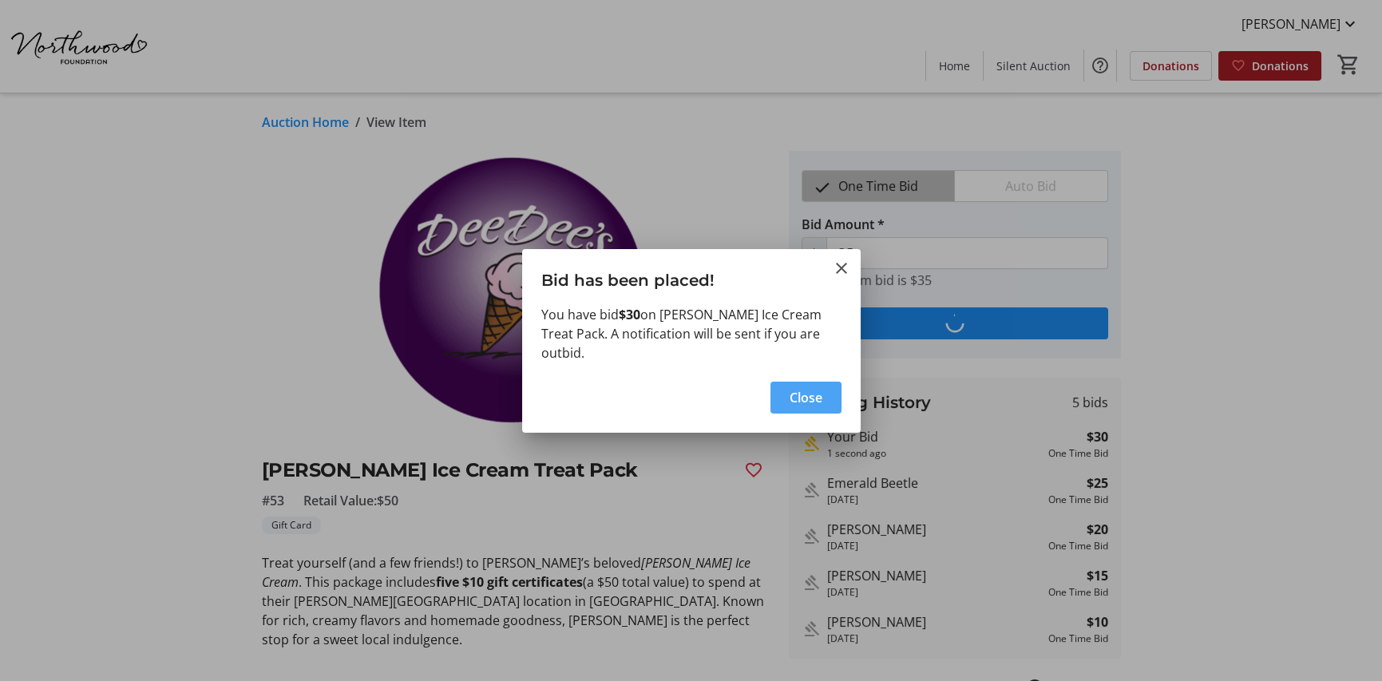
click at [782, 382] on span "button" at bounding box center [805, 397] width 71 height 38
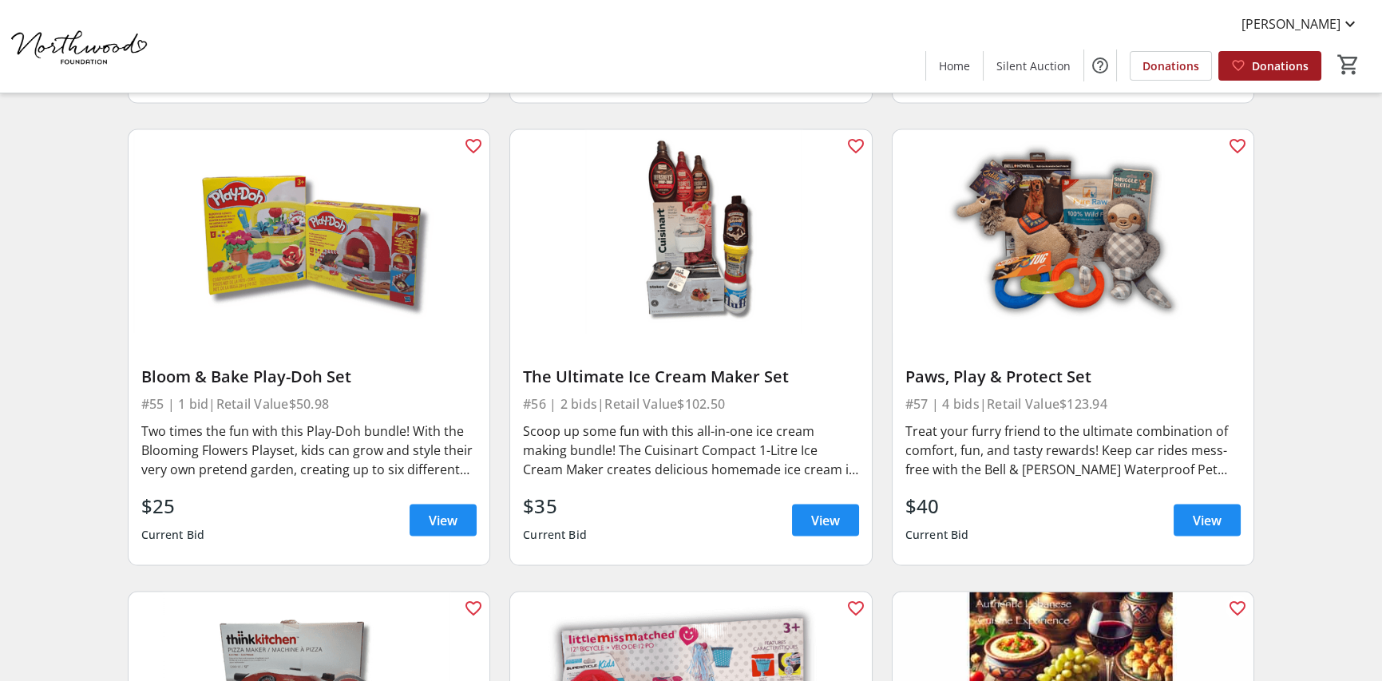
scroll to position [8623, 0]
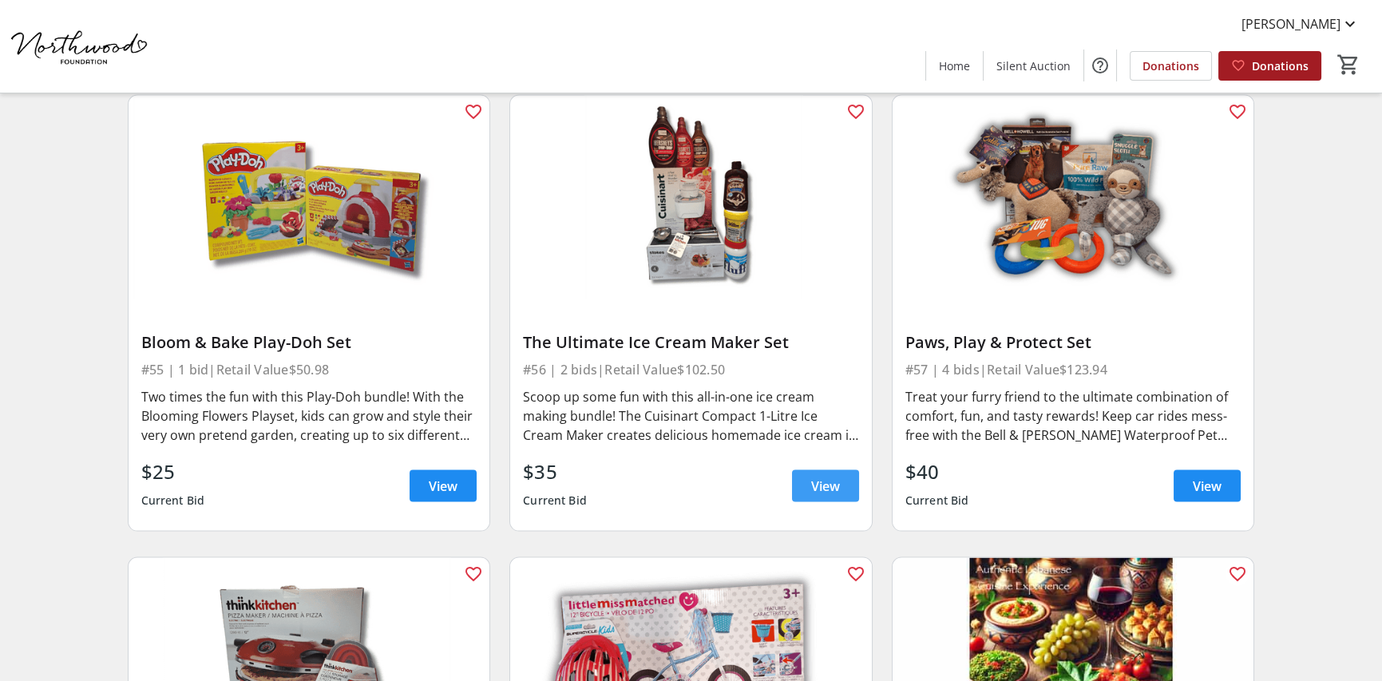
click at [822, 488] on span "View" at bounding box center [825, 486] width 29 height 19
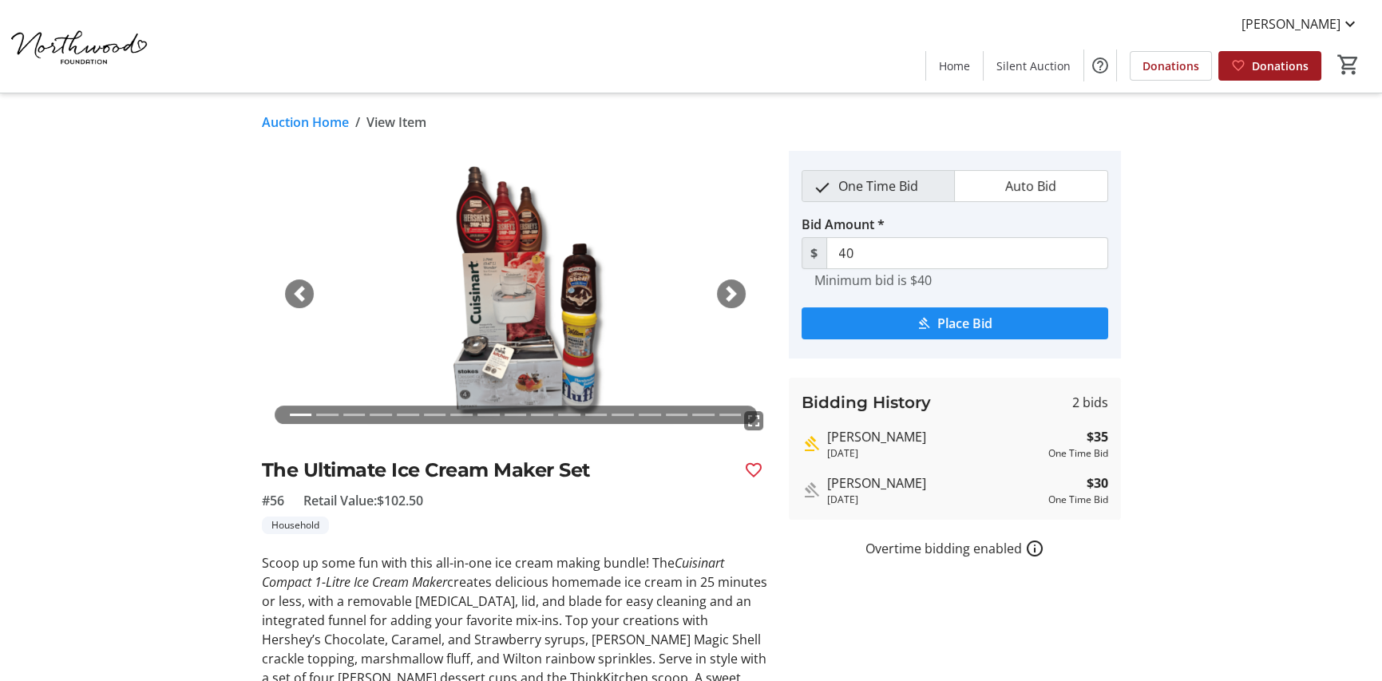
click at [722, 281] on img at bounding box center [516, 294] width 508 height 286
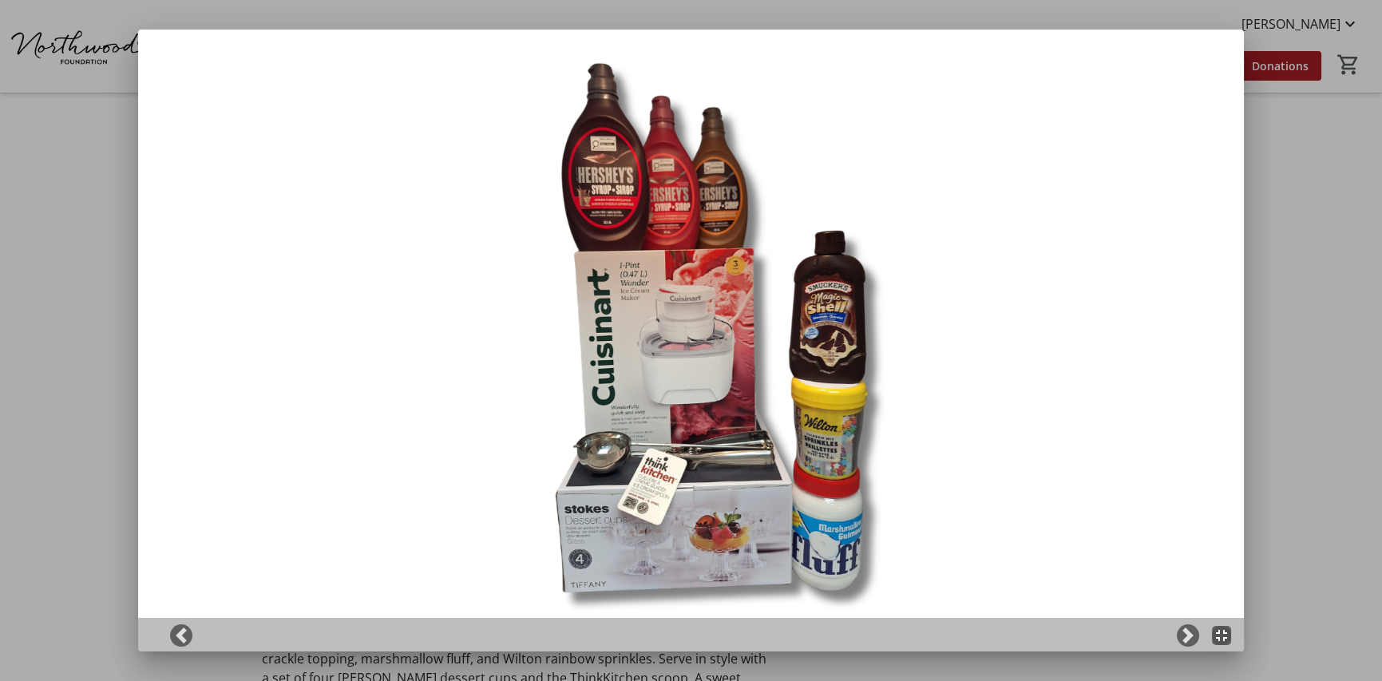
click at [1263, 208] on div at bounding box center [691, 340] width 1382 height 681
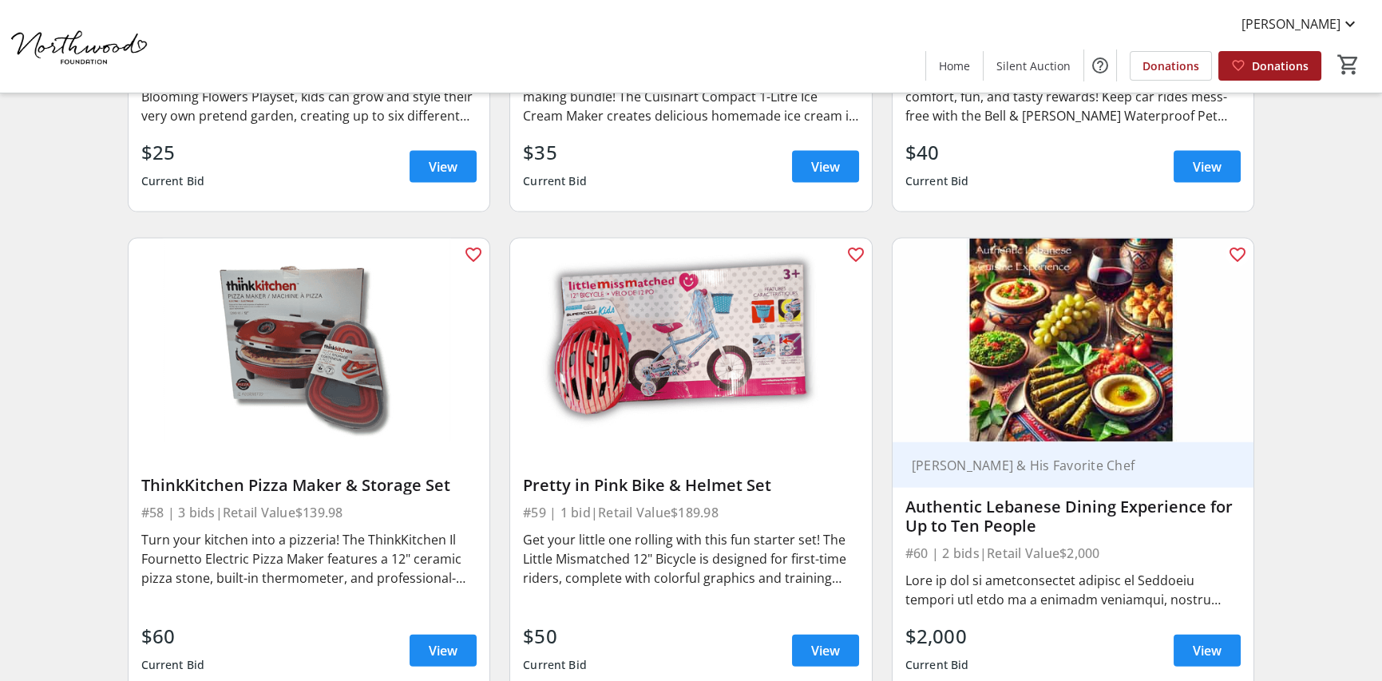
scroll to position [9102, 0]
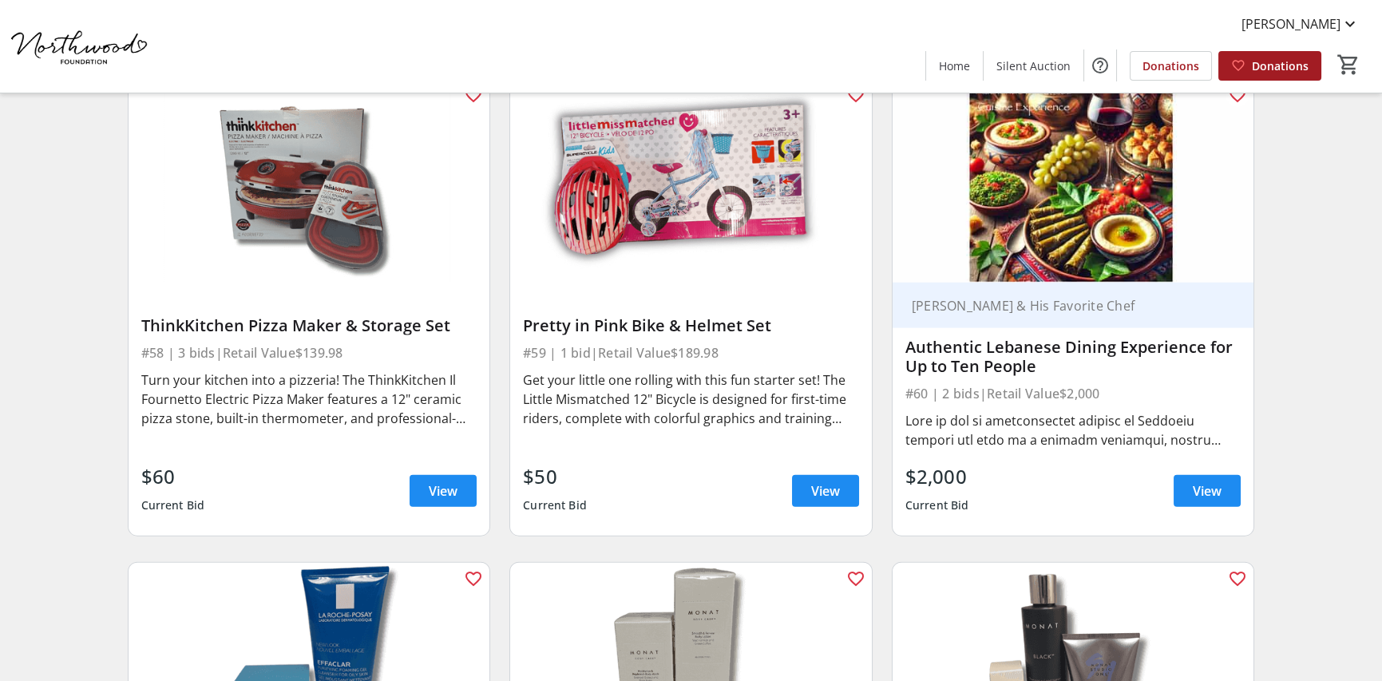
click at [1020, 343] on div "Authentic Lebanese Dining Experience for Up to Ten People" at bounding box center [1073, 357] width 336 height 38
click at [1182, 477] on span at bounding box center [1207, 491] width 67 height 38
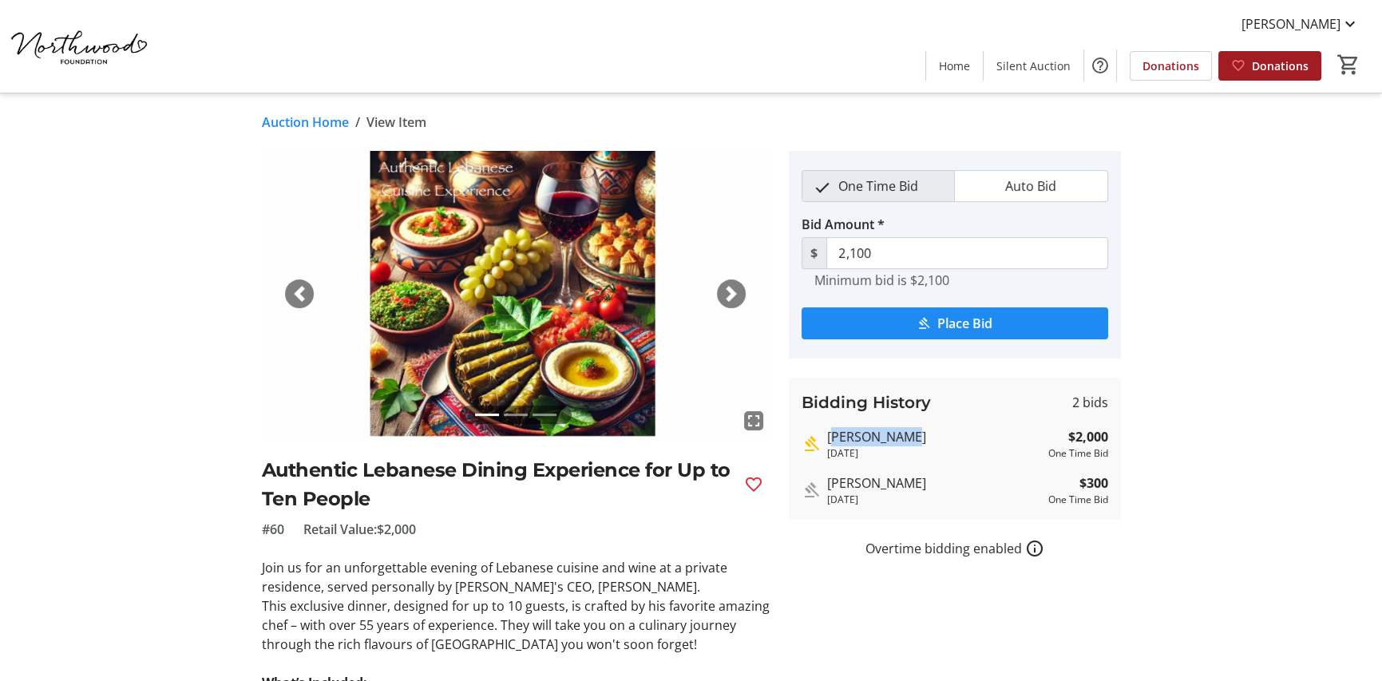
drag, startPoint x: 827, startPoint y: 435, endPoint x: 911, endPoint y: 442, distance: 84.1
click at [911, 442] on div "[PERSON_NAME]" at bounding box center [934, 436] width 215 height 19
copy div "[PERSON_NAME]"
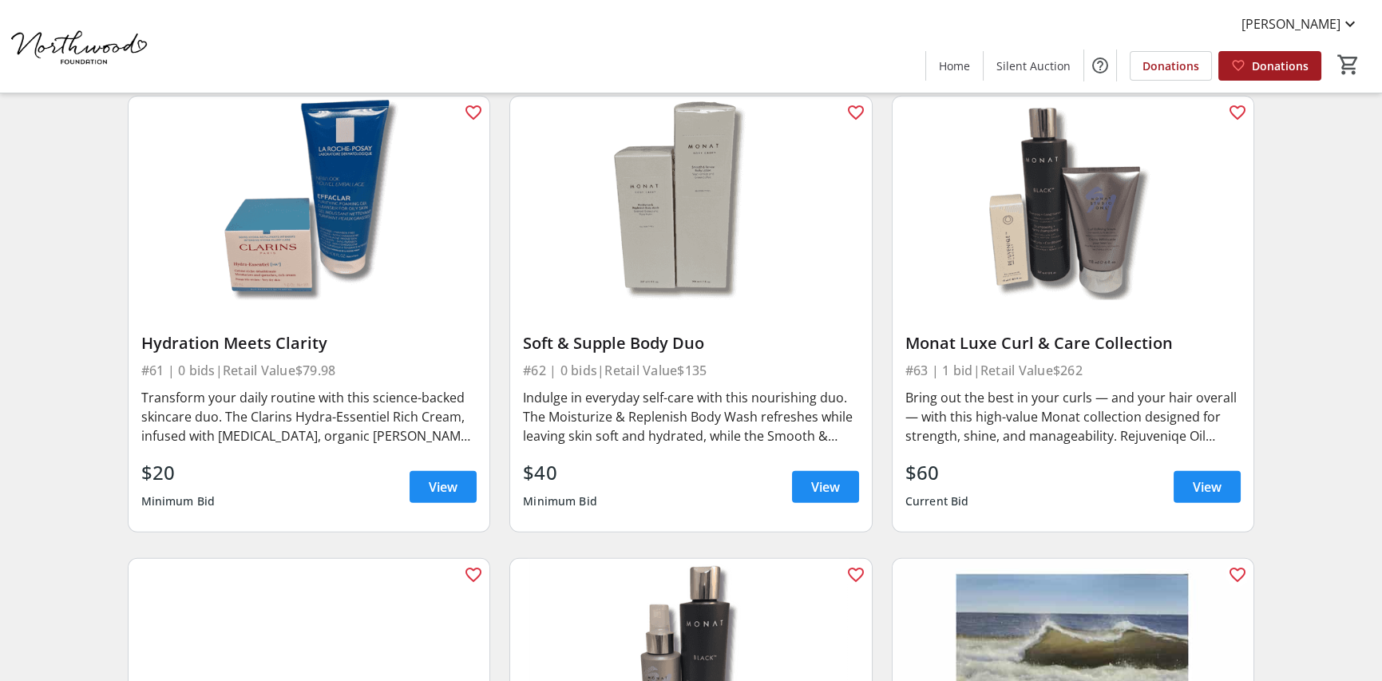
scroll to position [9740, 0]
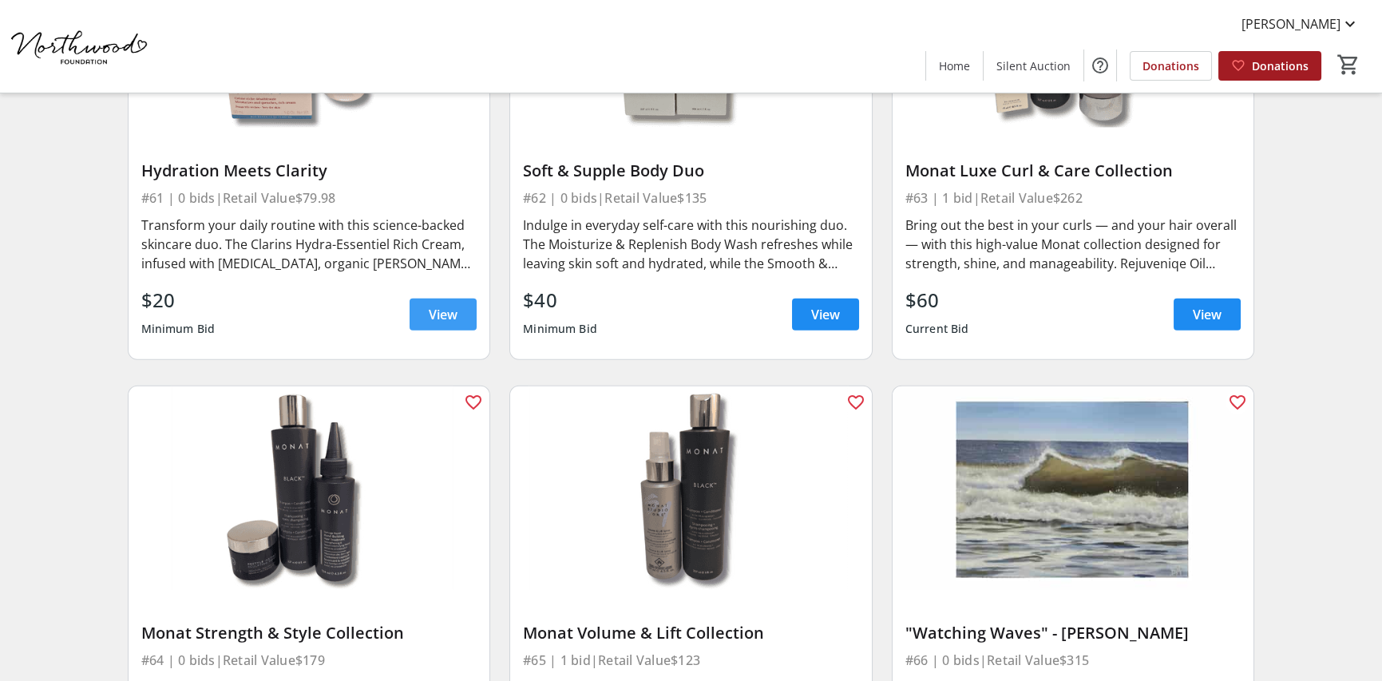
click at [454, 317] on span "View" at bounding box center [443, 314] width 29 height 19
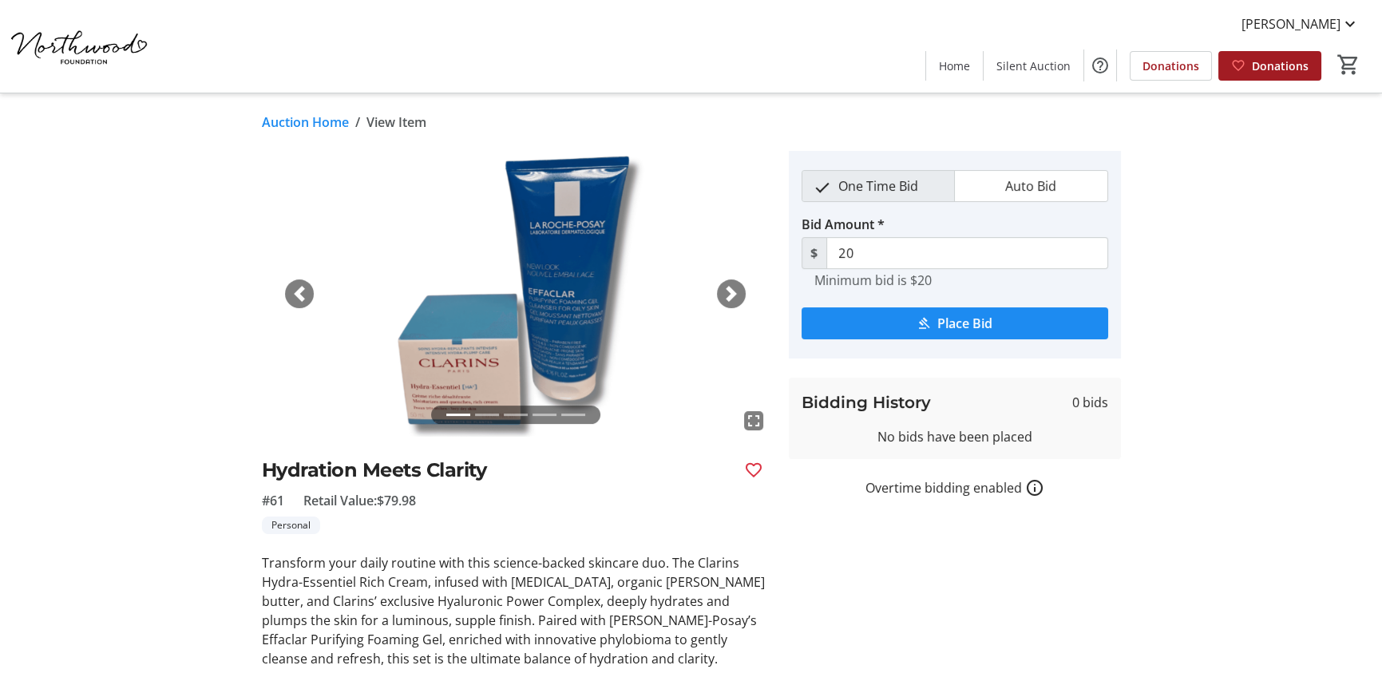
click at [732, 294] on span "button" at bounding box center [731, 294] width 16 height 16
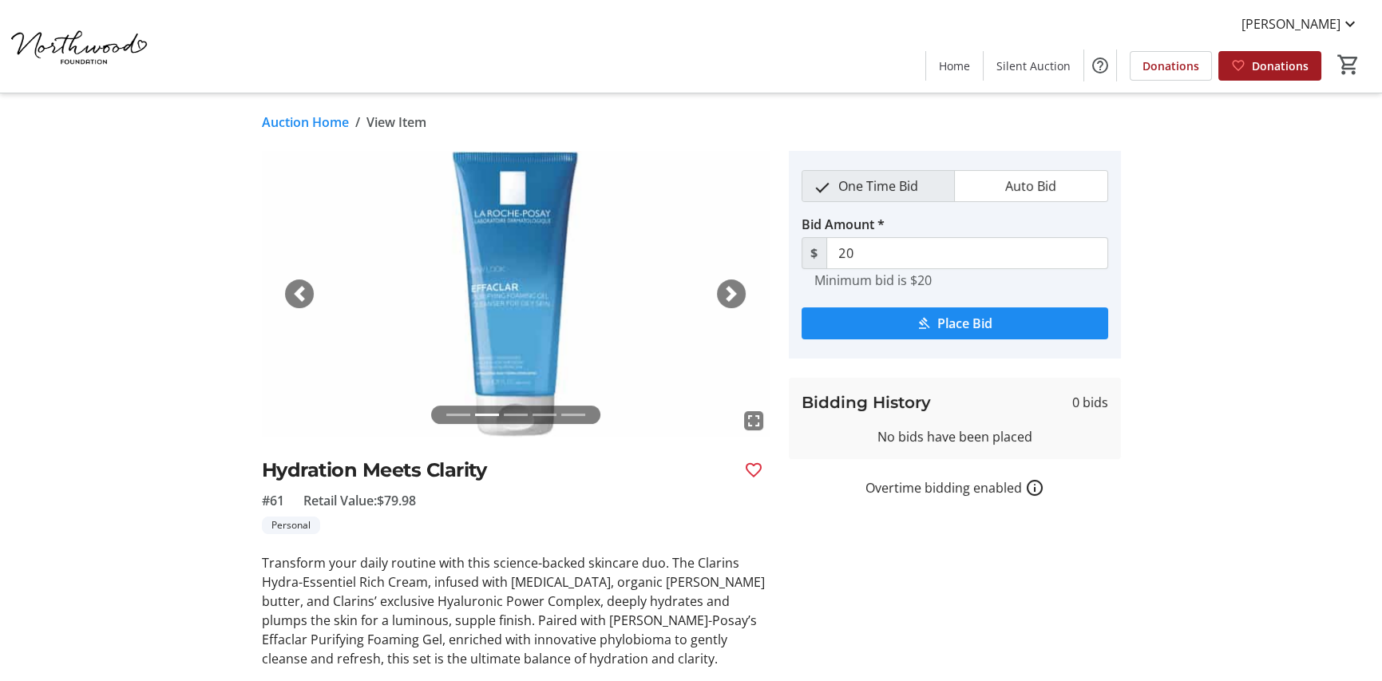
click at [731, 295] on span "button" at bounding box center [731, 294] width 16 height 16
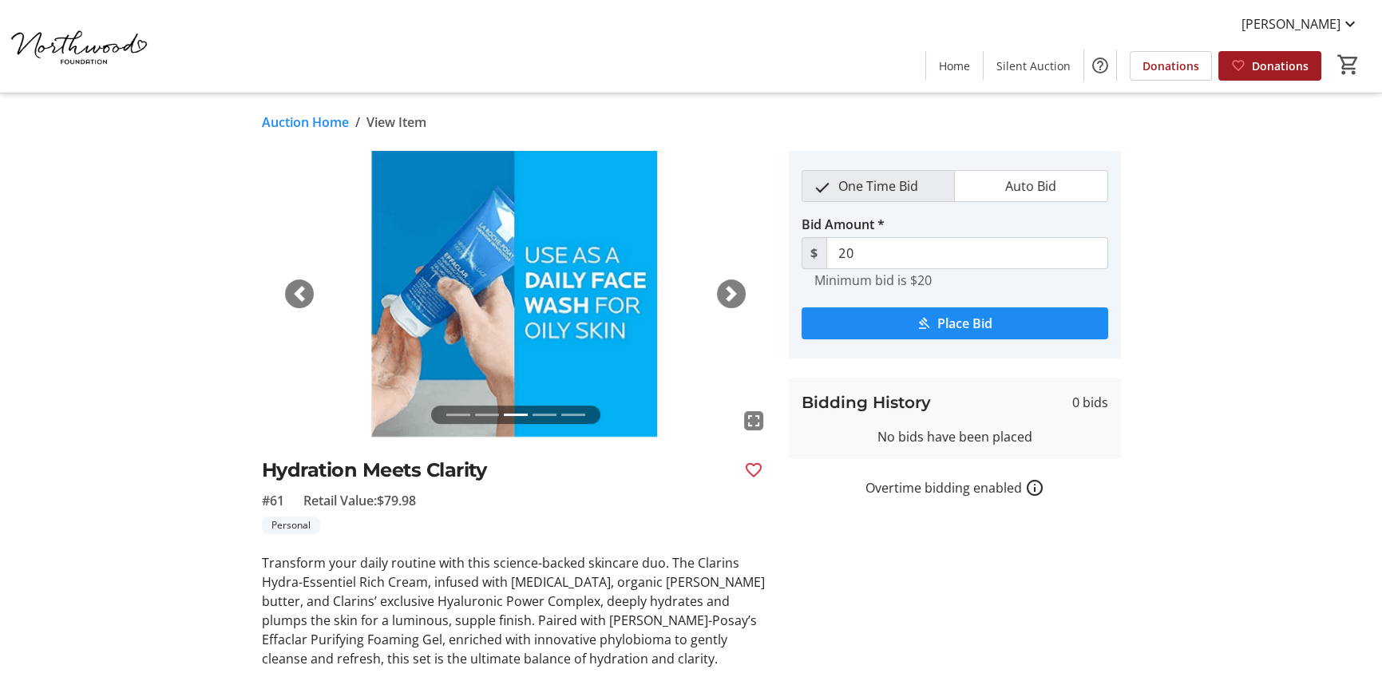
click at [731, 296] on span "button" at bounding box center [731, 294] width 16 height 16
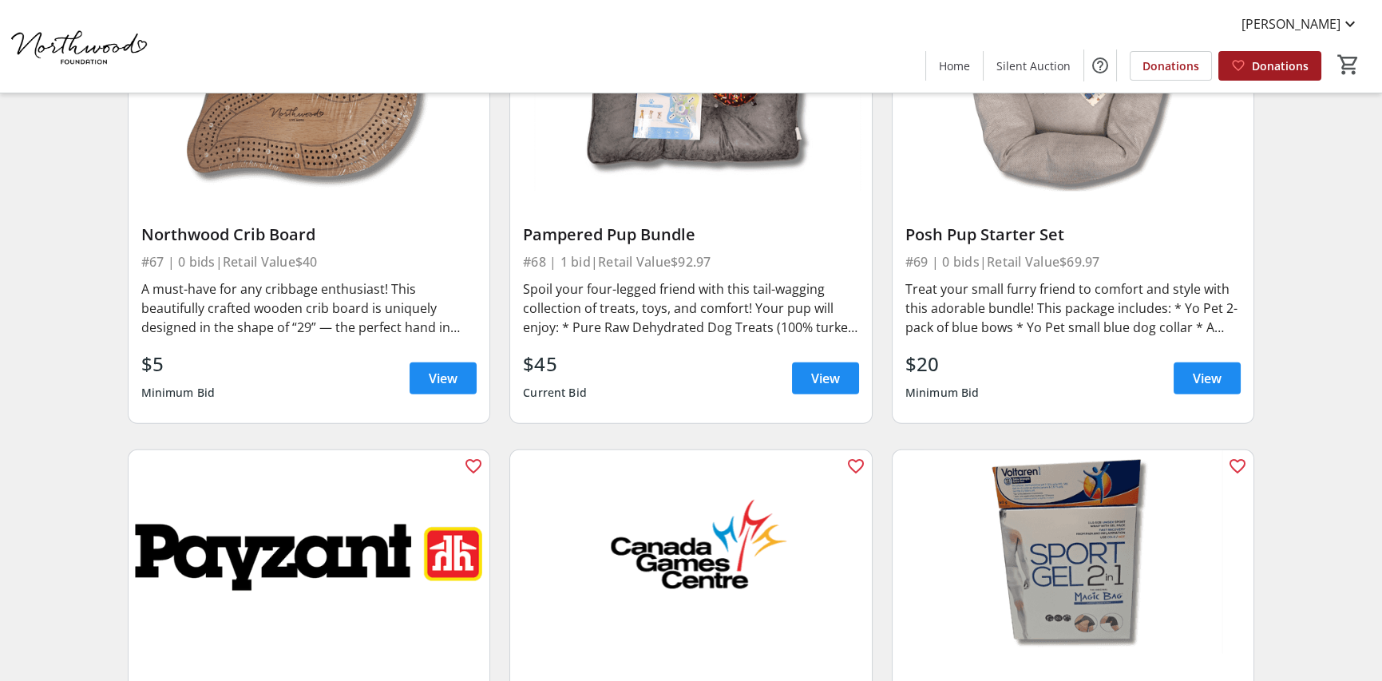
scroll to position [10833, 0]
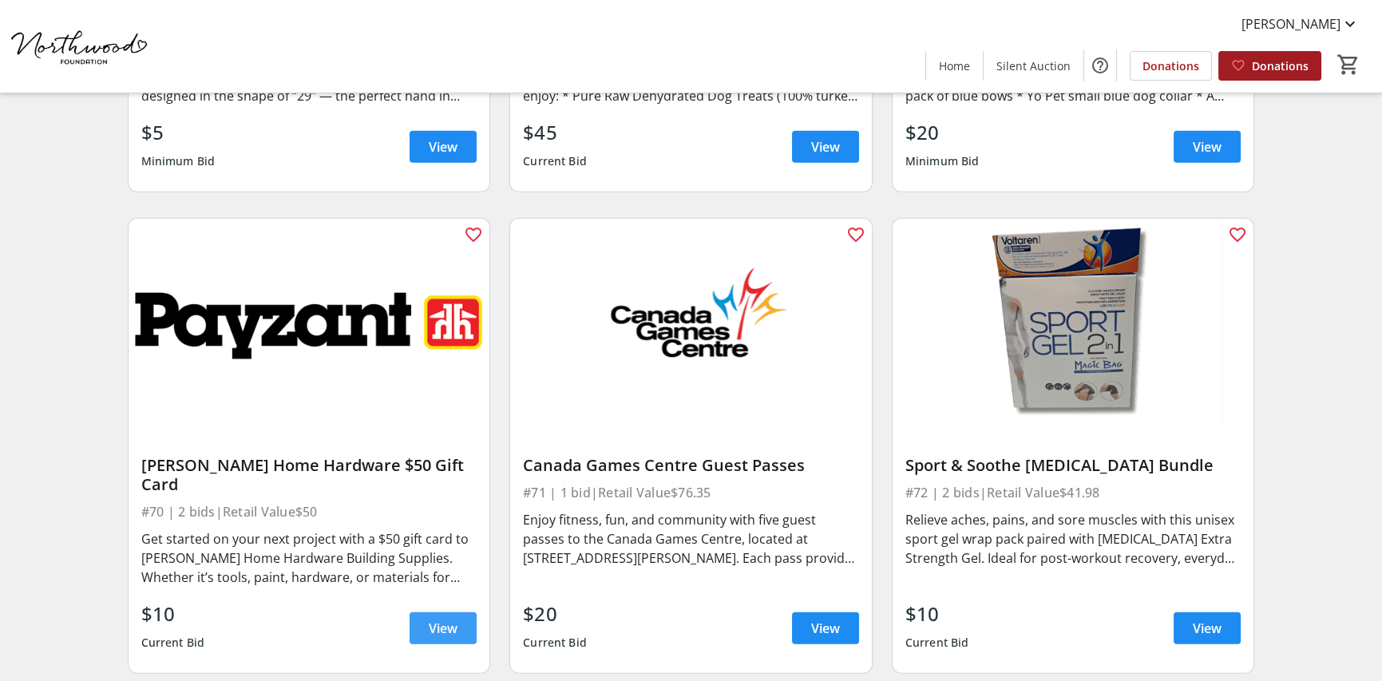
click at [422, 614] on span at bounding box center [443, 628] width 67 height 38
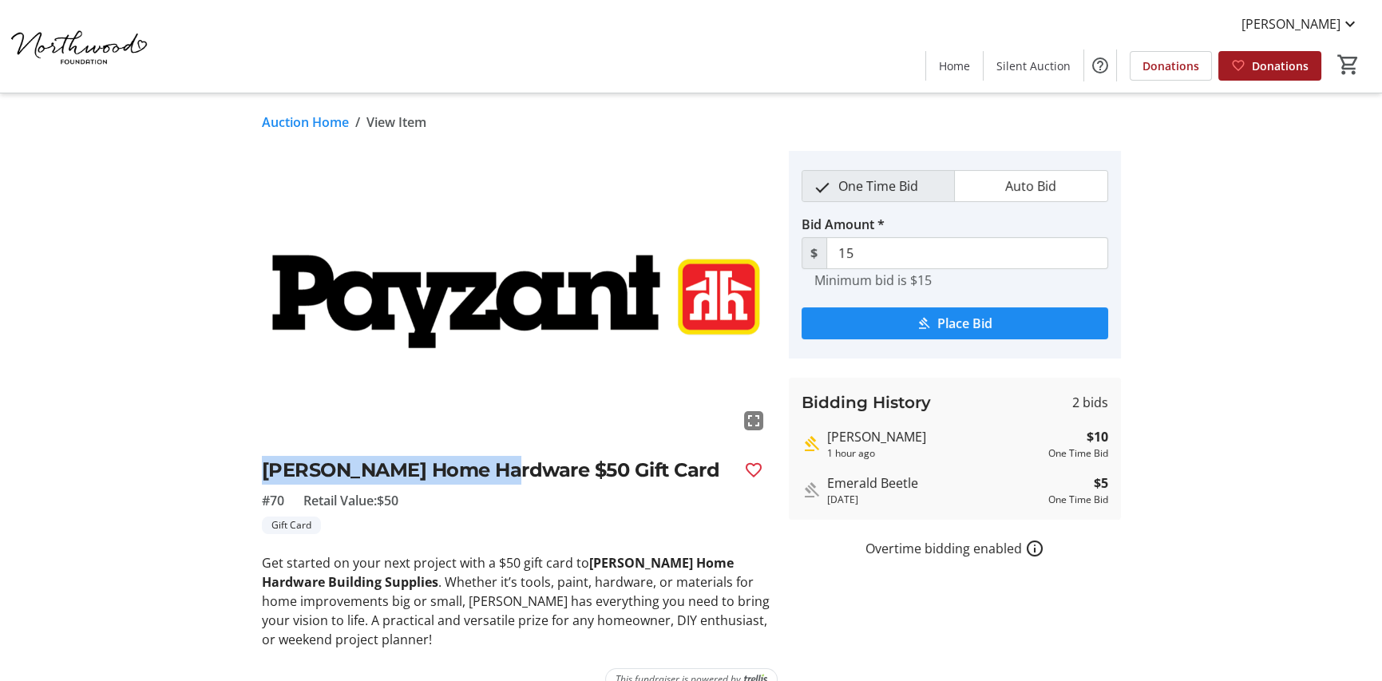
drag, startPoint x: 263, startPoint y: 472, endPoint x: 499, endPoint y: 476, distance: 235.6
click at [499, 476] on h2 "[PERSON_NAME] Home Hardware $50 Gift Card" at bounding box center [496, 470] width 469 height 29
copy h2 "[PERSON_NAME] Home Hardware"
click at [996, 338] on span "submit" at bounding box center [955, 323] width 307 height 38
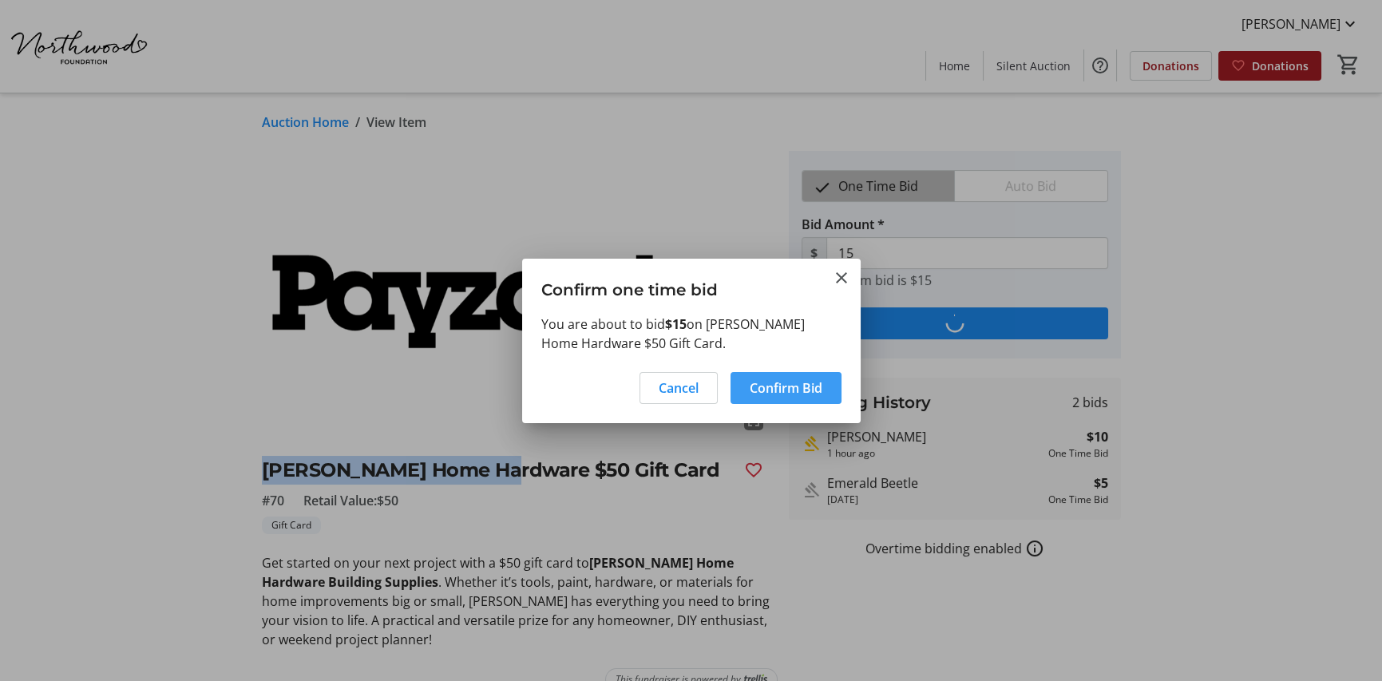
click at [828, 393] on span at bounding box center [786, 388] width 111 height 38
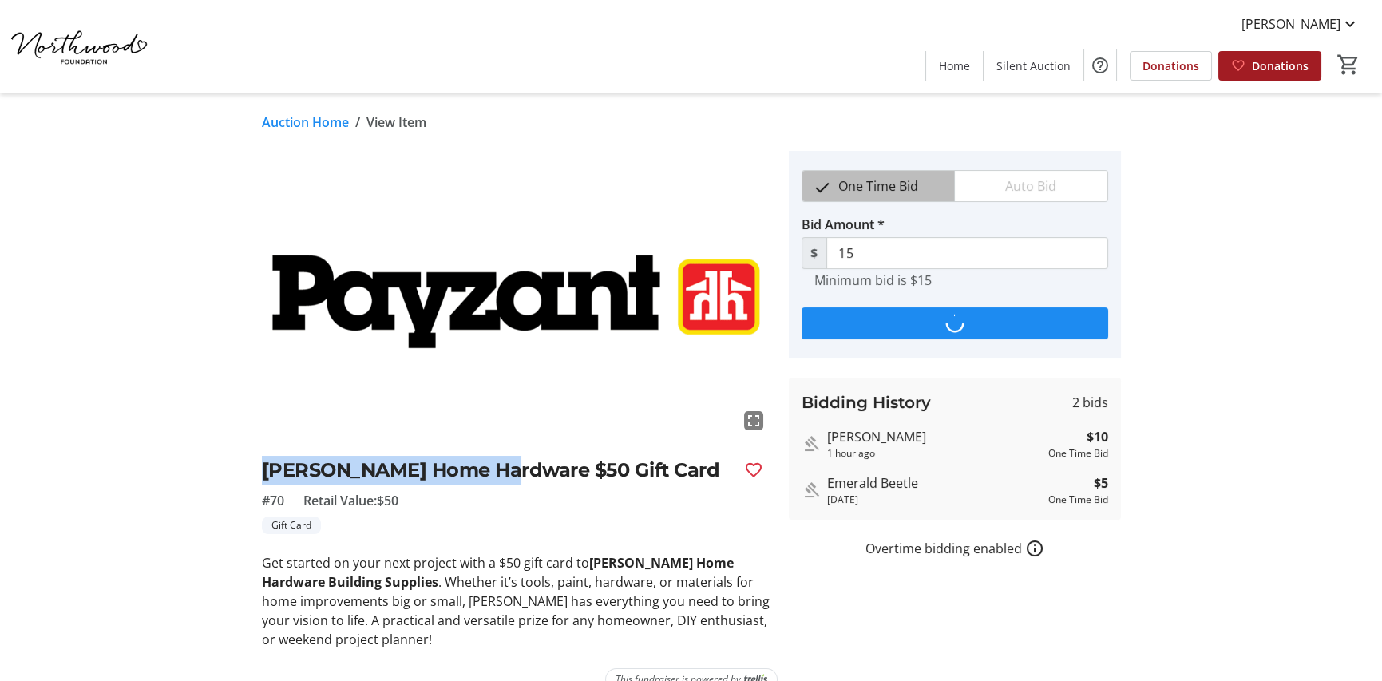
type input "20"
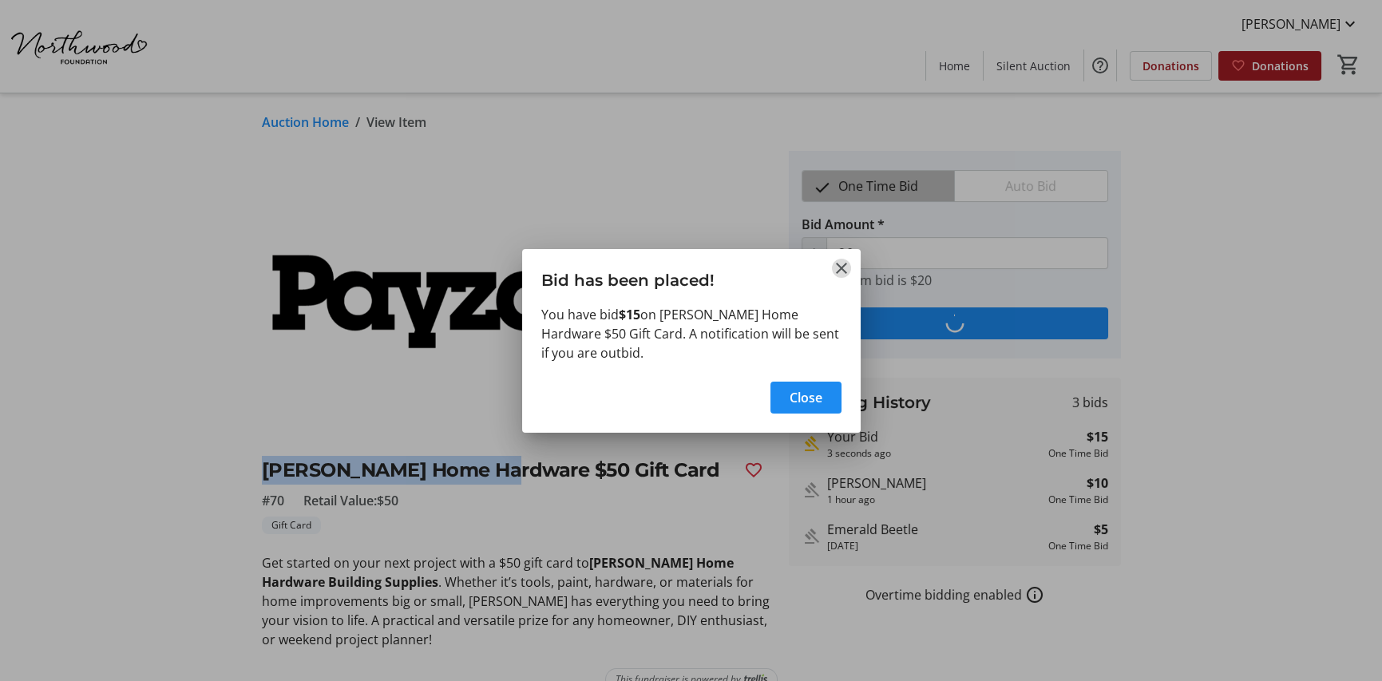
click at [840, 270] on mat-icon "Close" at bounding box center [841, 268] width 19 height 19
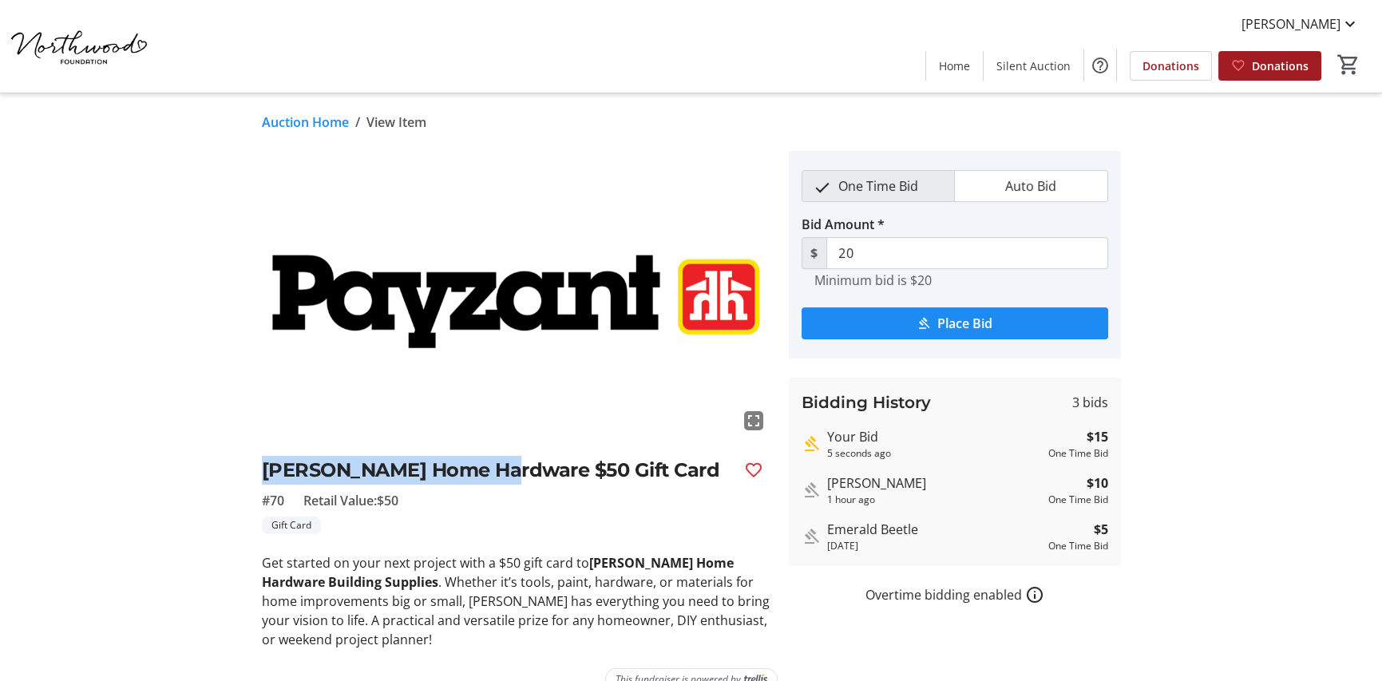
click at [327, 115] on link "Auction Home" at bounding box center [305, 122] width 87 height 19
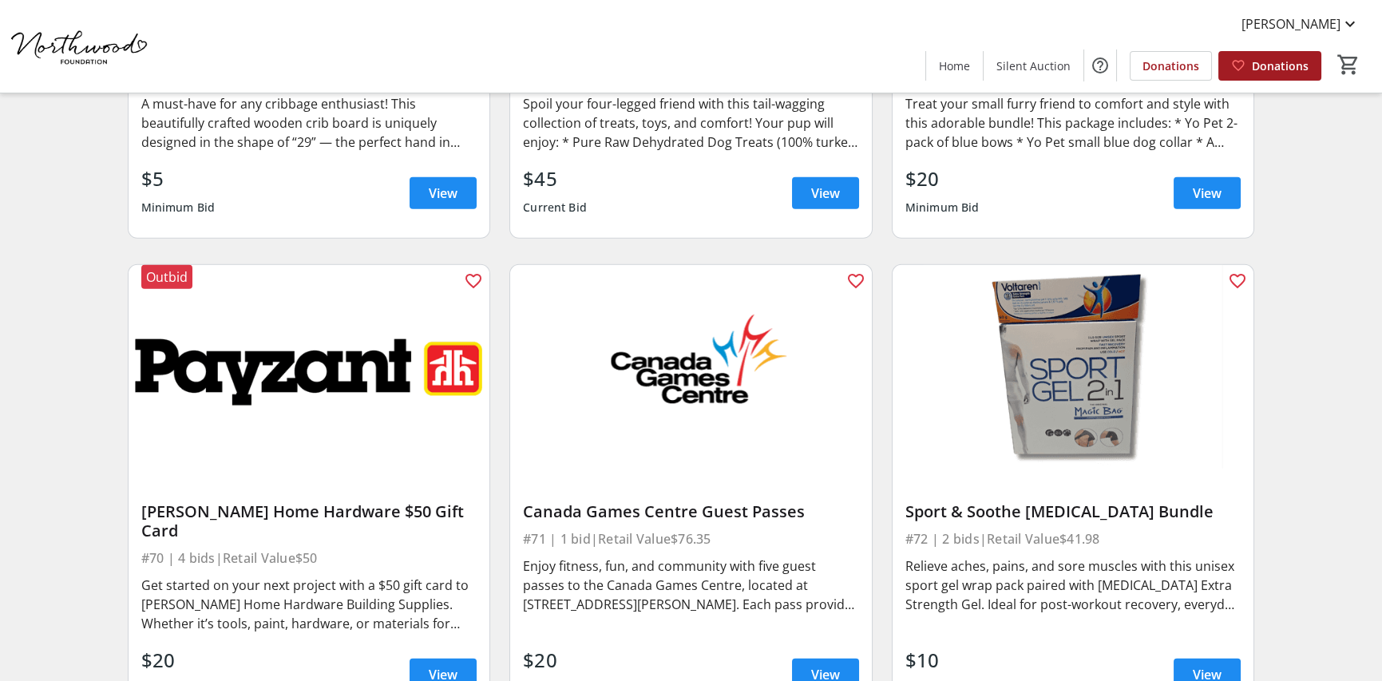
scroll to position [10833, 0]
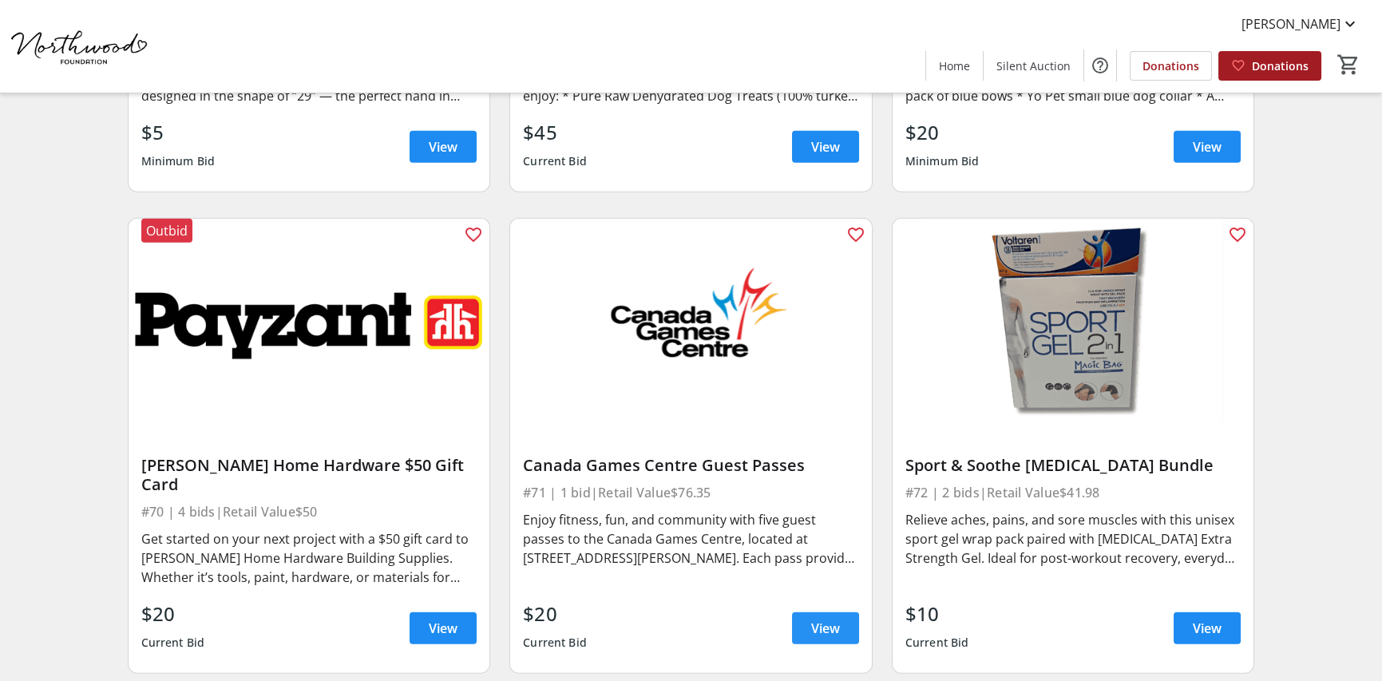
click at [825, 619] on span "View" at bounding box center [825, 628] width 29 height 19
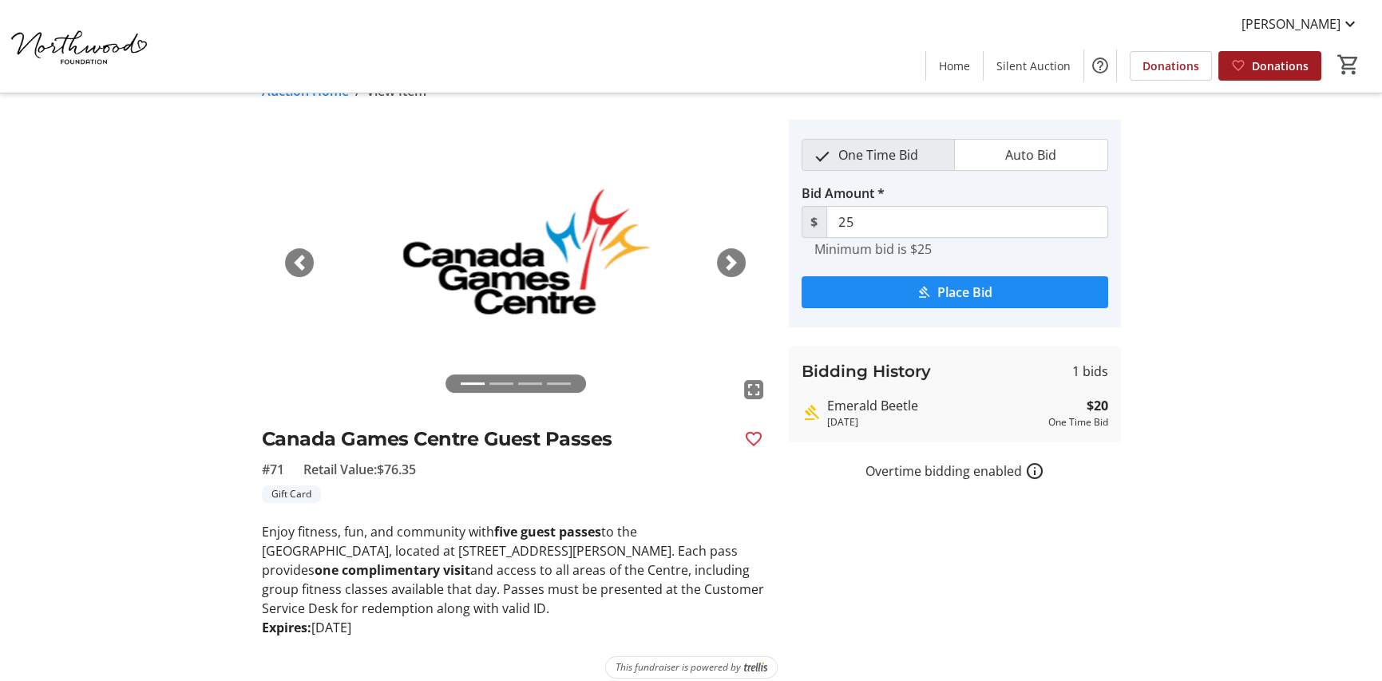
scroll to position [48, 0]
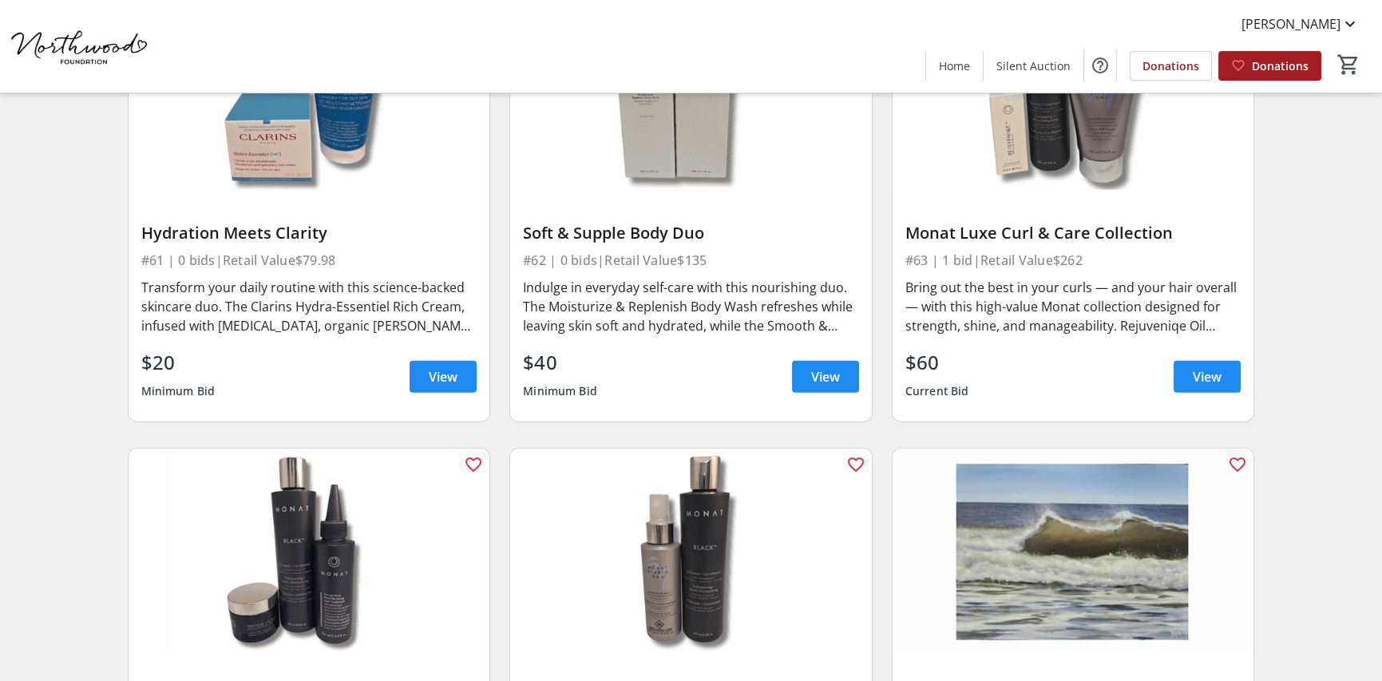
scroll to position [9555, 0]
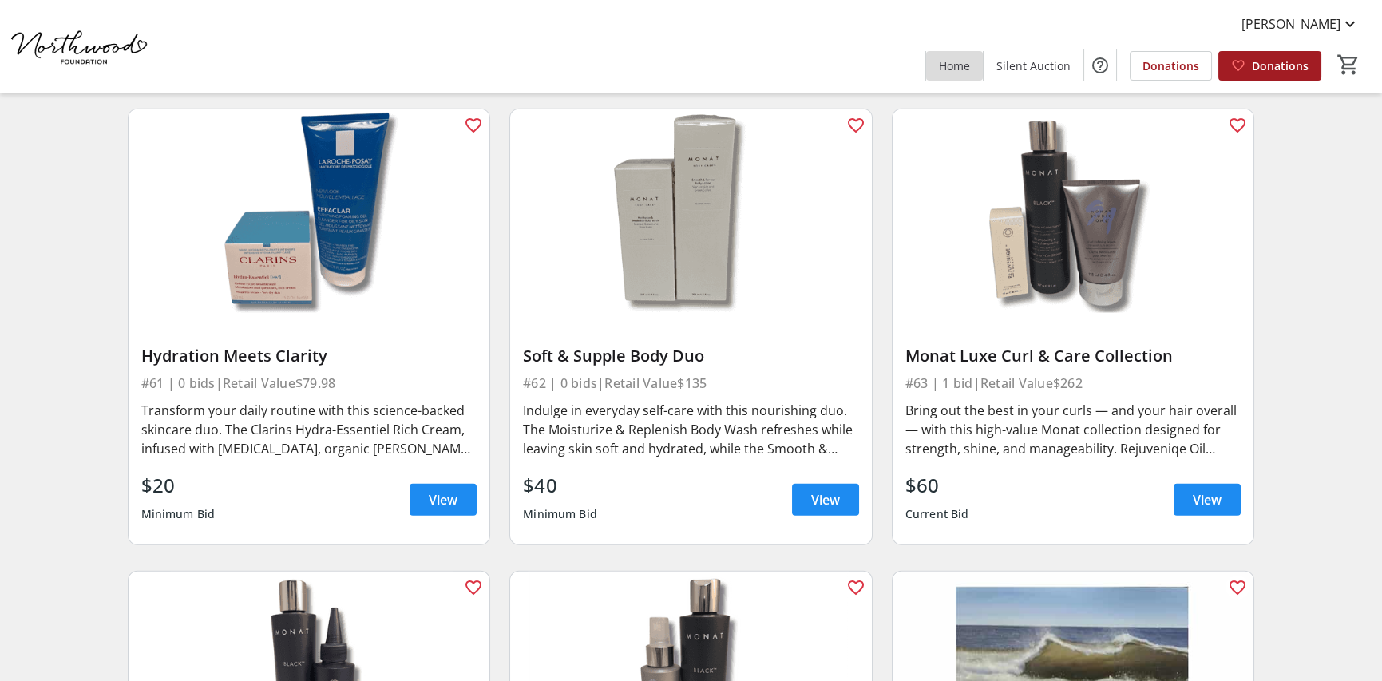
click at [942, 69] on span at bounding box center [954, 65] width 57 height 38
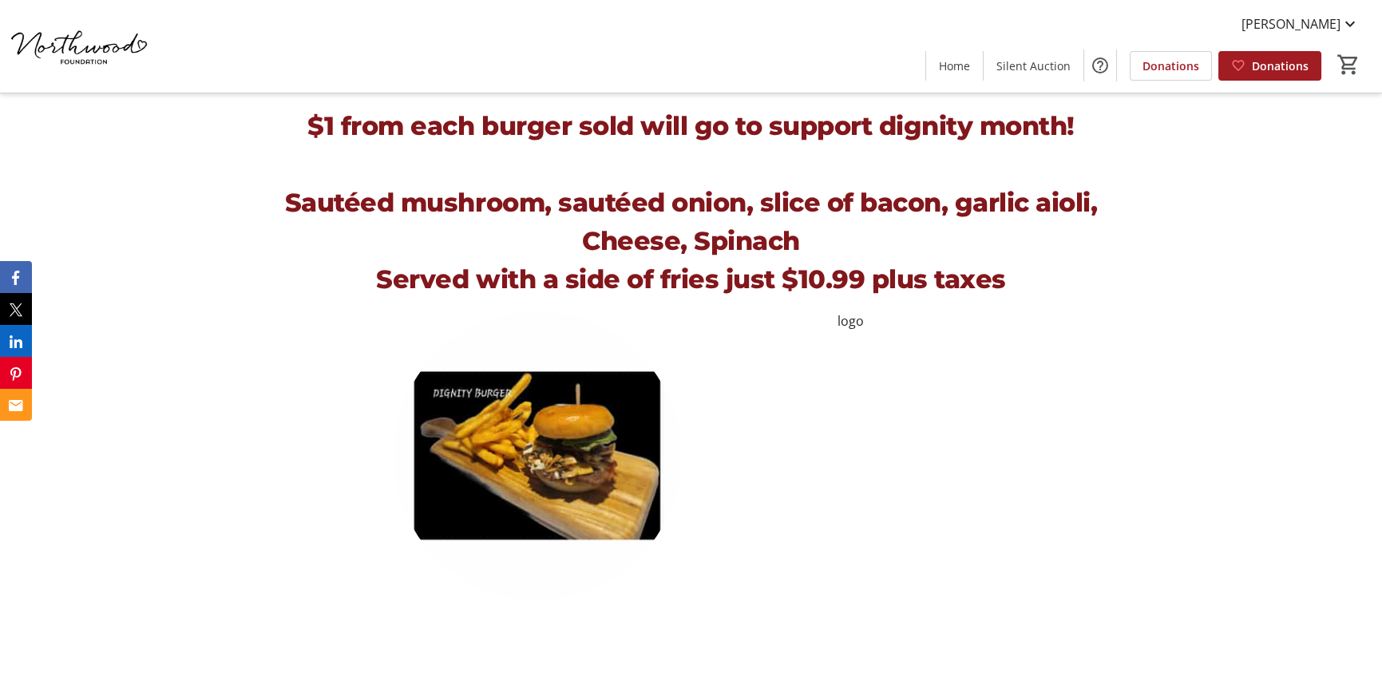
scroll to position [2555, 0]
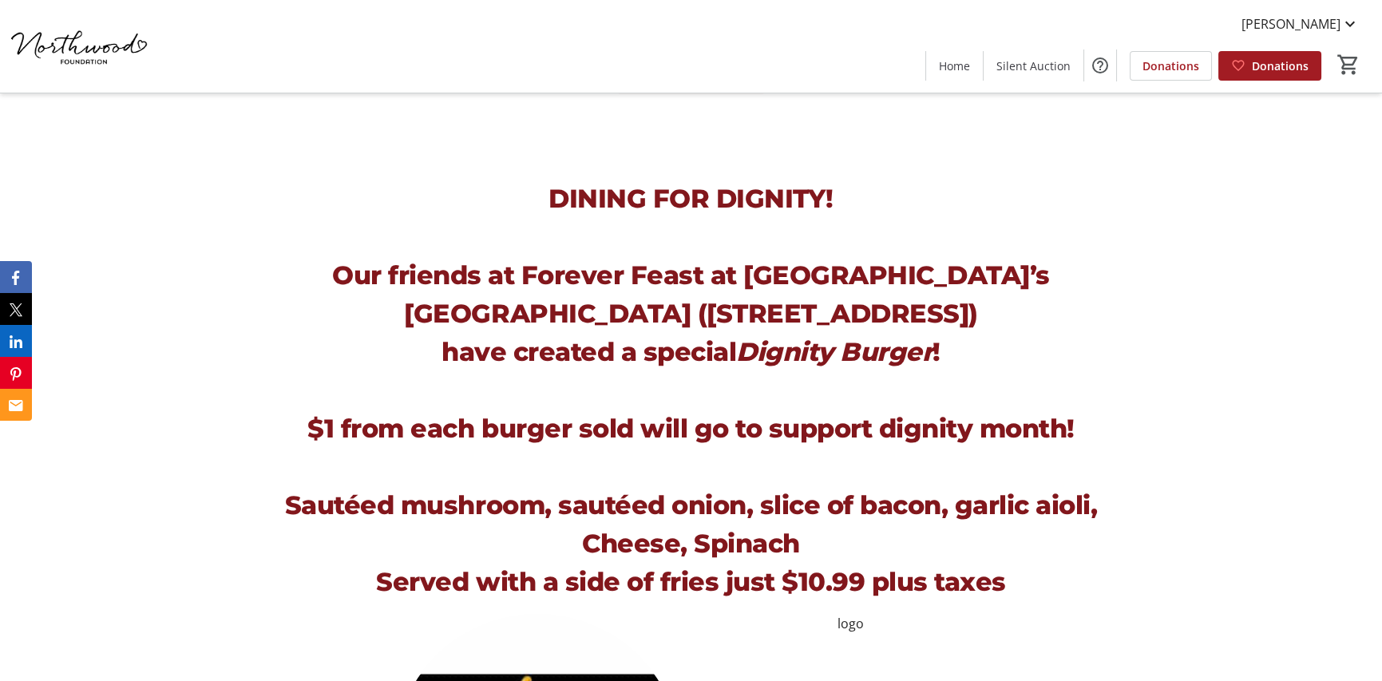
drag, startPoint x: 636, startPoint y: 313, endPoint x: 956, endPoint y: 316, distance: 320.2
click at [956, 316] on strong "[GEOGRAPHIC_DATA] ([STREET_ADDRESS])" at bounding box center [690, 313] width 573 height 31
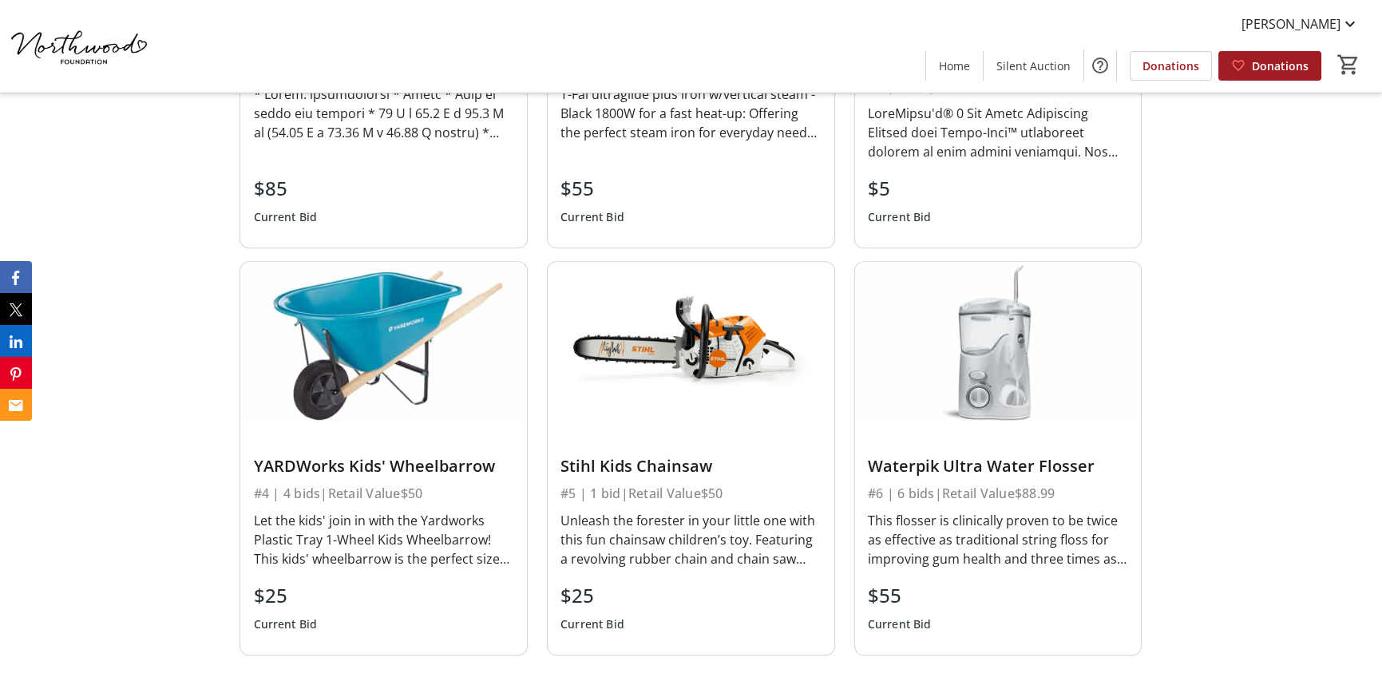
scroll to position [3832, 0]
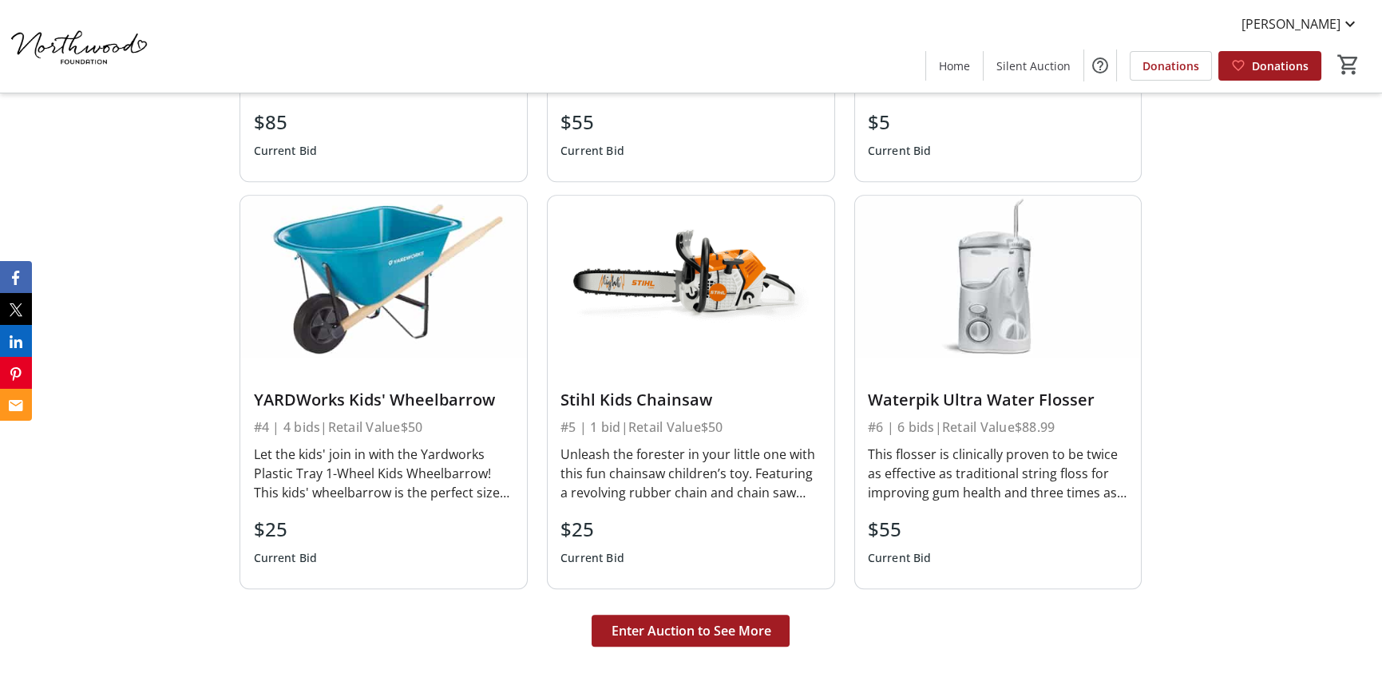
click at [651, 445] on div "Unleash the forester in your little one with this fun chainsaw children’s toy. …" at bounding box center [690, 473] width 261 height 57
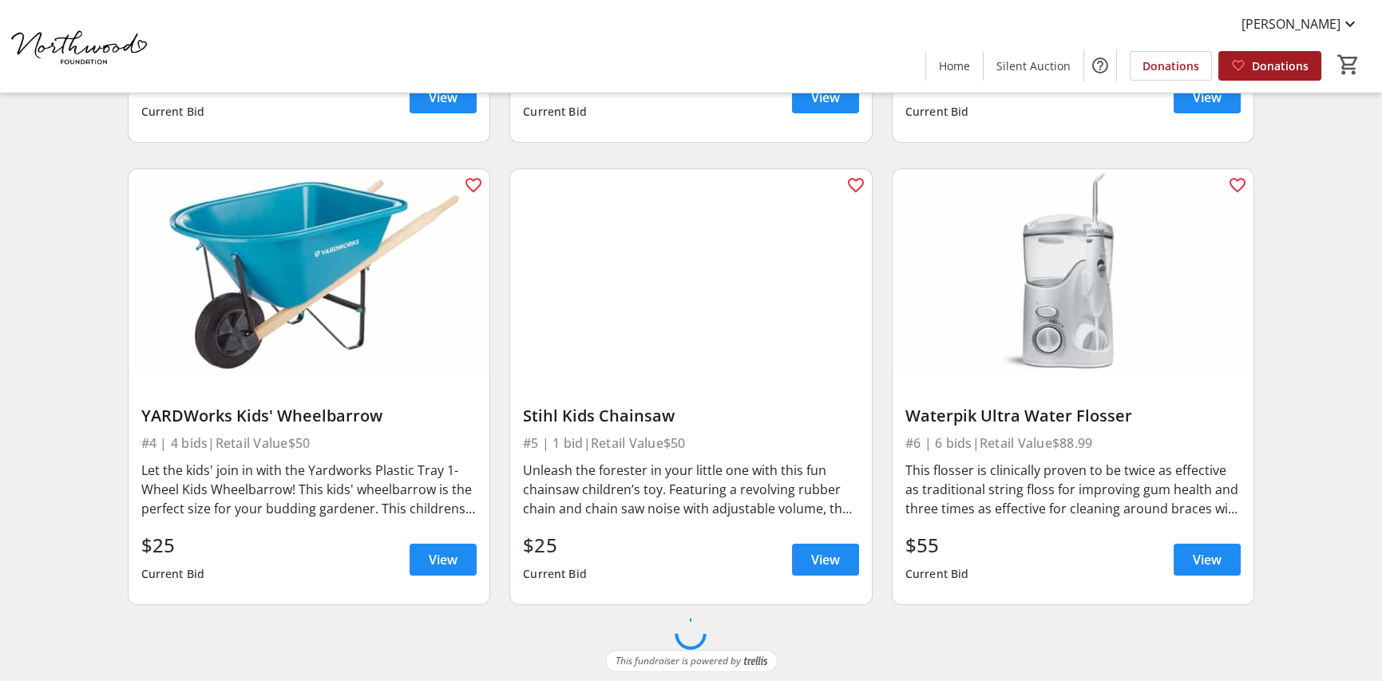
scroll to position [551, 0]
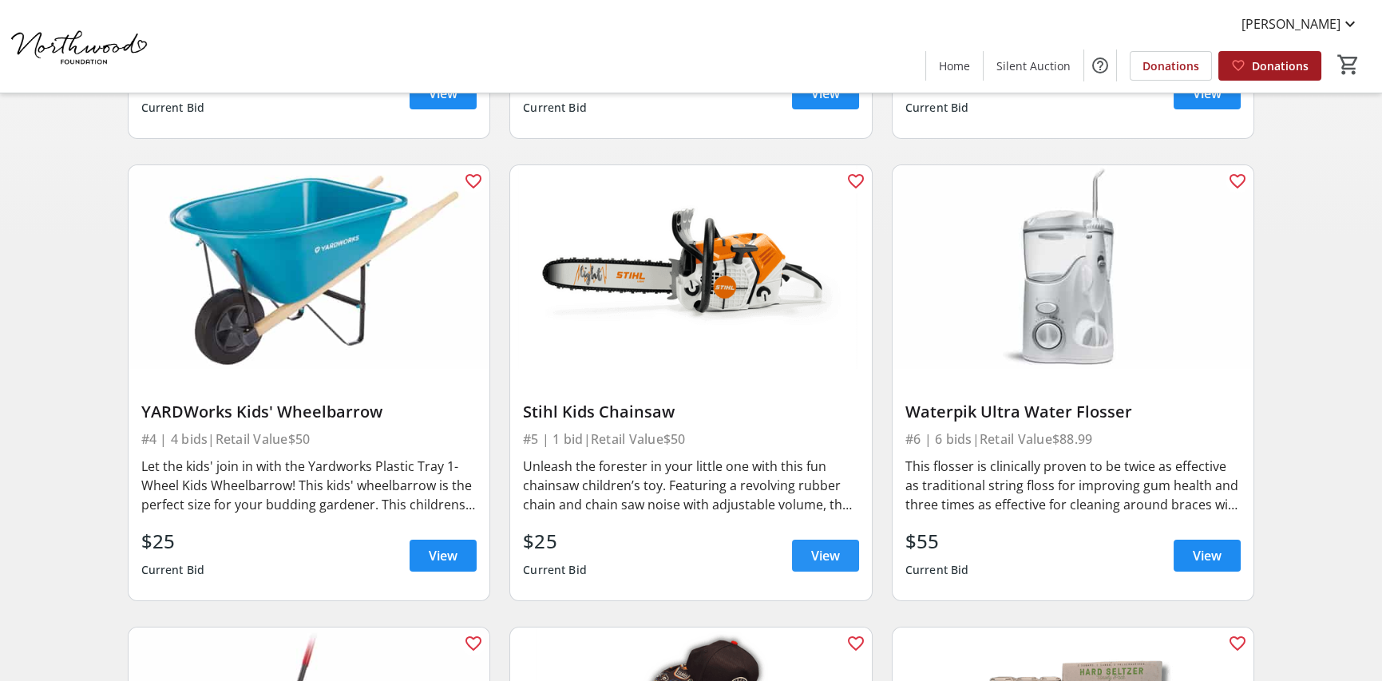
click at [812, 545] on link "View" at bounding box center [825, 556] width 67 height 32
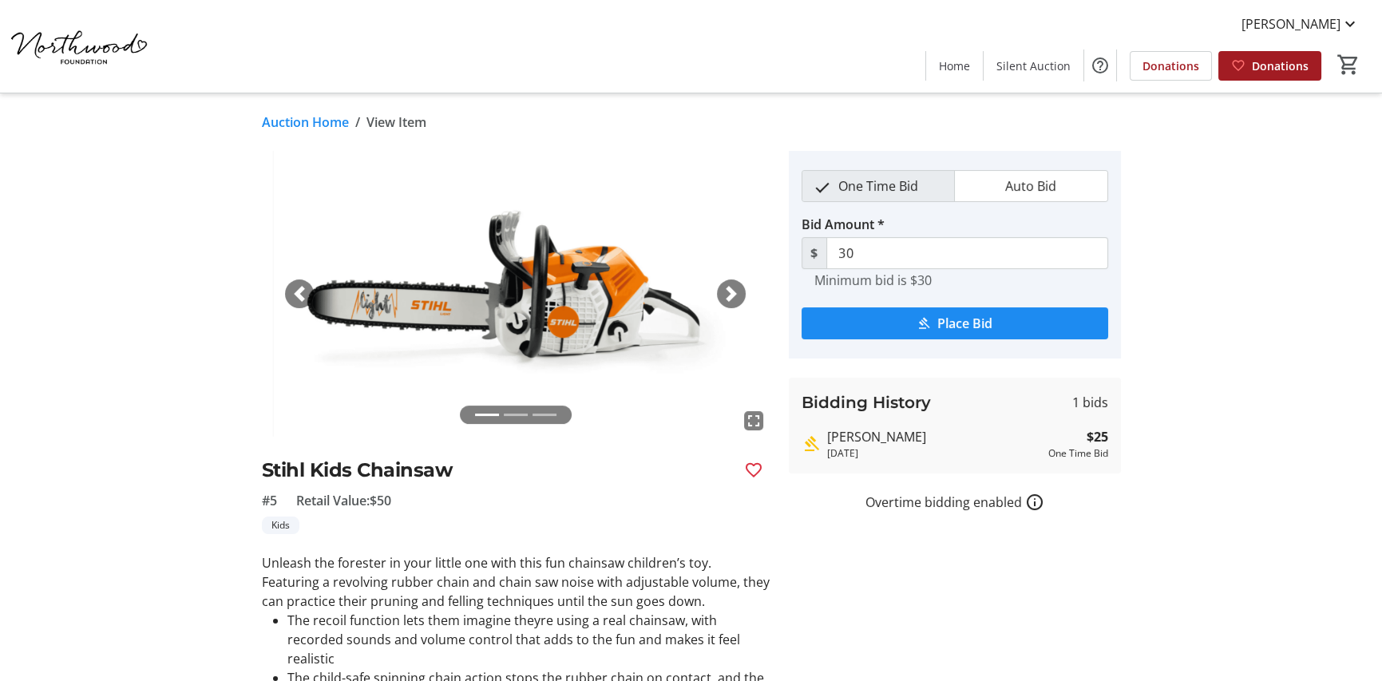
click at [731, 279] on div "fullscreen fullscreen fullscreen Previous Next" at bounding box center [516, 294] width 508 height 286
click at [737, 295] on span "button" at bounding box center [731, 294] width 16 height 16
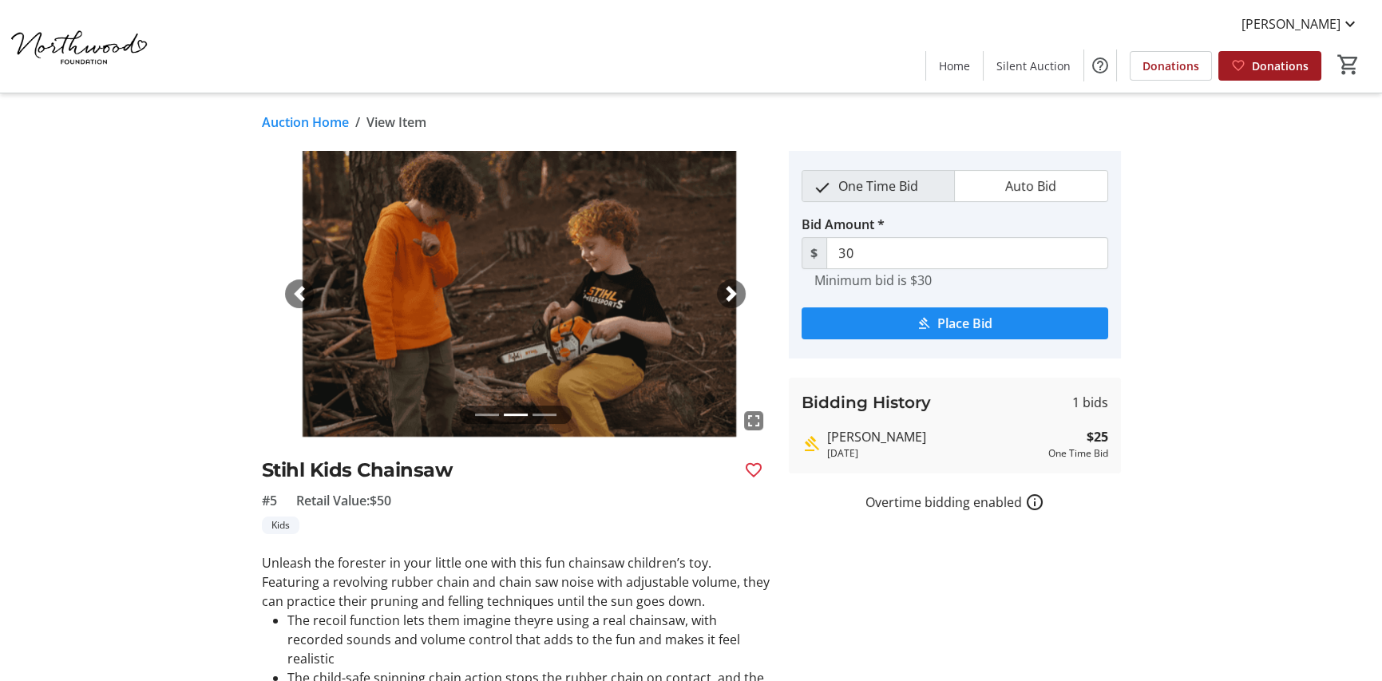
click at [737, 295] on span "button" at bounding box center [731, 294] width 16 height 16
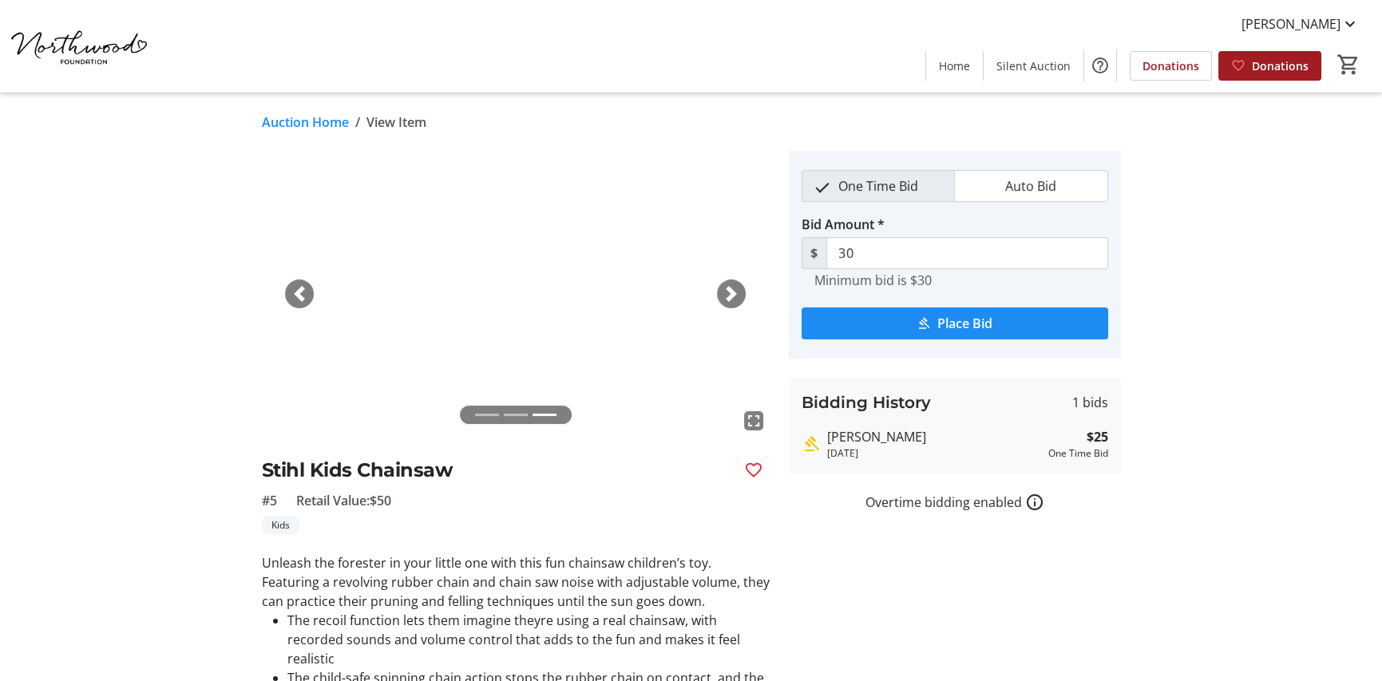
click at [737, 297] on span "button" at bounding box center [731, 294] width 16 height 16
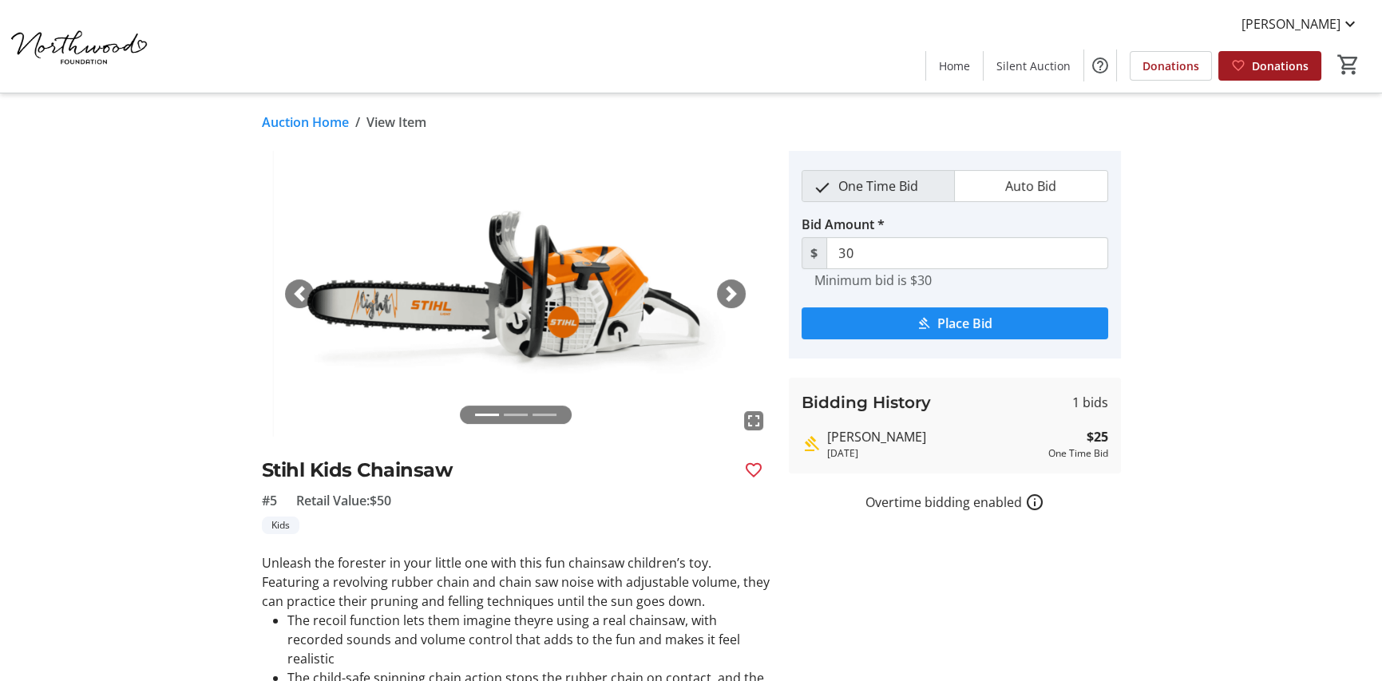
click at [737, 297] on span "button" at bounding box center [731, 294] width 16 height 16
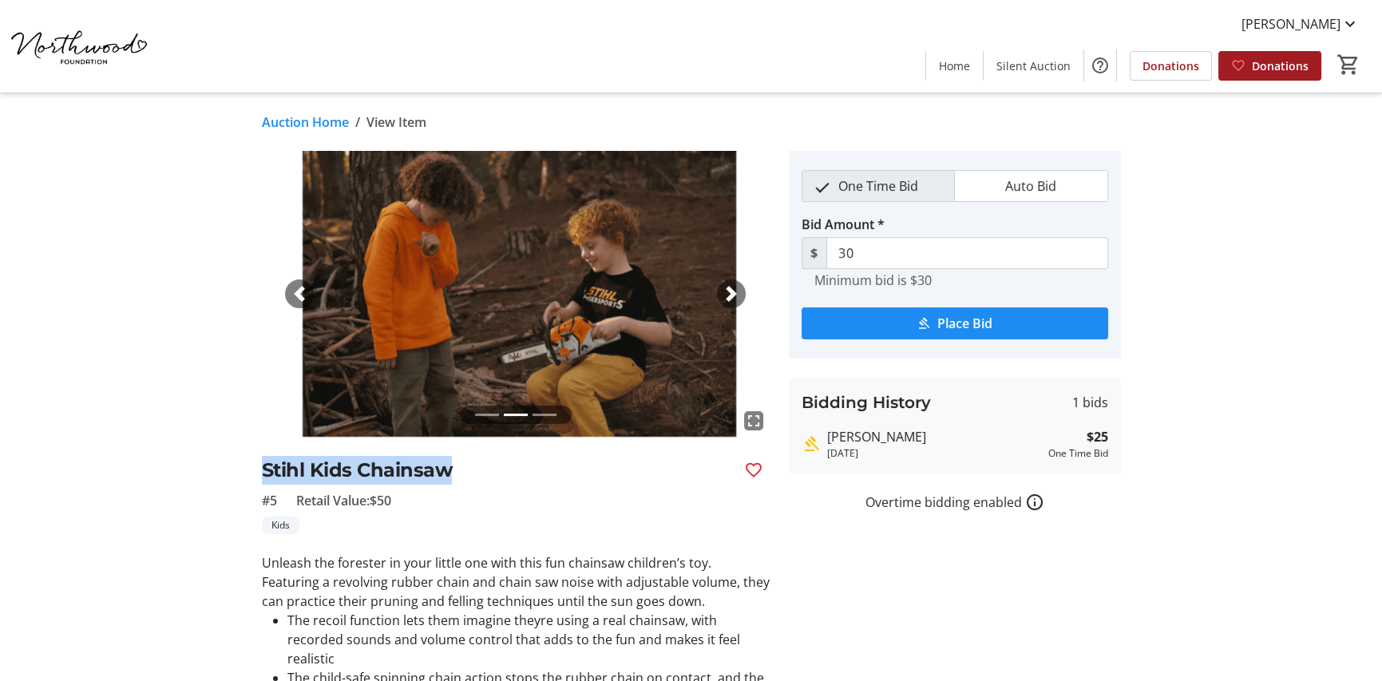
drag, startPoint x: 255, startPoint y: 471, endPoint x: 473, endPoint y: 462, distance: 218.9
click at [473, 462] on tr-auction-item-ui "fullscreen fullscreen fullscreen Previous Next Stihl Kids Chainsaw #5 Retail Va…" at bounding box center [515, 473] width 527 height 645
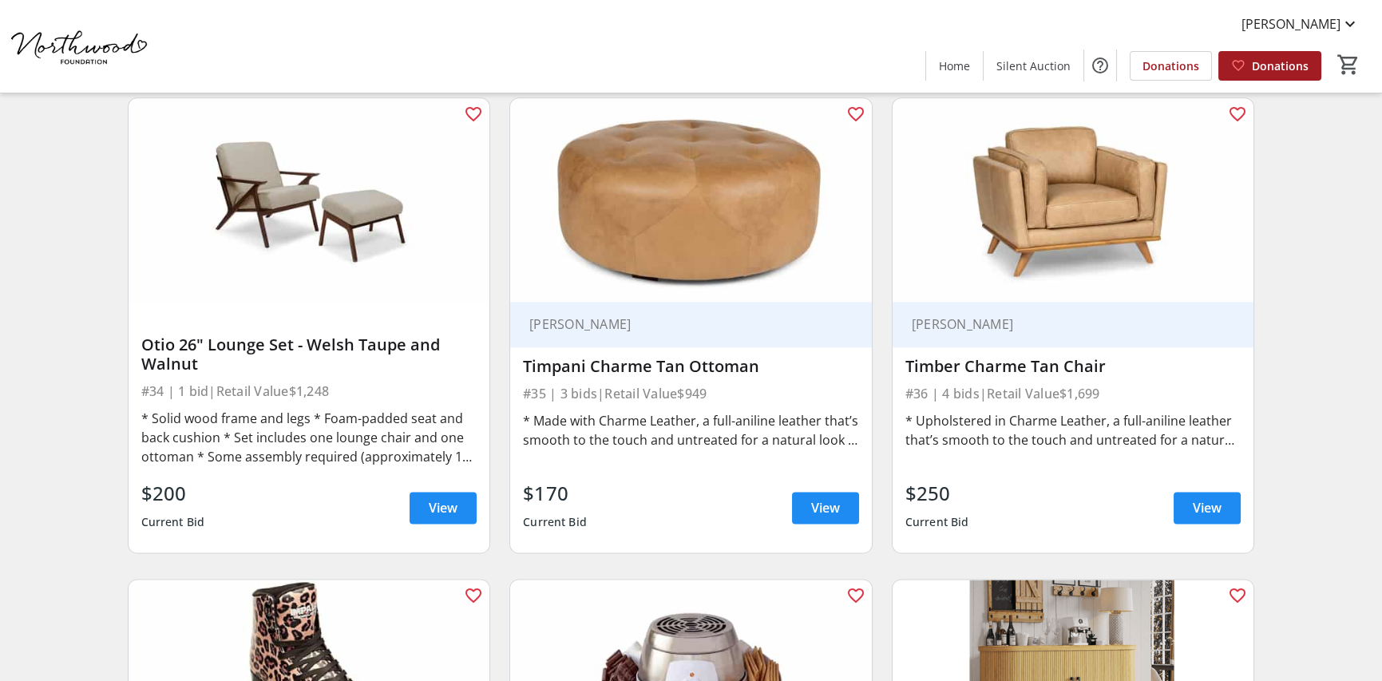
scroll to position [5341, 0]
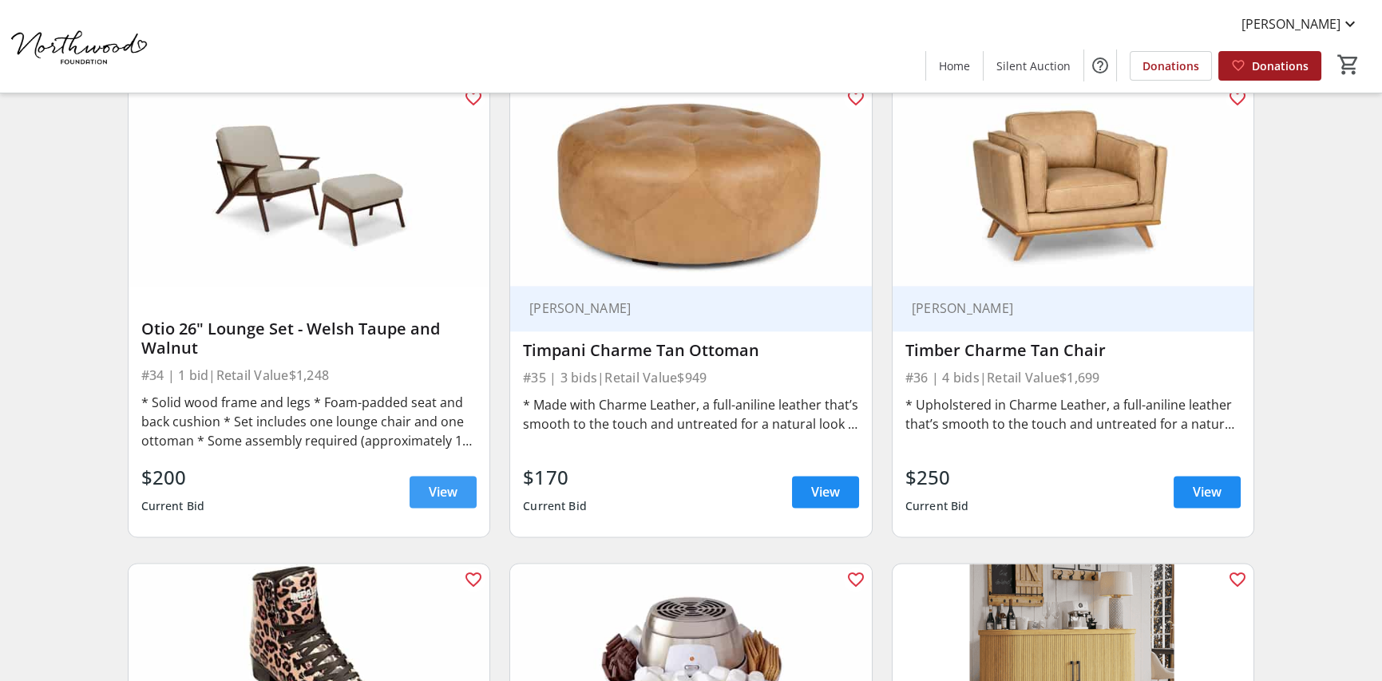
click at [442, 484] on span "View" at bounding box center [443, 491] width 29 height 19
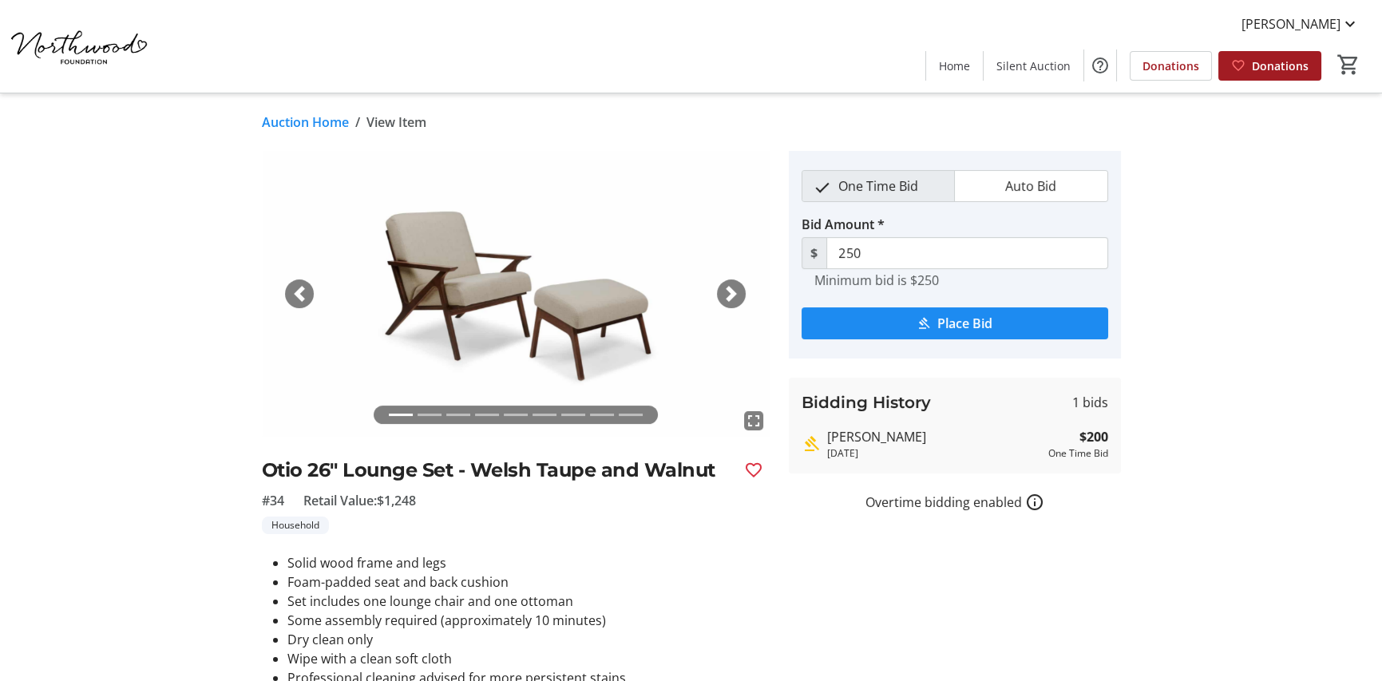
click at [734, 293] on span "button" at bounding box center [731, 294] width 16 height 16
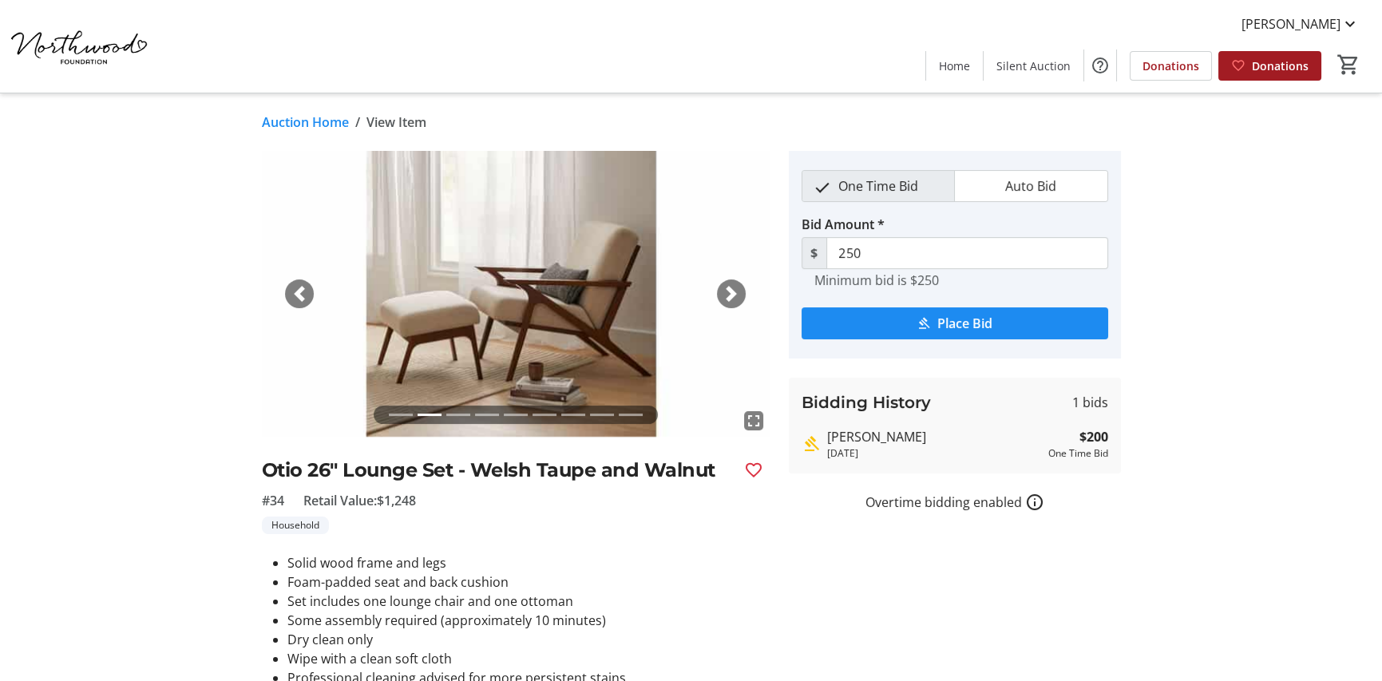
click at [734, 293] on span "button" at bounding box center [731, 294] width 16 height 16
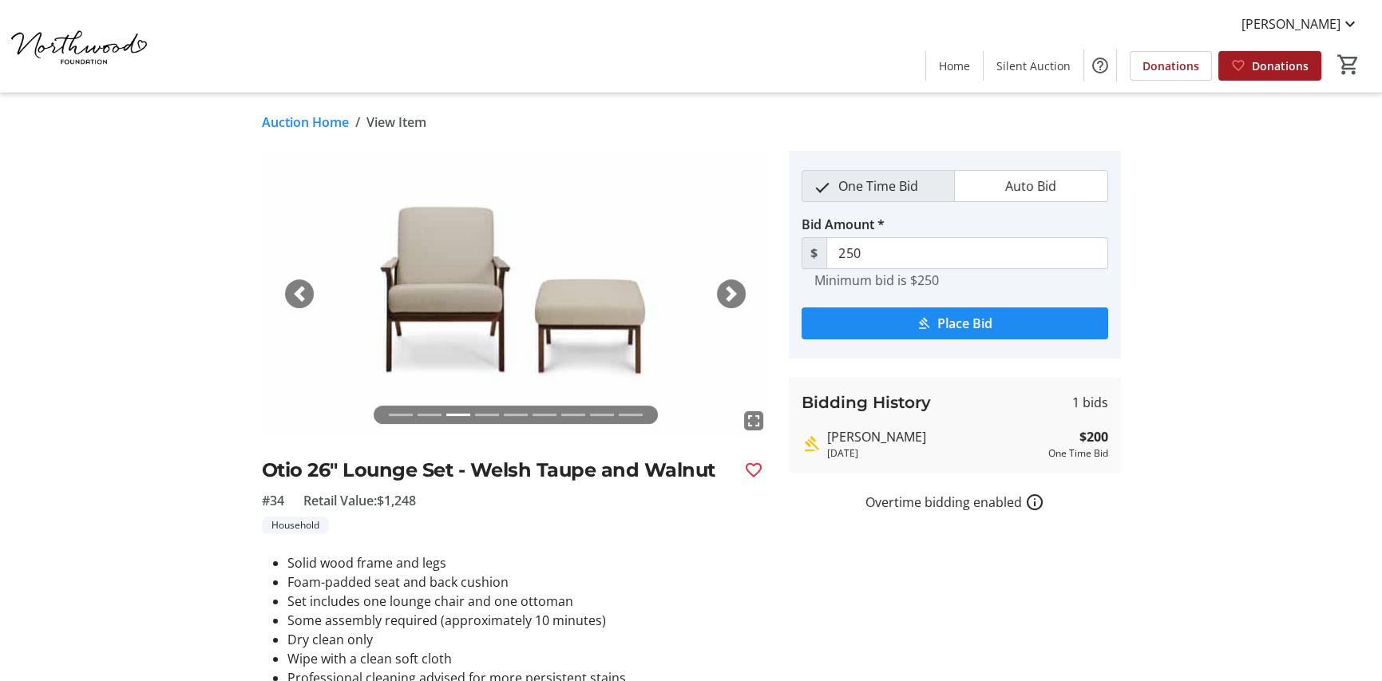
click at [735, 293] on span "button" at bounding box center [731, 294] width 16 height 16
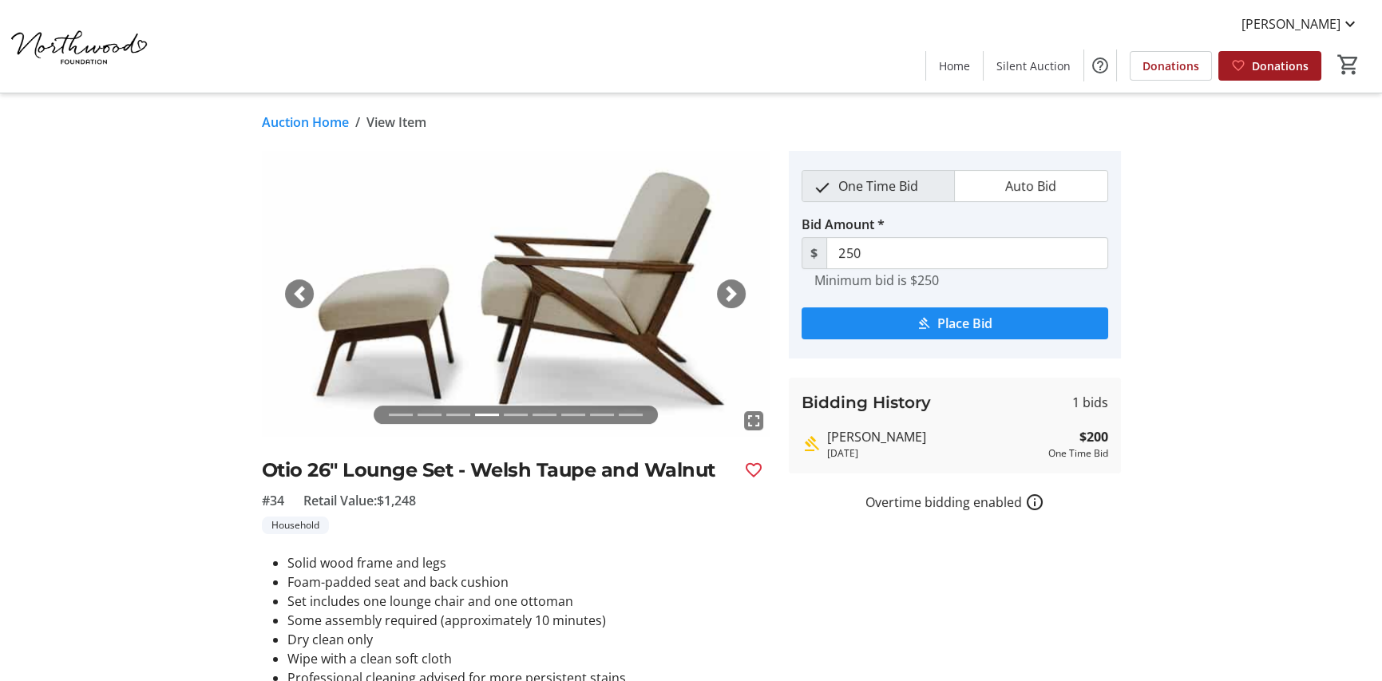
click at [735, 293] on span "button" at bounding box center [731, 294] width 16 height 16
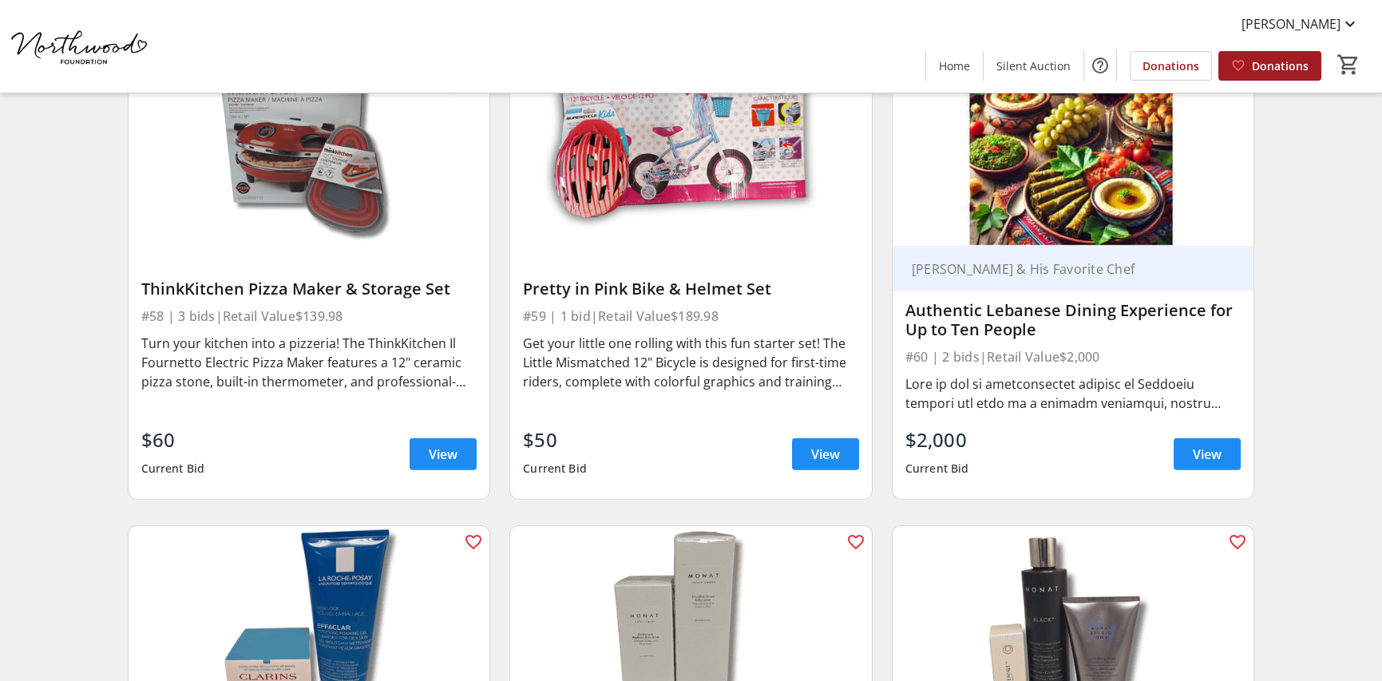
scroll to position [9333, 0]
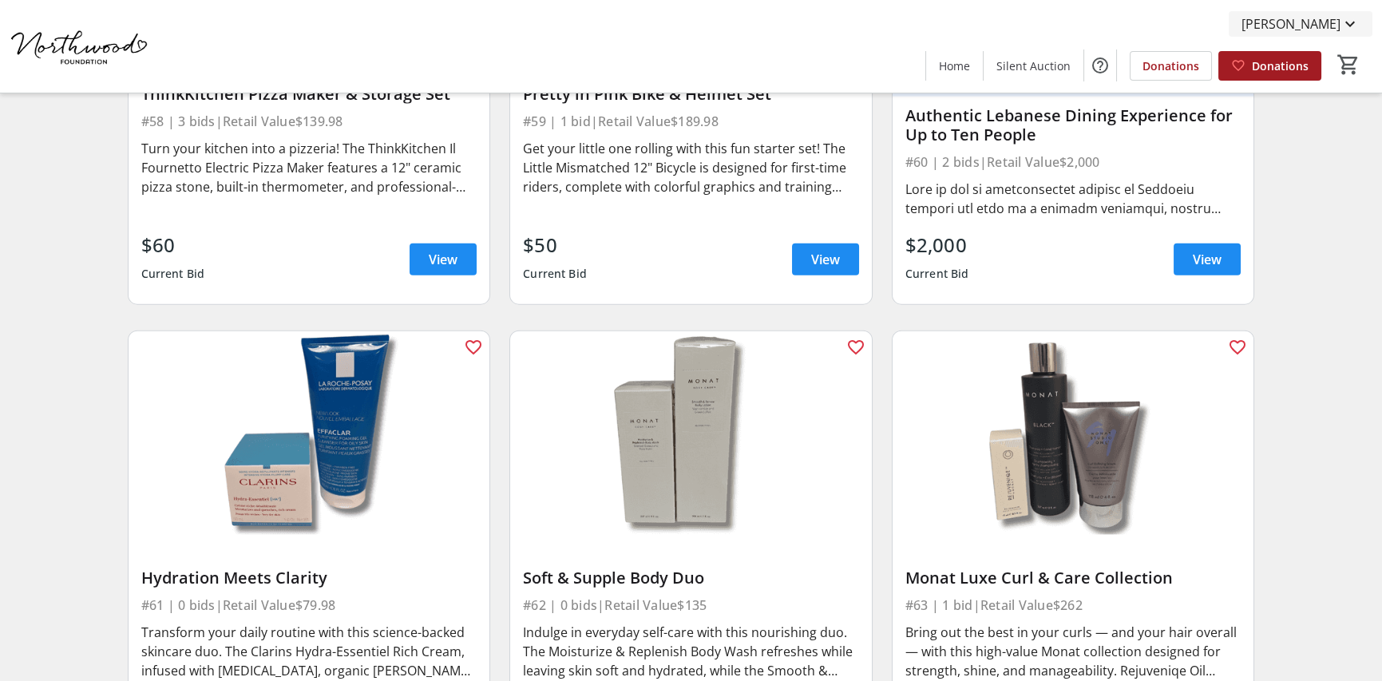
click at [1305, 21] on span "[PERSON_NAME]" at bounding box center [1290, 23] width 99 height 19
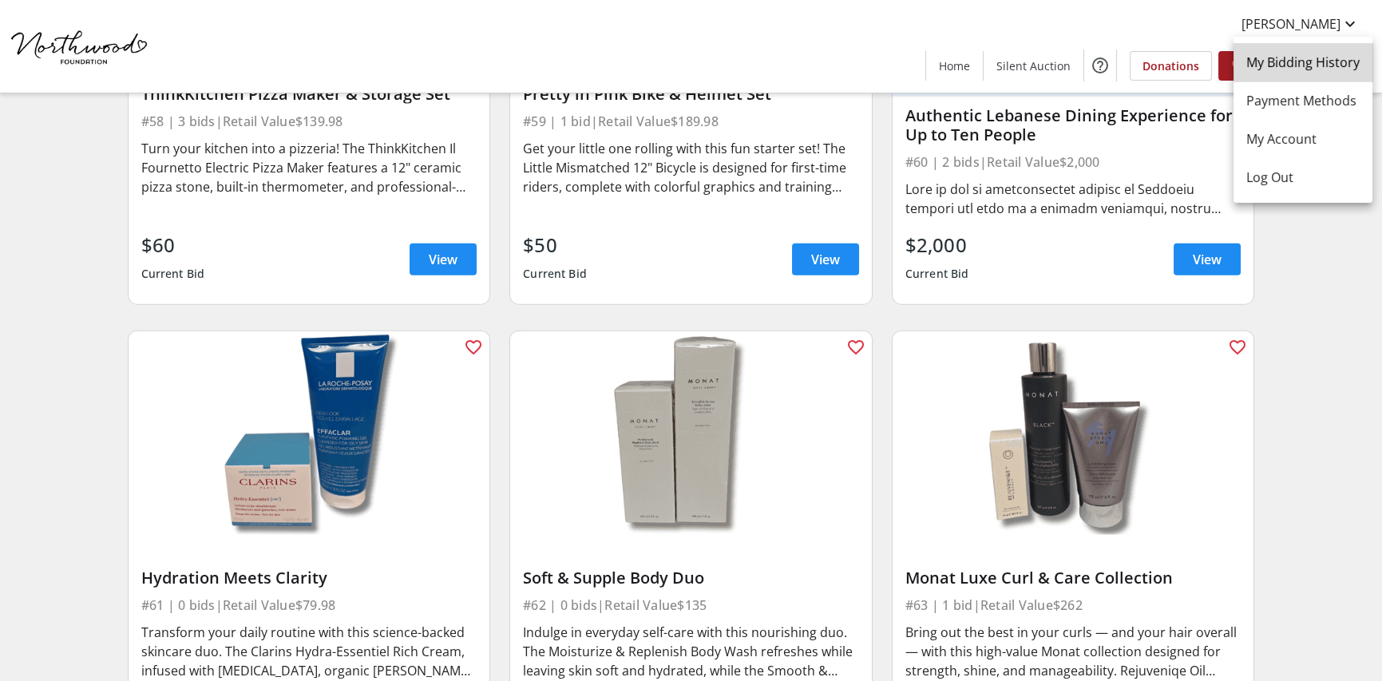
click at [1309, 70] on span "My Bidding History" at bounding box center [1302, 62] width 113 height 19
